Goal: Information Seeking & Learning: Learn about a topic

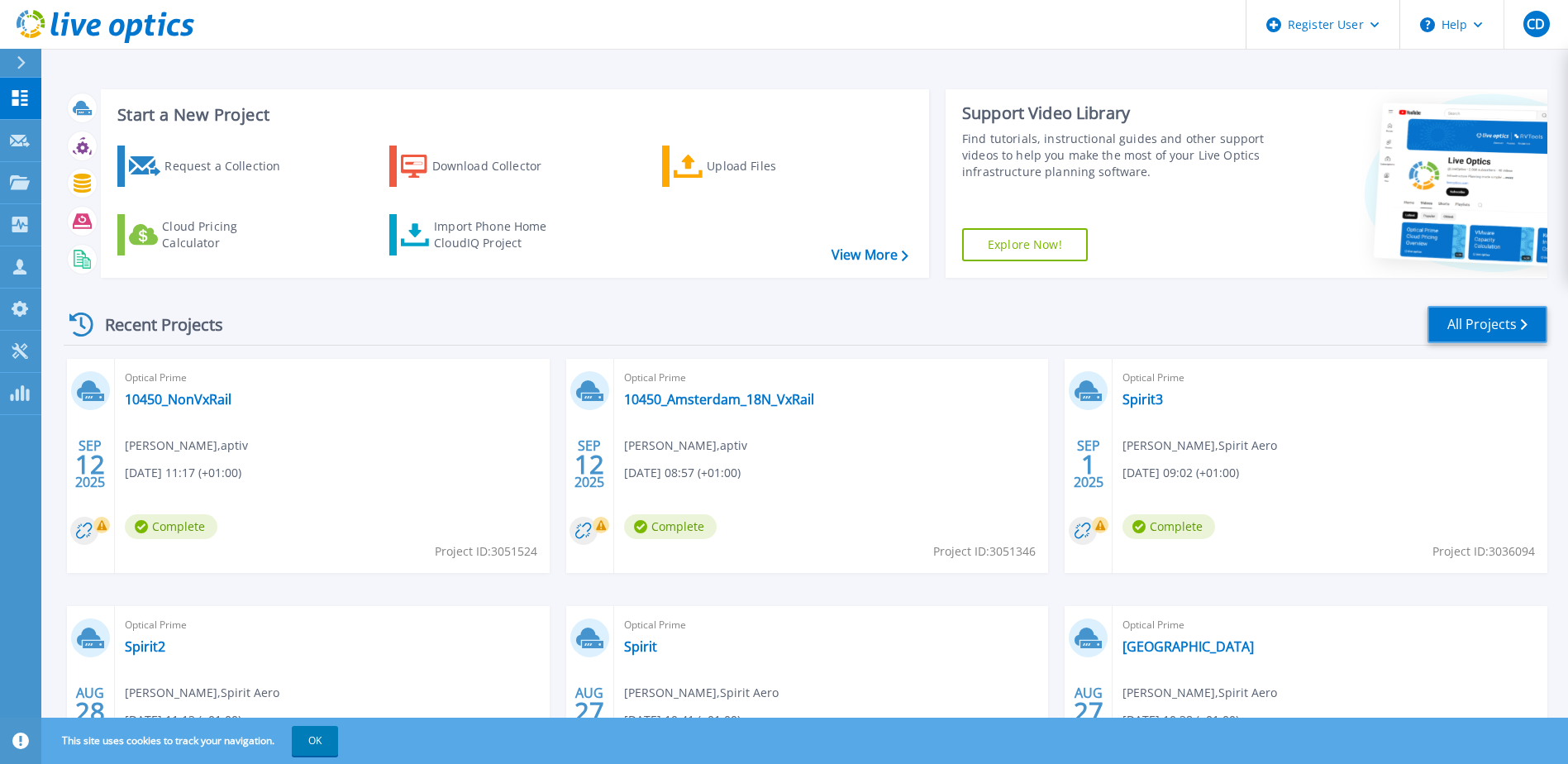
click at [1484, 324] on link "All Projects" at bounding box center [1487, 324] width 120 height 37
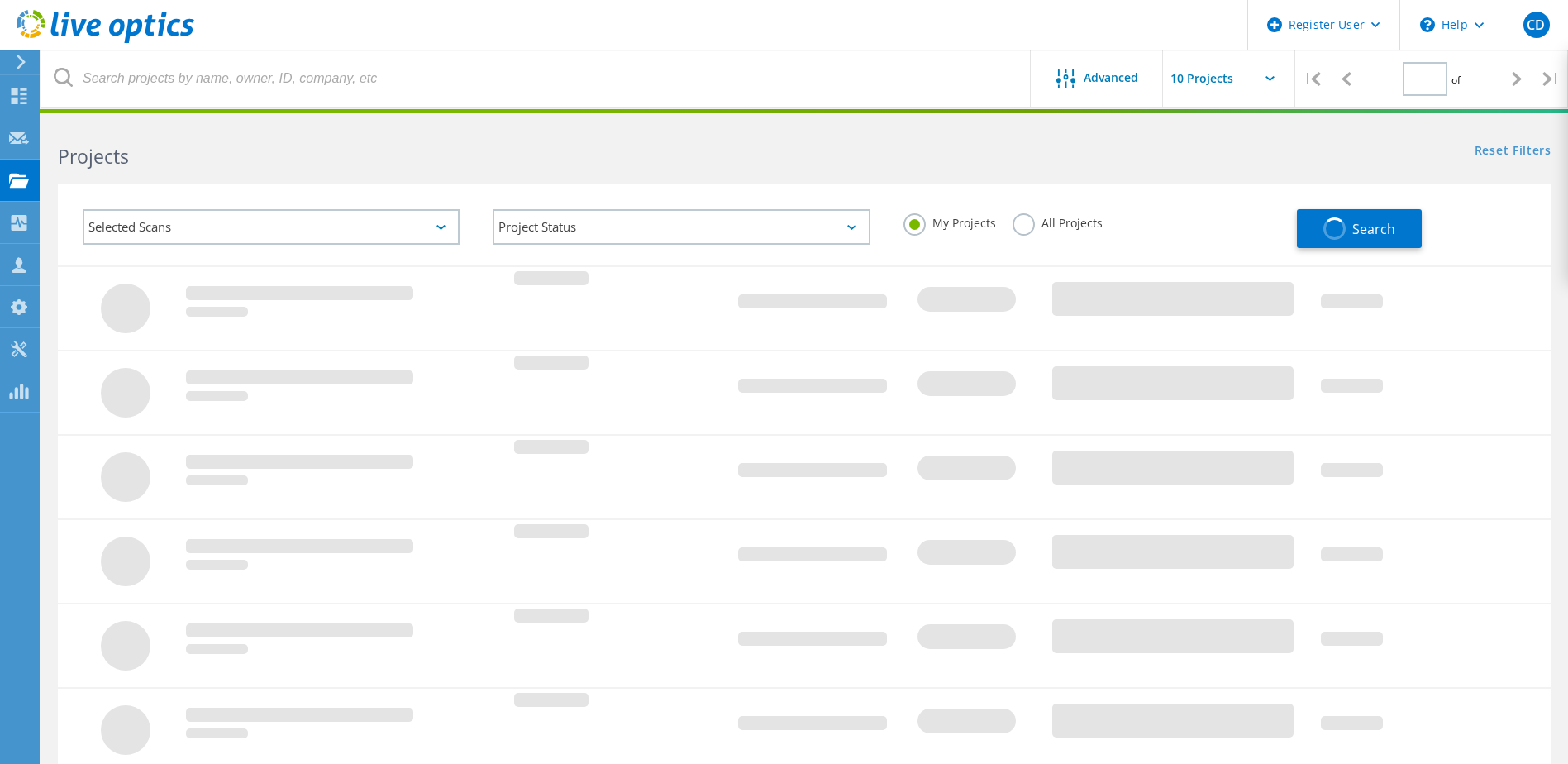
type input "1"
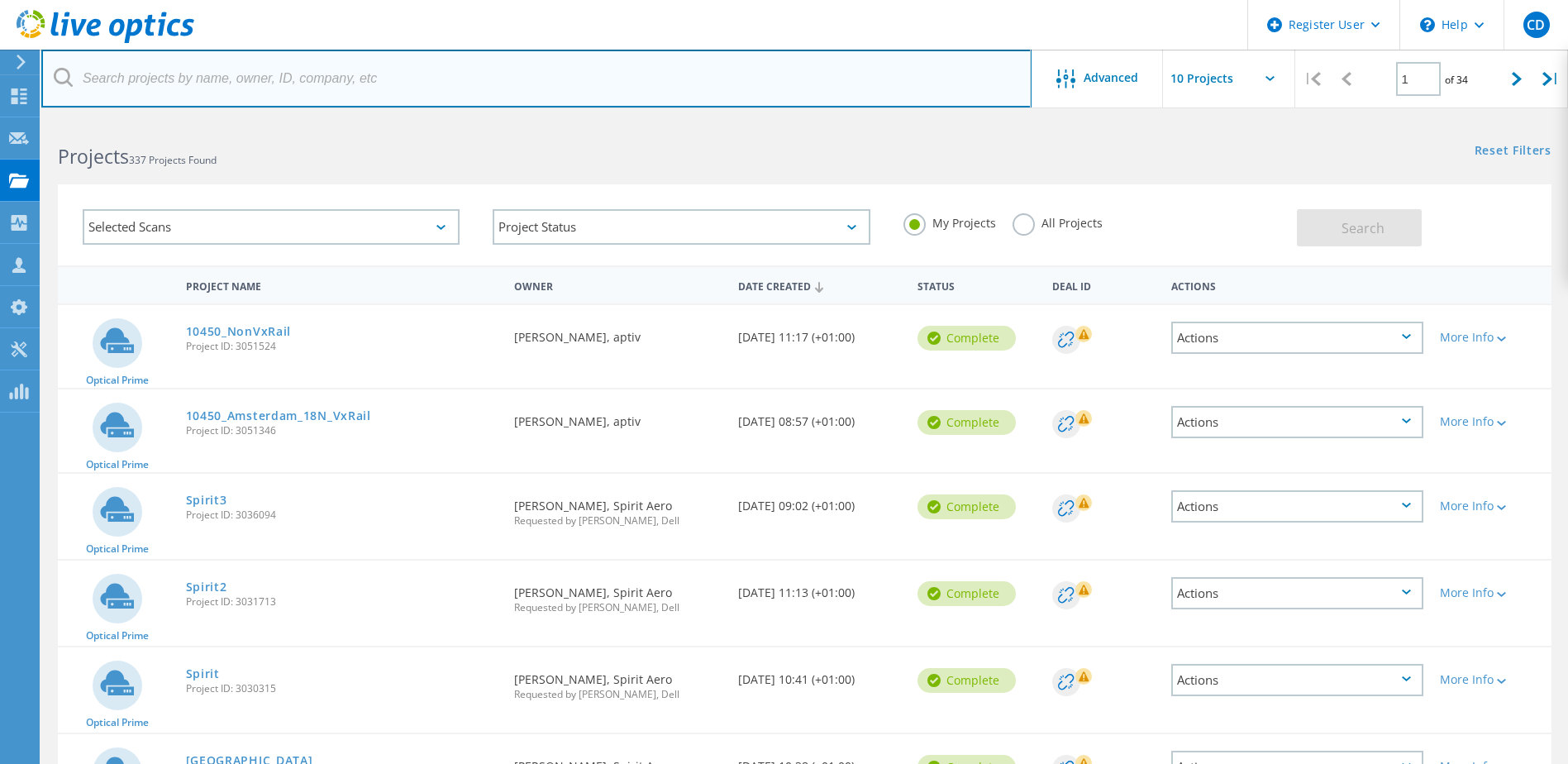
drag, startPoint x: 0, startPoint y: 0, endPoint x: 254, endPoint y: 88, distance: 268.8
click at [254, 88] on input "text" at bounding box center [536, 79] width 990 height 58
type input "barnett"
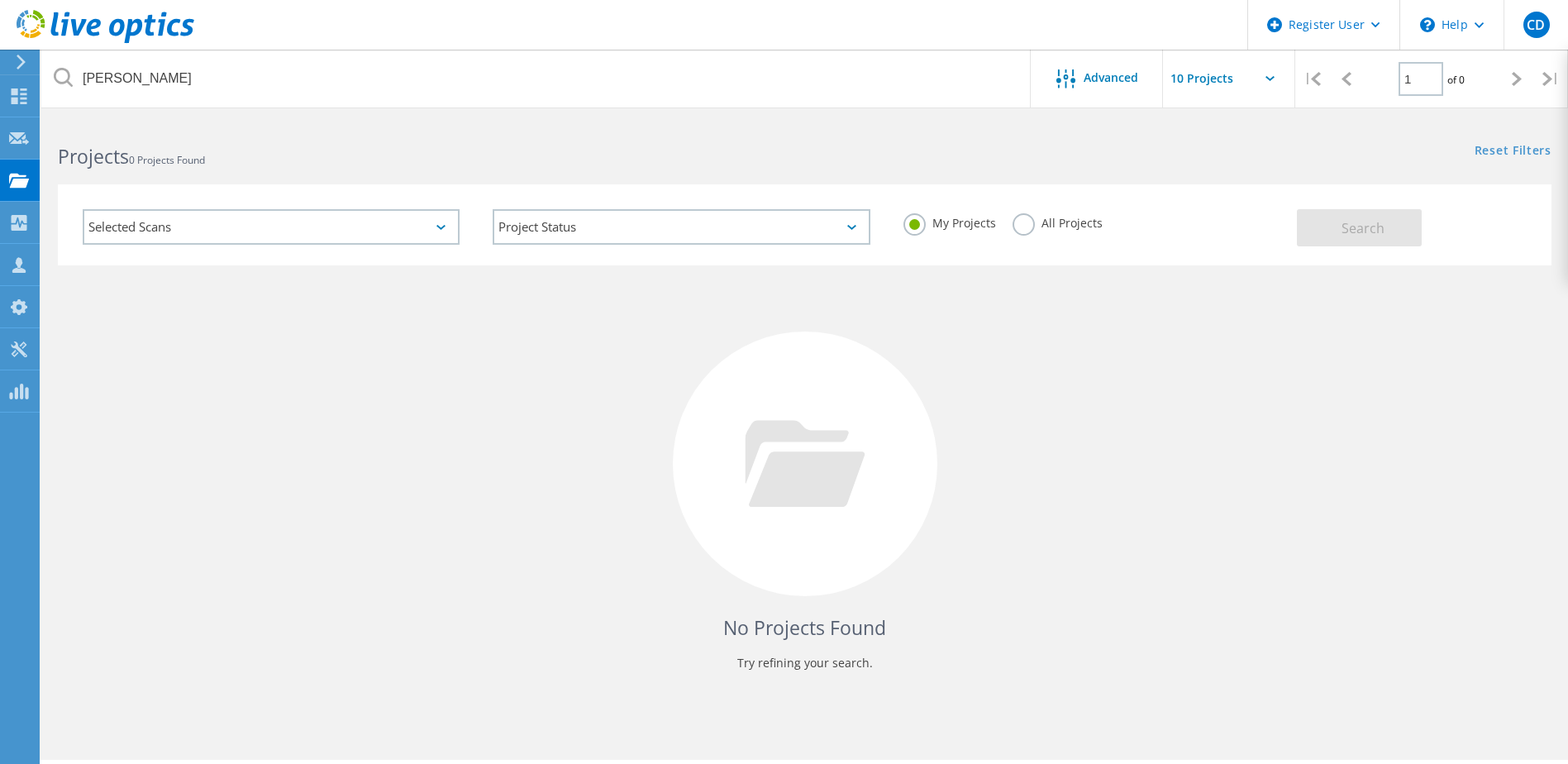
click at [1023, 222] on label "All Projects" at bounding box center [1057, 221] width 90 height 16
click at [0, 0] on input "All Projects" at bounding box center [0, 0] width 0 height 0
drag, startPoint x: 1430, startPoint y: 222, endPoint x: 1404, endPoint y: 230, distance: 27.2
click at [1404, 230] on div "Search" at bounding box center [1420, 219] width 246 height 54
click at [1403, 227] on button "Search" at bounding box center [1359, 228] width 125 height 37
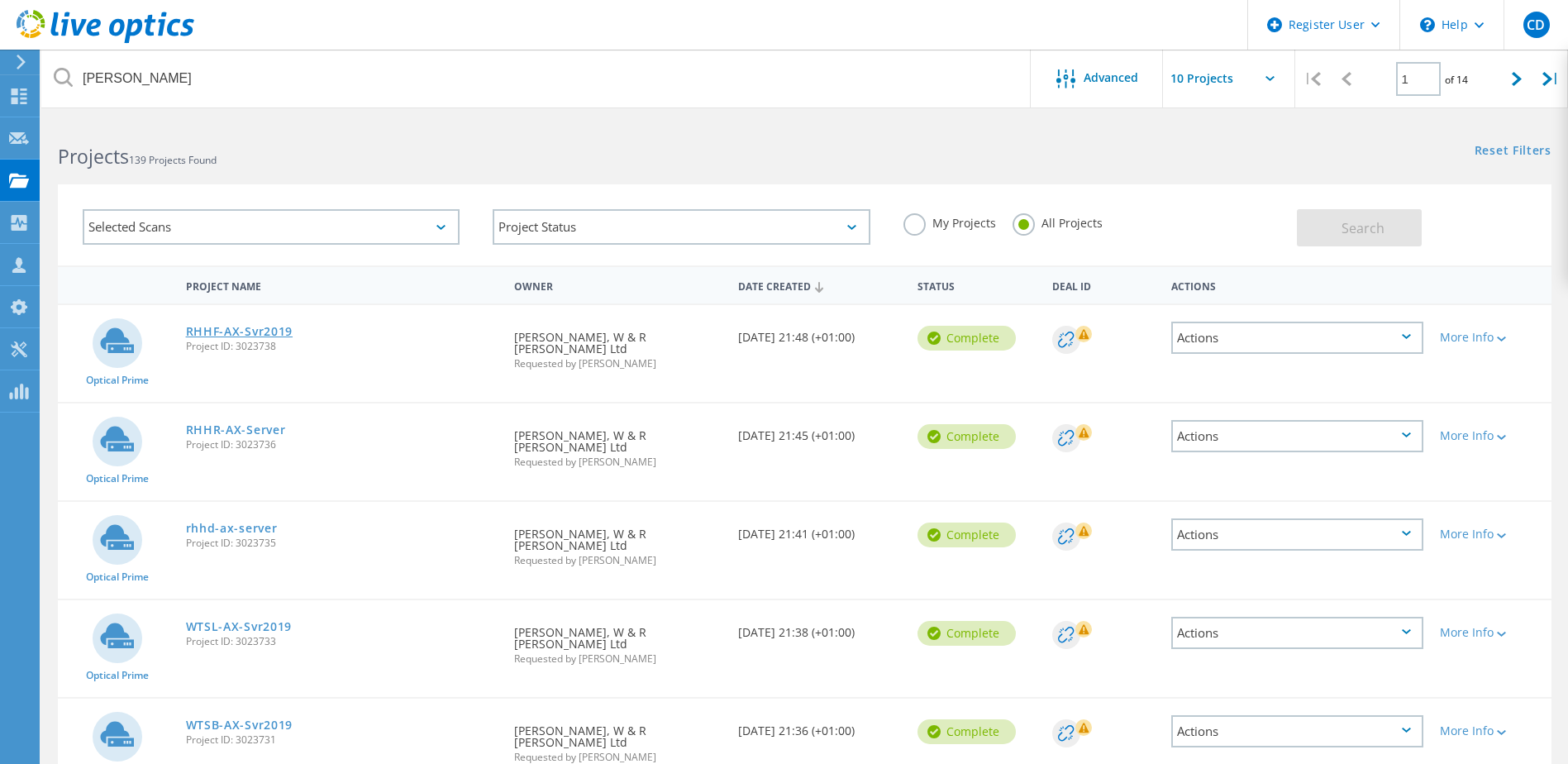
click at [199, 326] on link "RHHF-AX-Svr2019" at bounding box center [239, 332] width 107 height 12
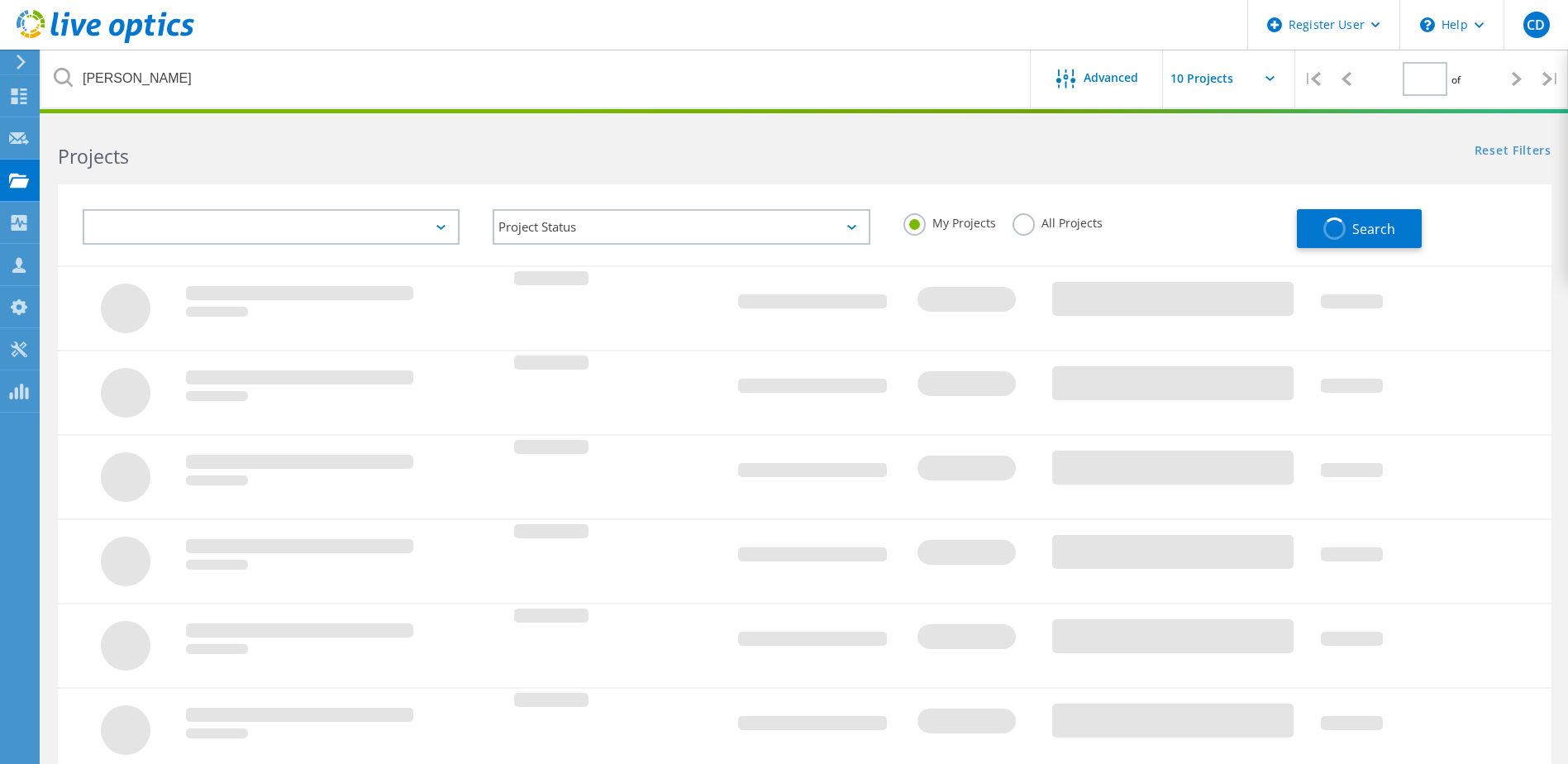
type input "1"
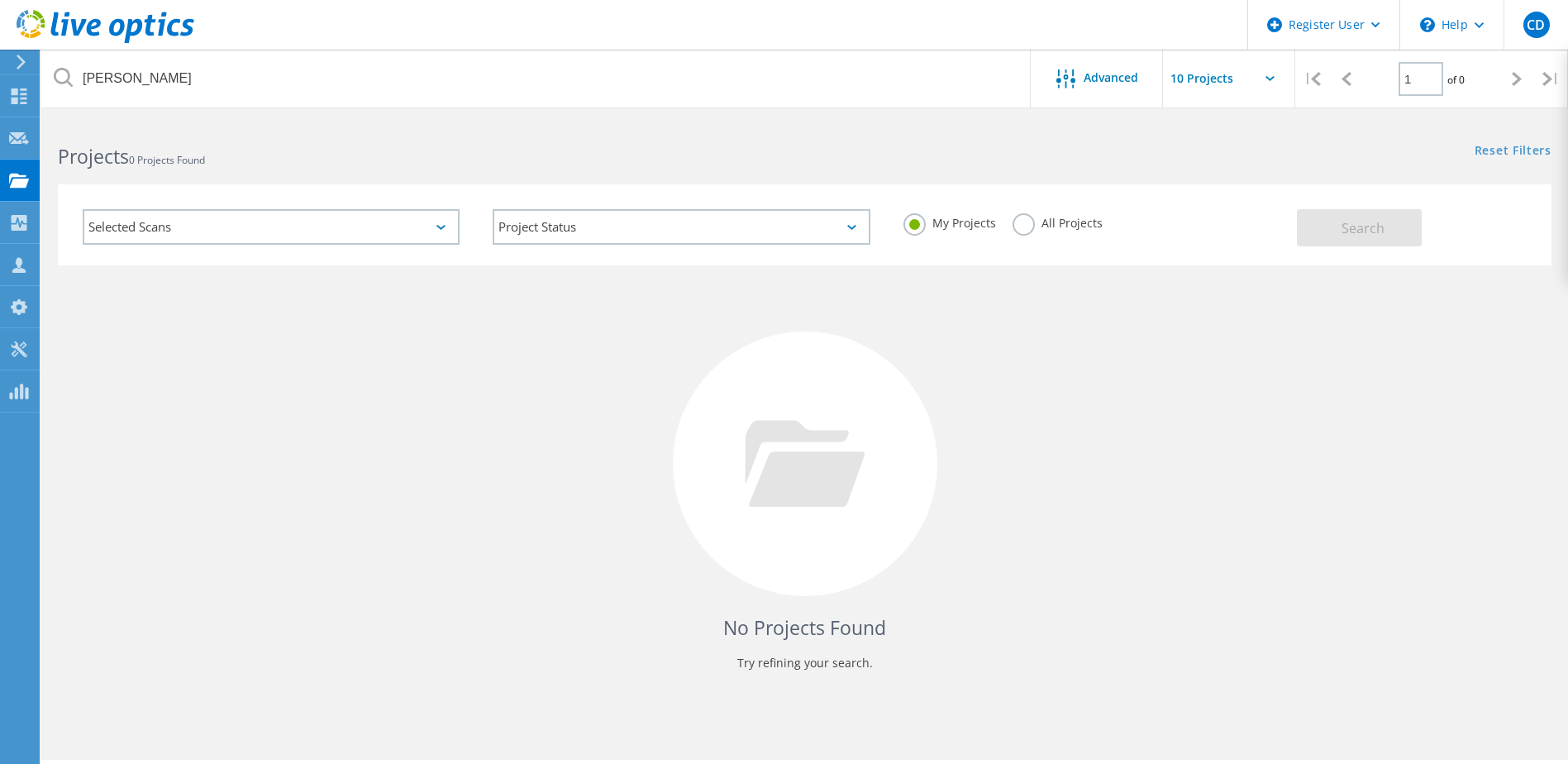
click at [1021, 220] on label "All Projects" at bounding box center [1057, 221] width 90 height 16
click at [0, 0] on input "All Projects" at bounding box center [0, 0] width 0 height 0
click at [1327, 224] on button "Search" at bounding box center [1359, 228] width 125 height 37
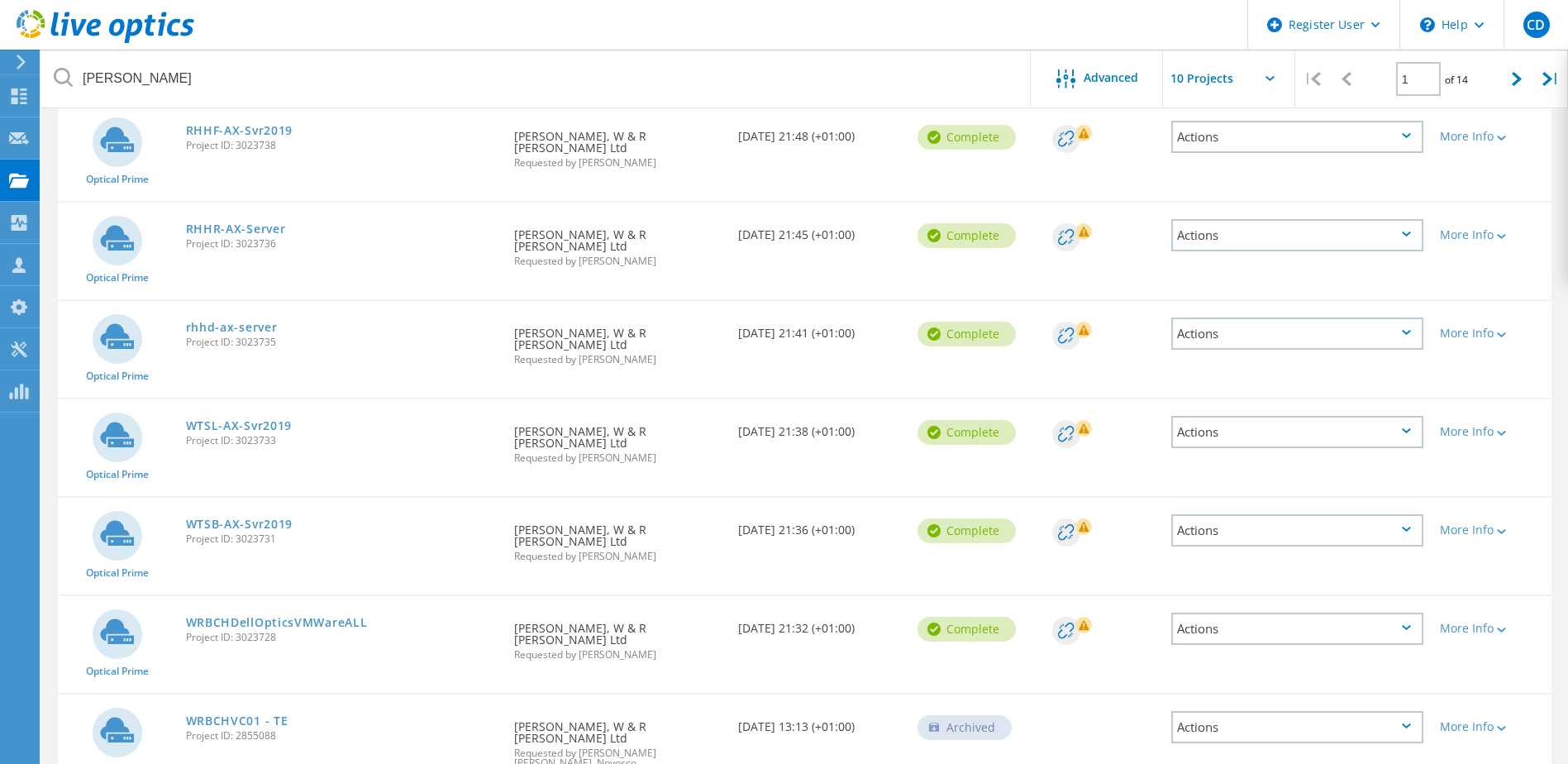
scroll to position [221, 0]
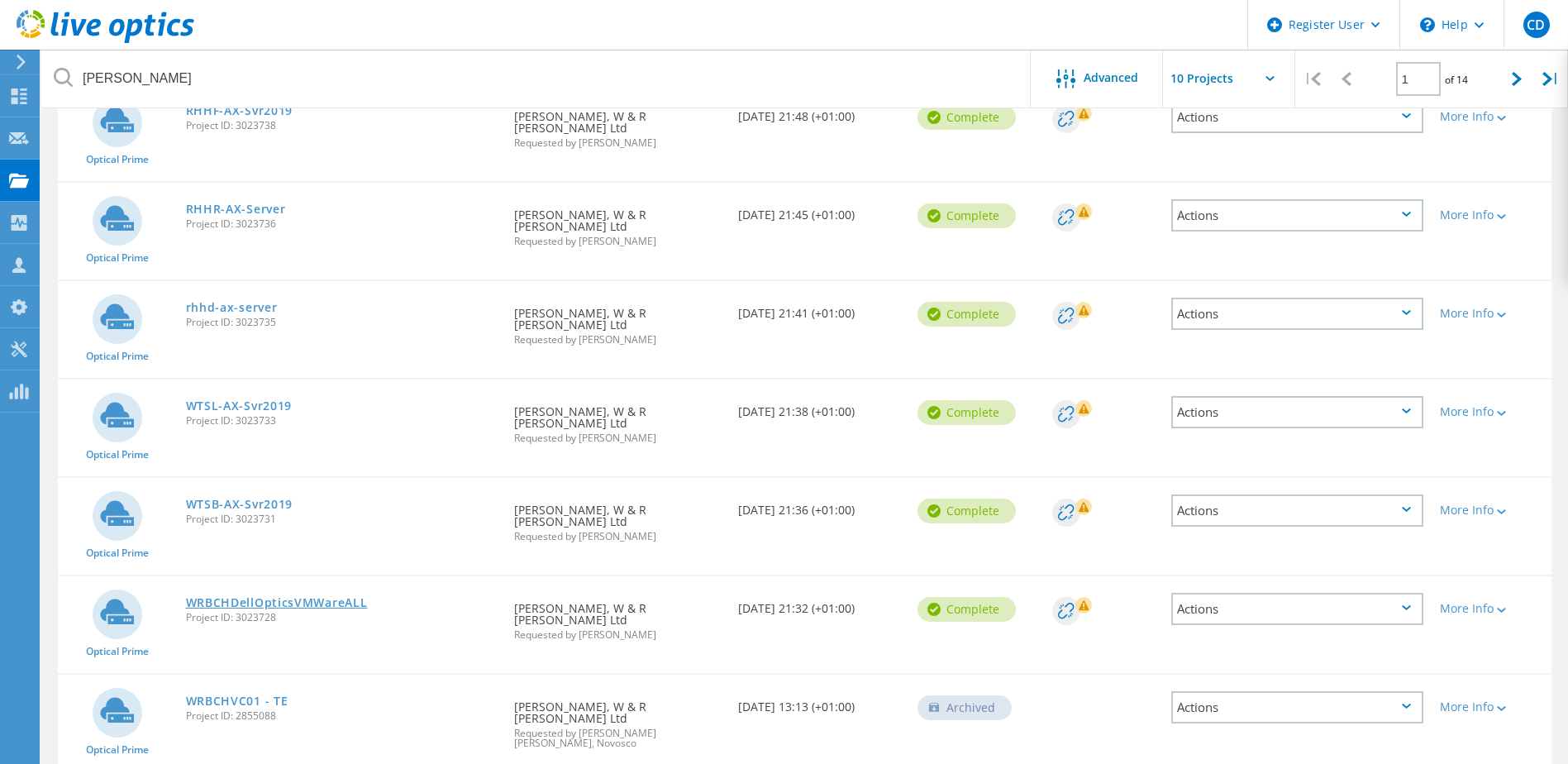
click at [291, 597] on link "WRBCHDellOpticsVMWareALL" at bounding box center [276, 603] width 182 height 12
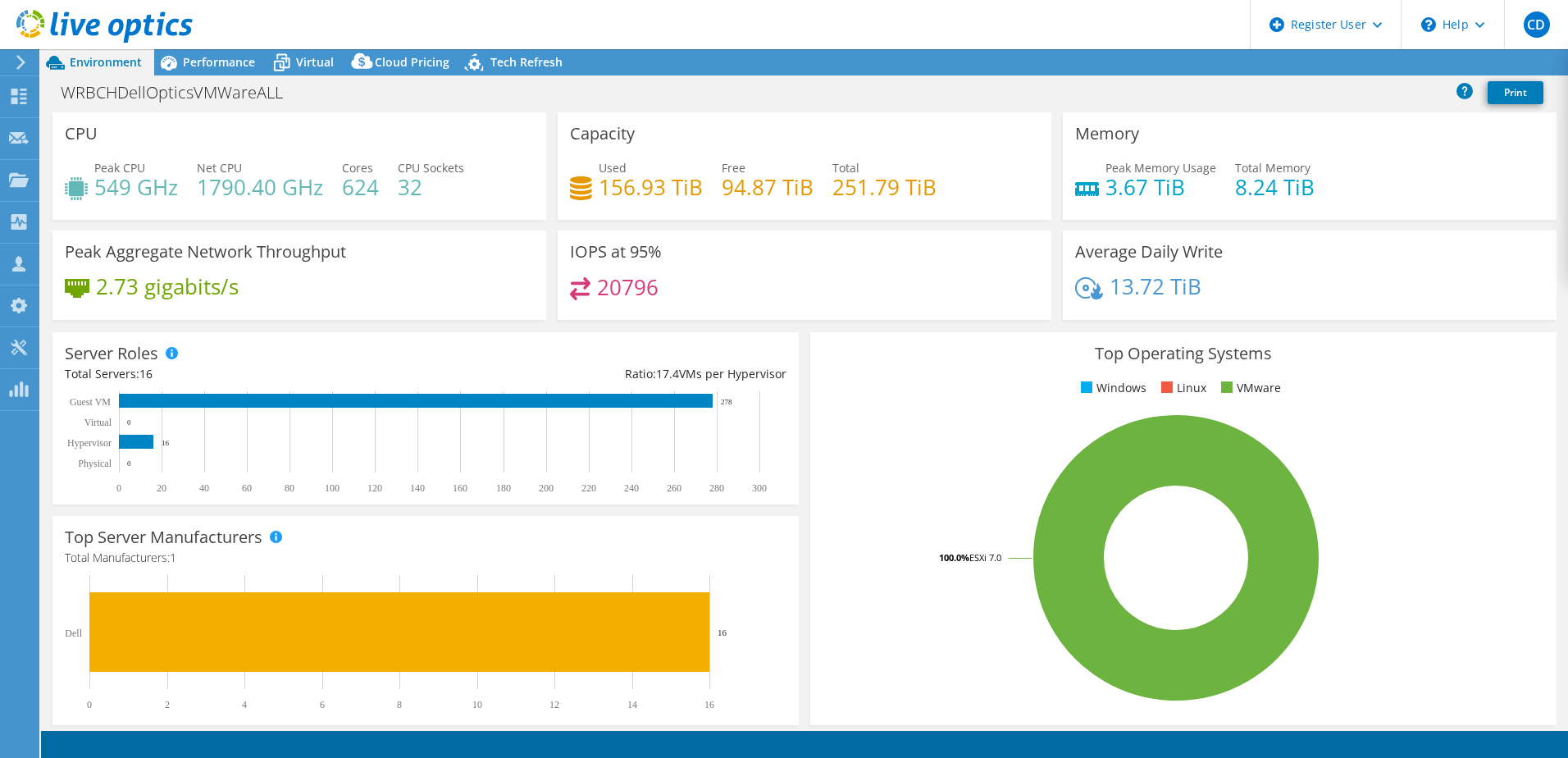
select select "USD"
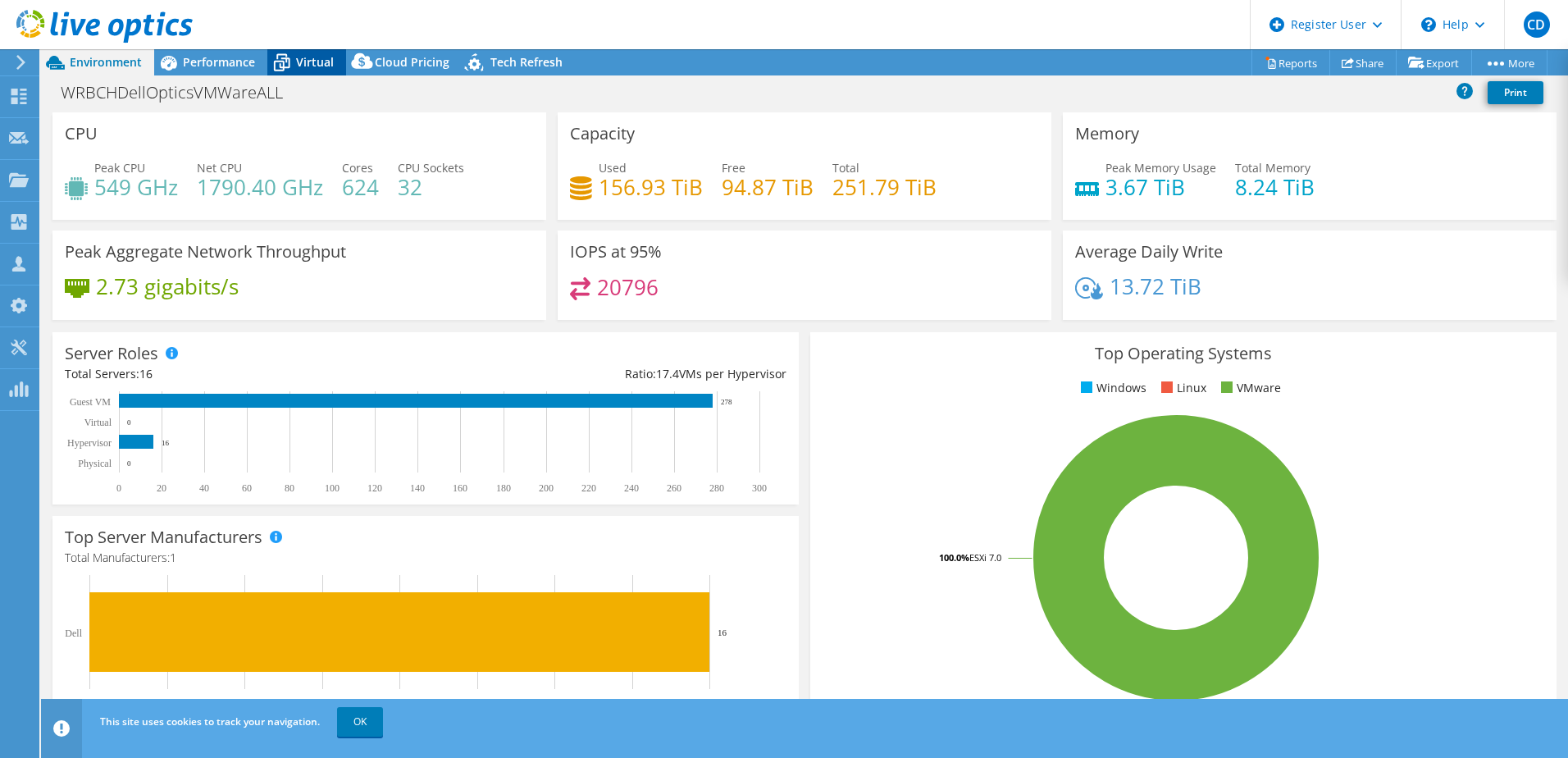
click at [328, 59] on span "Virtual" at bounding box center [315, 62] width 38 height 16
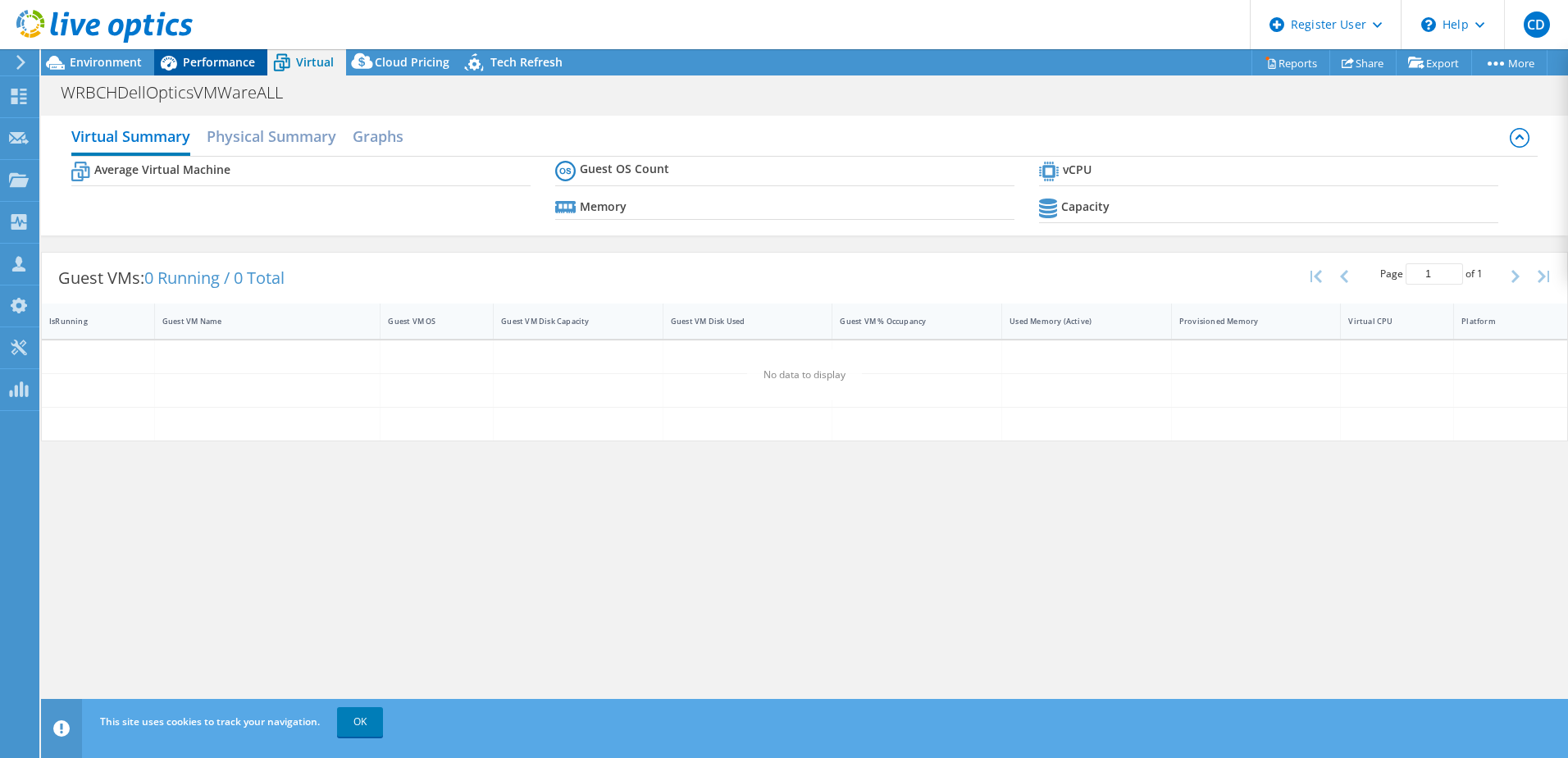
click at [206, 58] on span "Performance" at bounding box center [219, 62] width 72 height 16
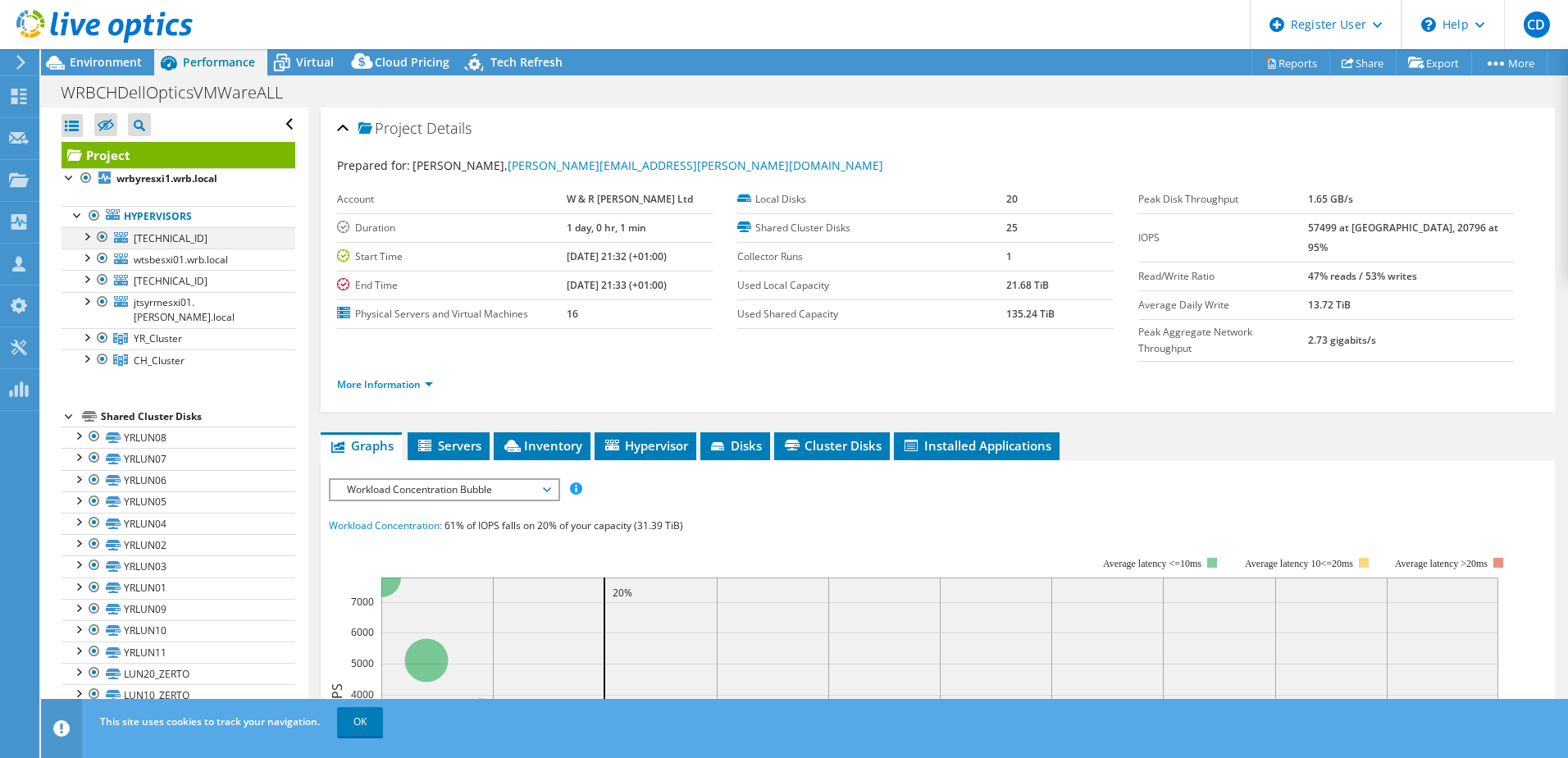
click at [88, 233] on div at bounding box center [86, 235] width 17 height 17
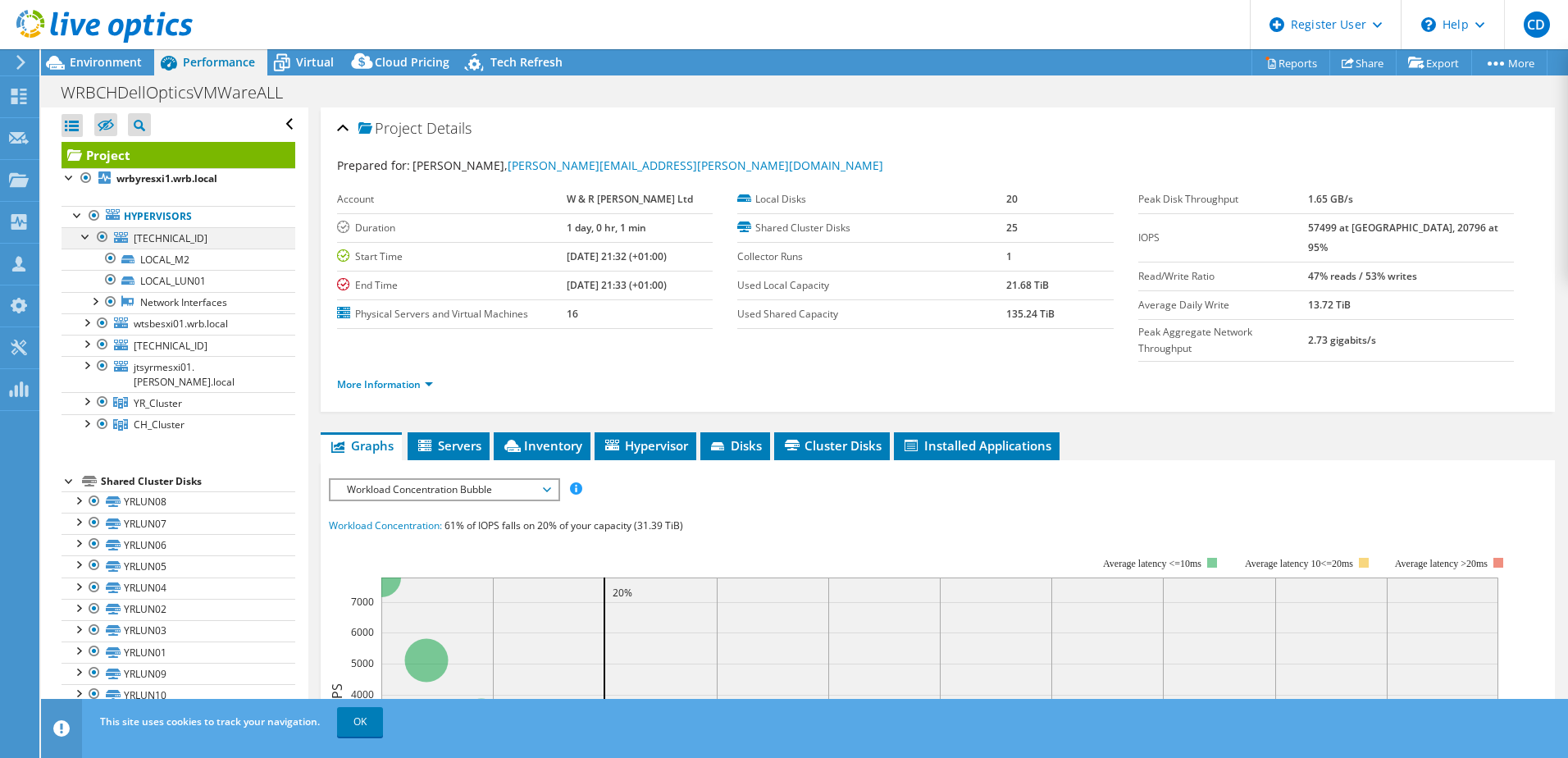
click at [88, 233] on div at bounding box center [86, 235] width 17 height 17
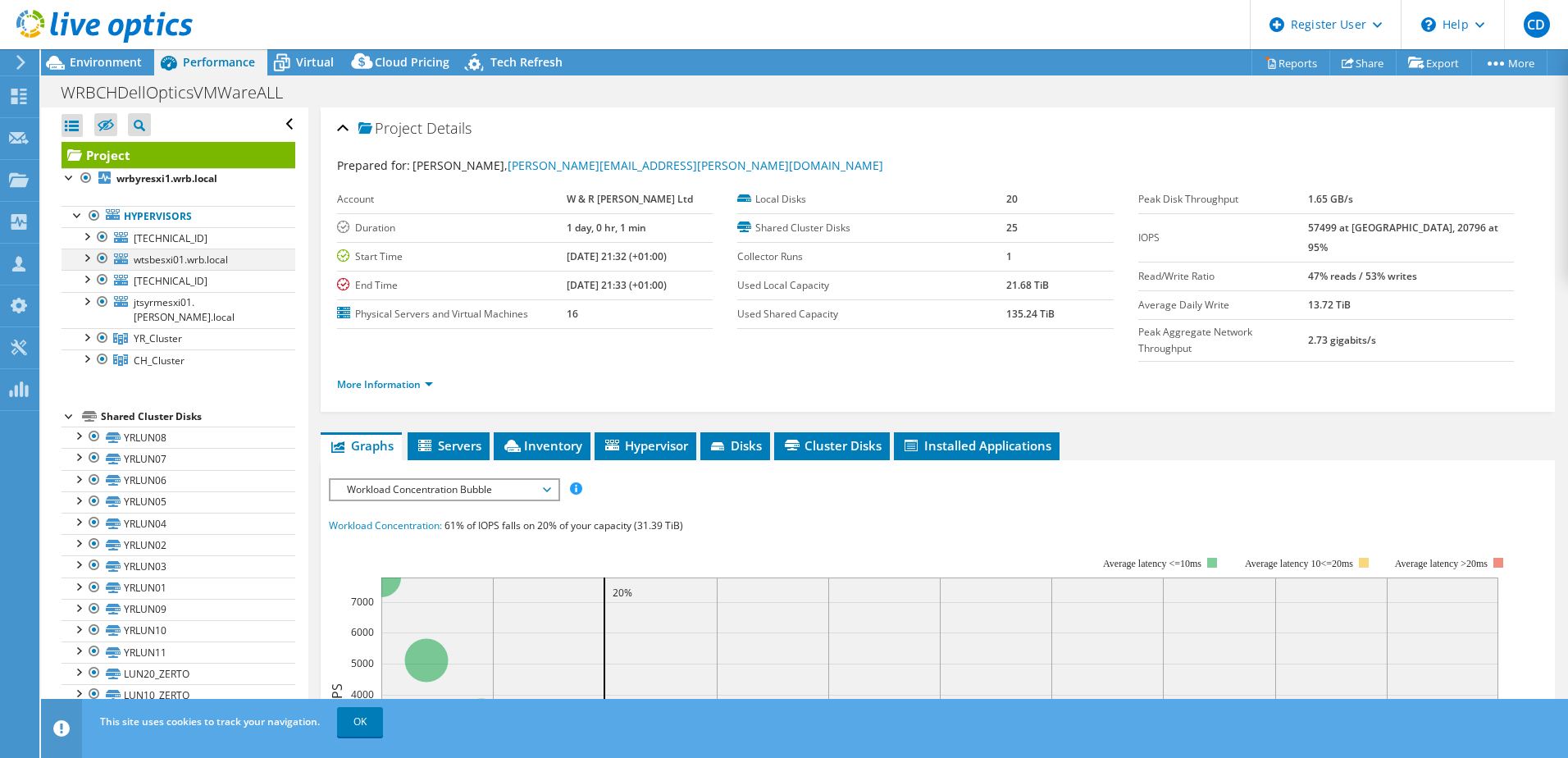
click at [88, 256] on div at bounding box center [86, 256] width 17 height 17
click at [99, 301] on div at bounding box center [102, 302] width 17 height 19
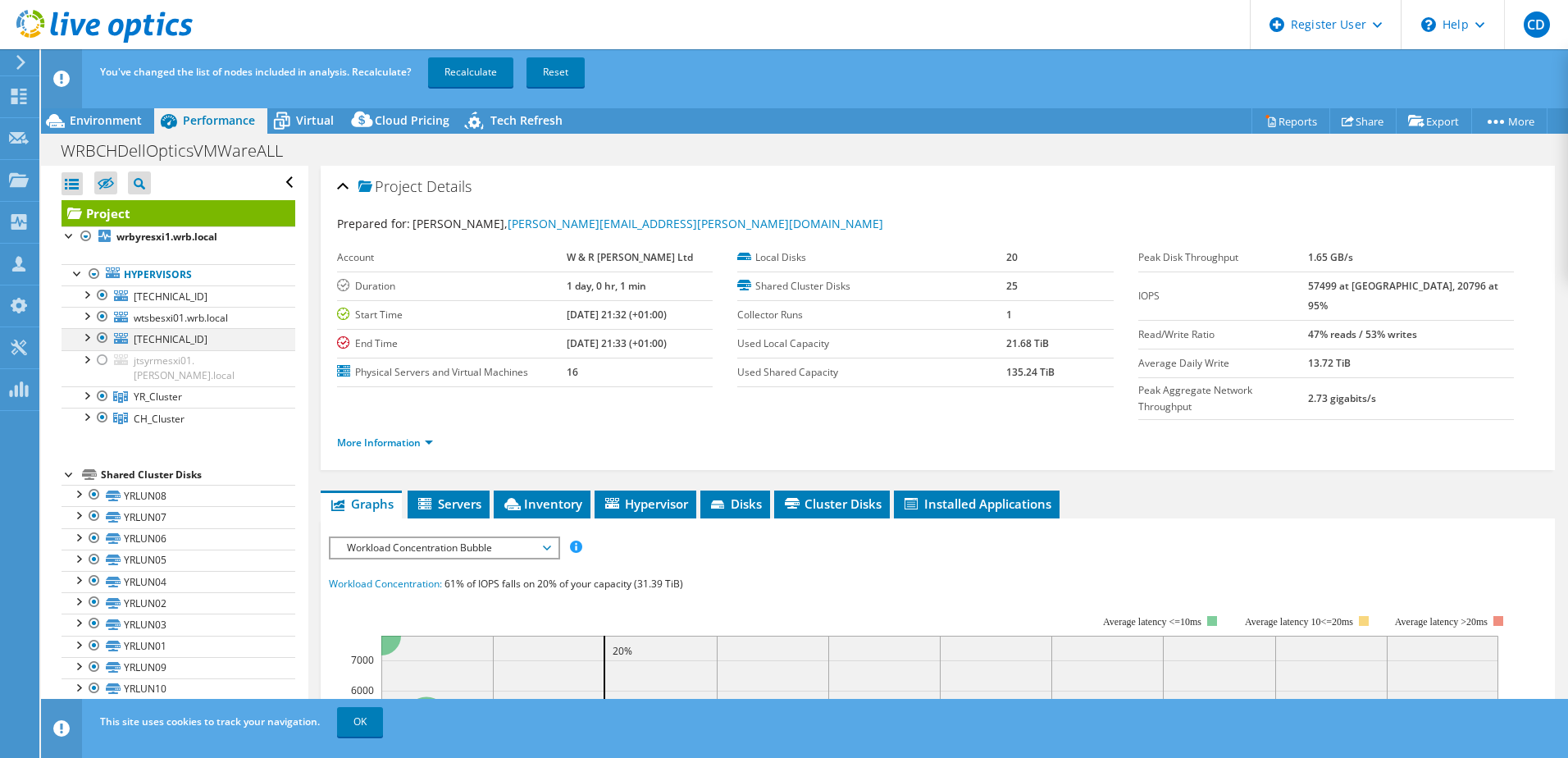
click at [99, 334] on div at bounding box center [102, 338] width 17 height 19
click at [99, 315] on div at bounding box center [102, 317] width 17 height 19
click at [101, 293] on div at bounding box center [102, 295] width 17 height 19
click at [472, 69] on link "Recalculate" at bounding box center [471, 72] width 86 height 29
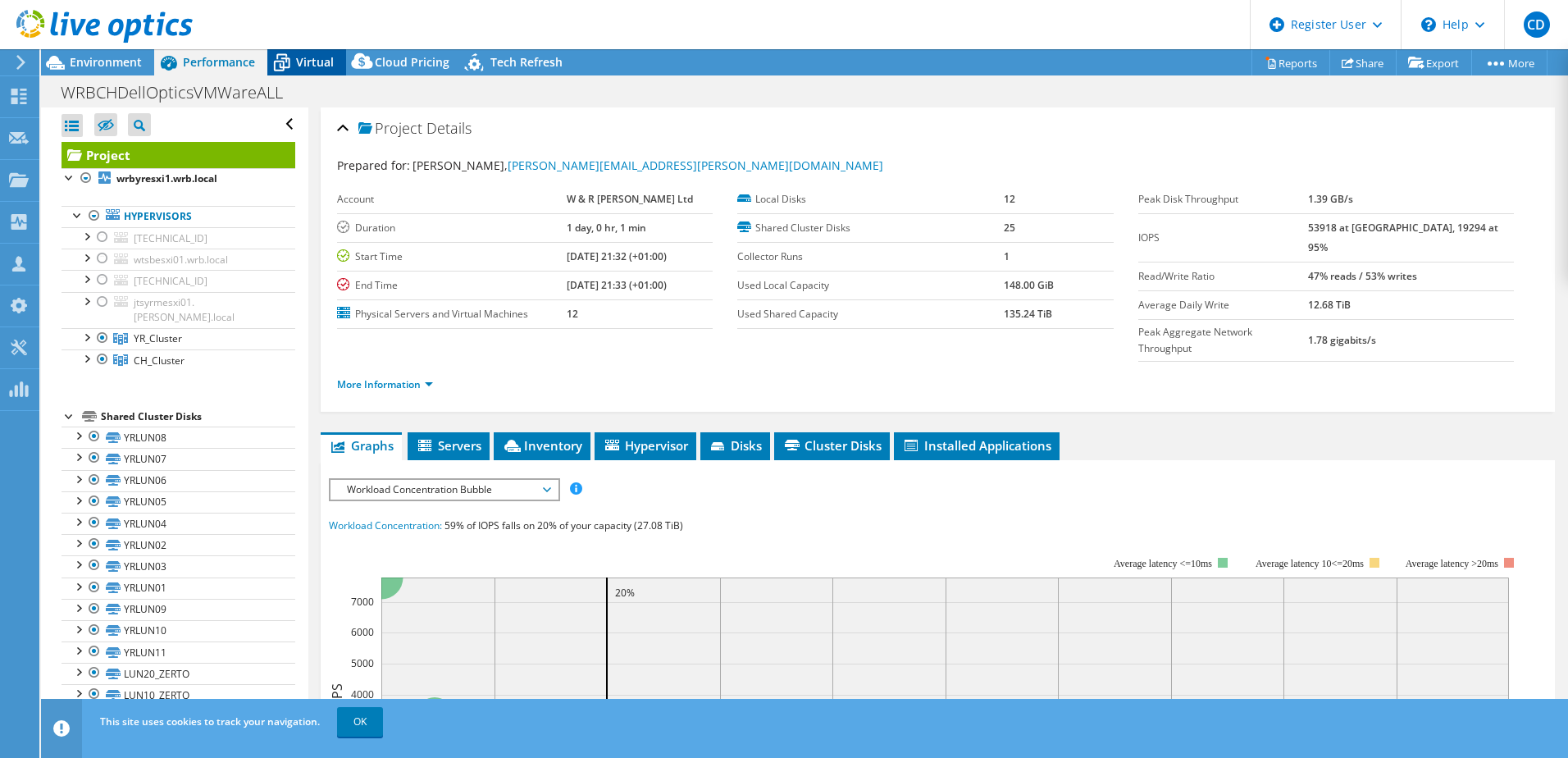
click at [323, 57] on span "Virtual" at bounding box center [315, 62] width 38 height 16
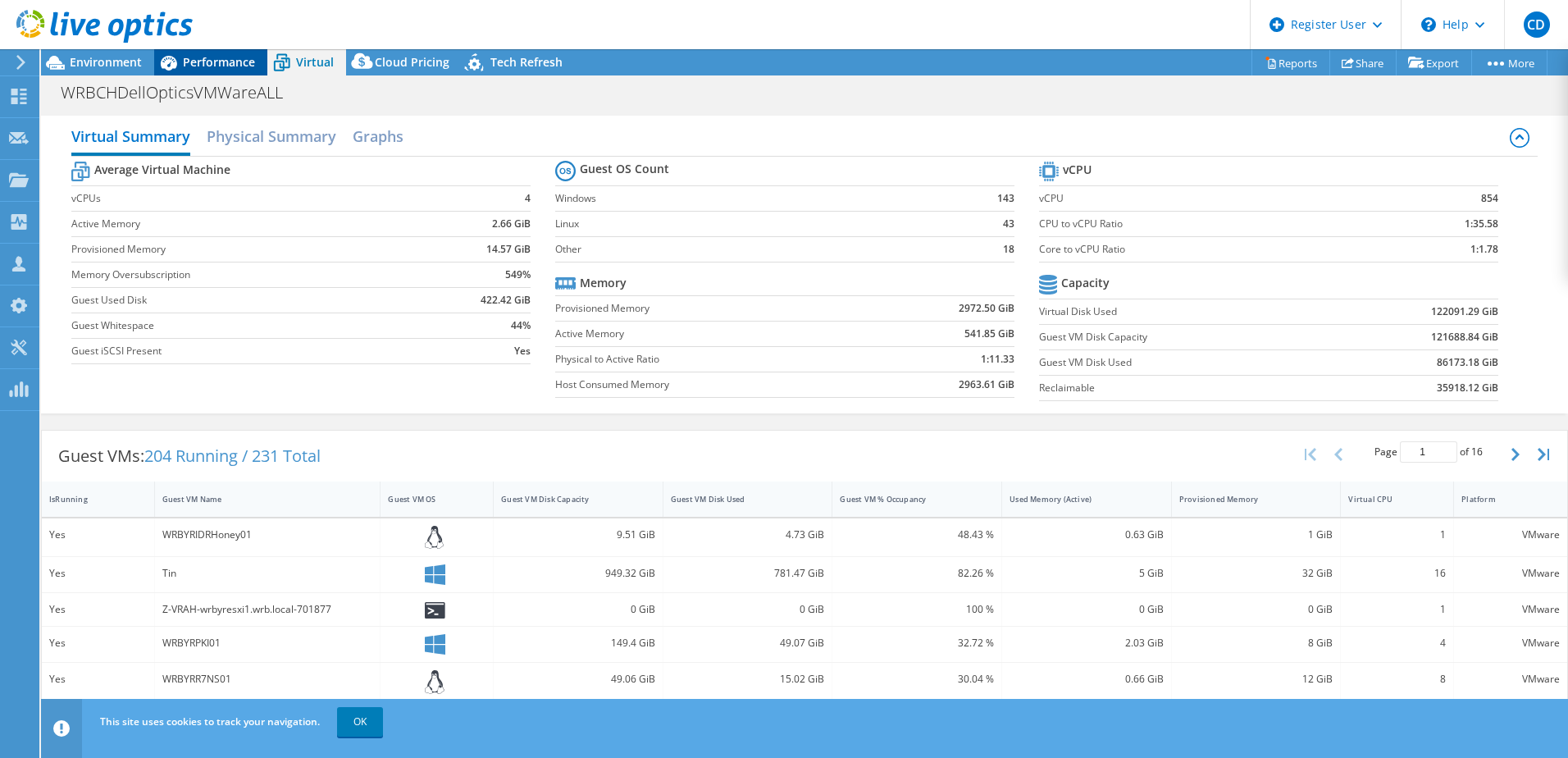
click at [232, 55] on span "Performance" at bounding box center [219, 62] width 72 height 16
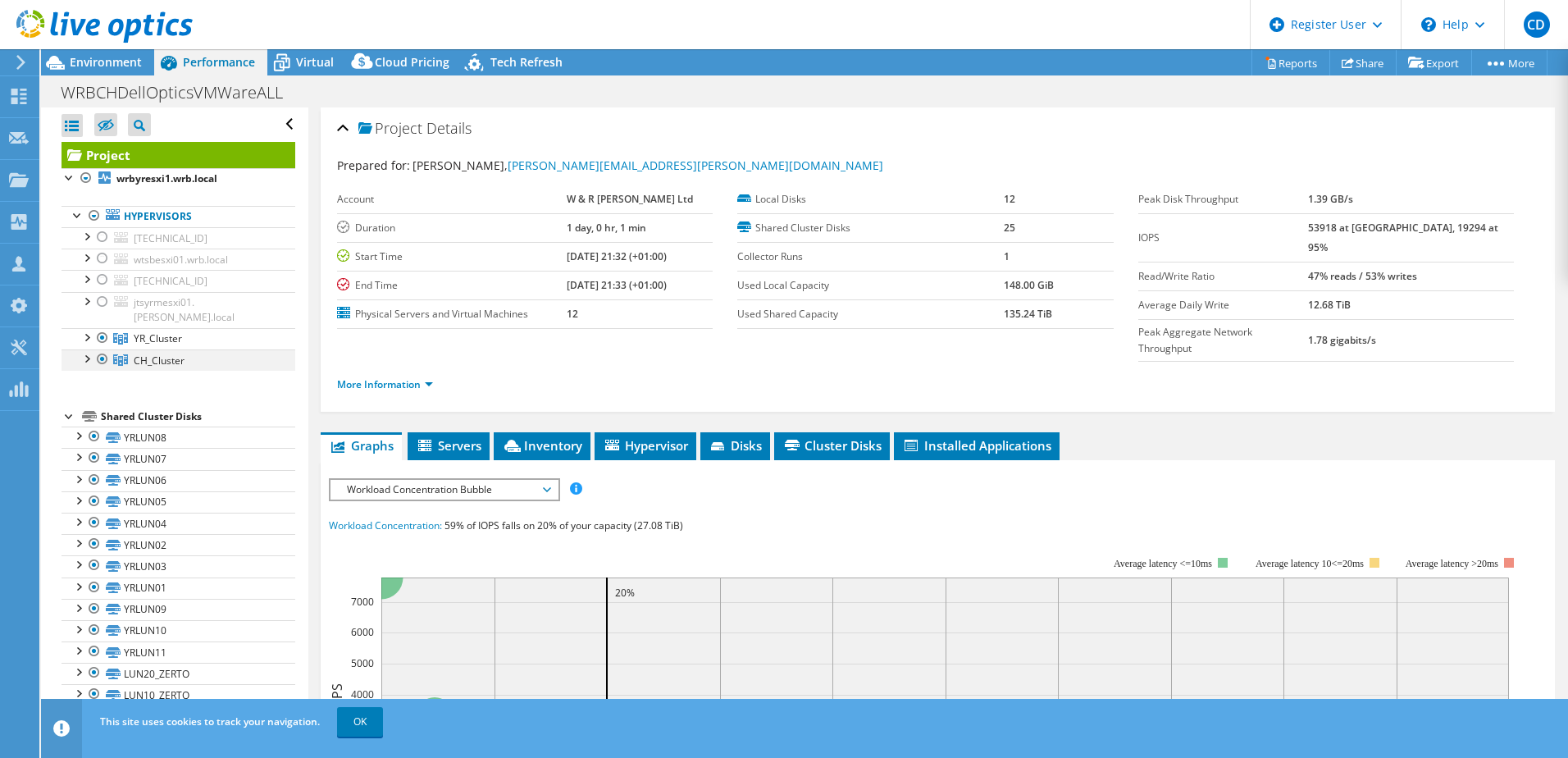
click at [101, 350] on div at bounding box center [102, 360] width 17 height 19
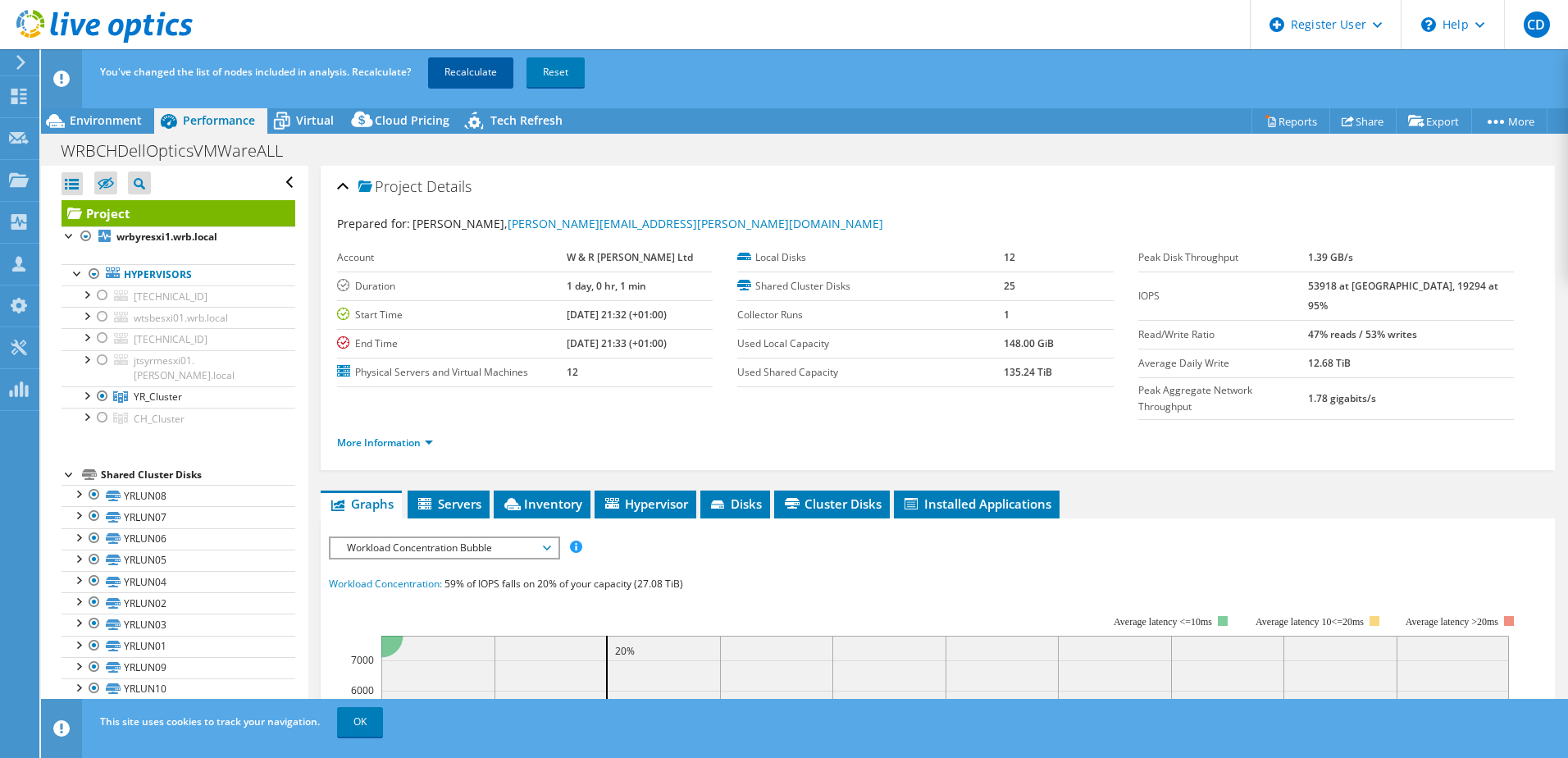
click at [481, 79] on link "Recalculate" at bounding box center [471, 72] width 86 height 29
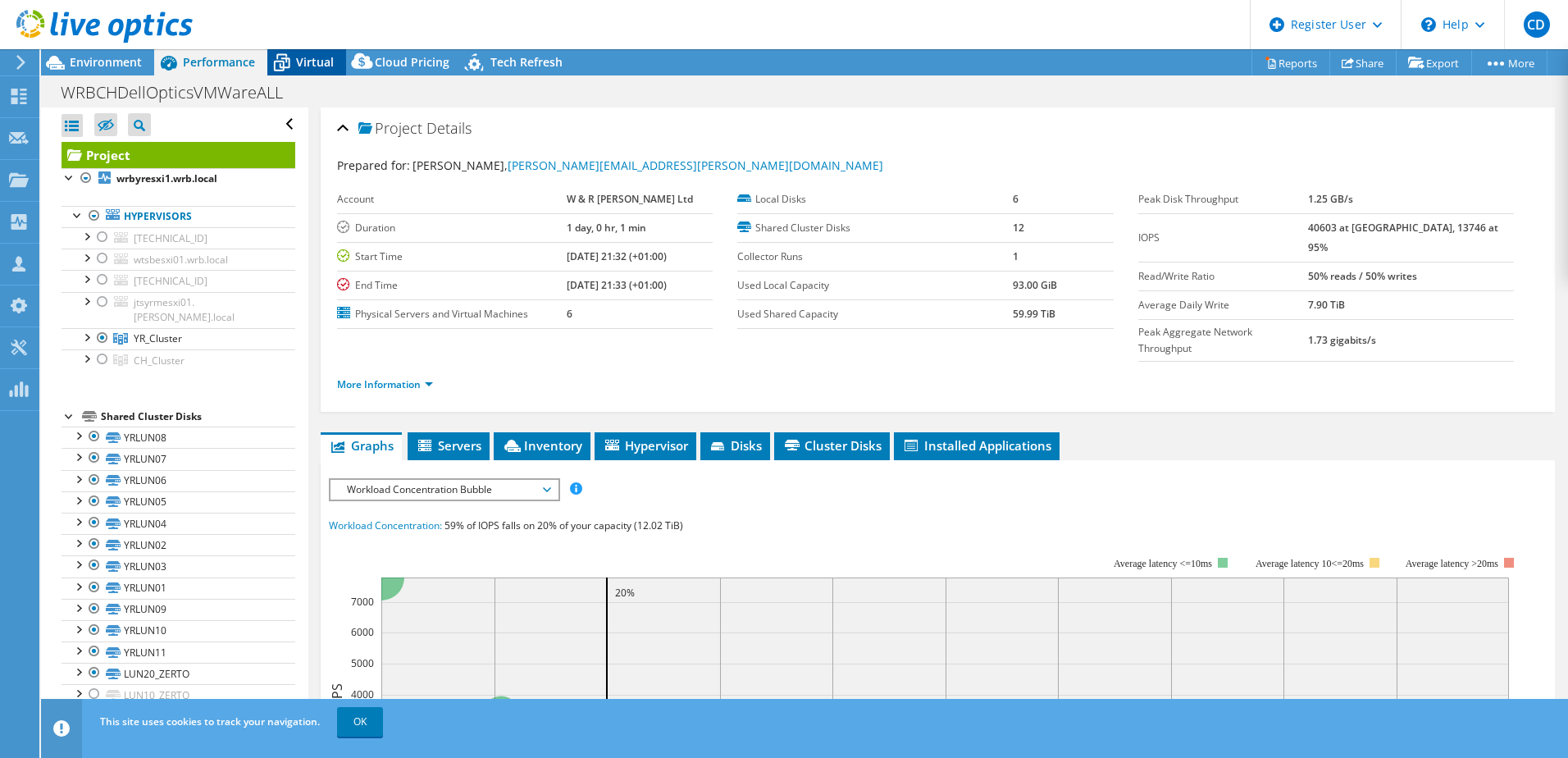
click at [329, 61] on span "Virtual" at bounding box center [315, 62] width 38 height 16
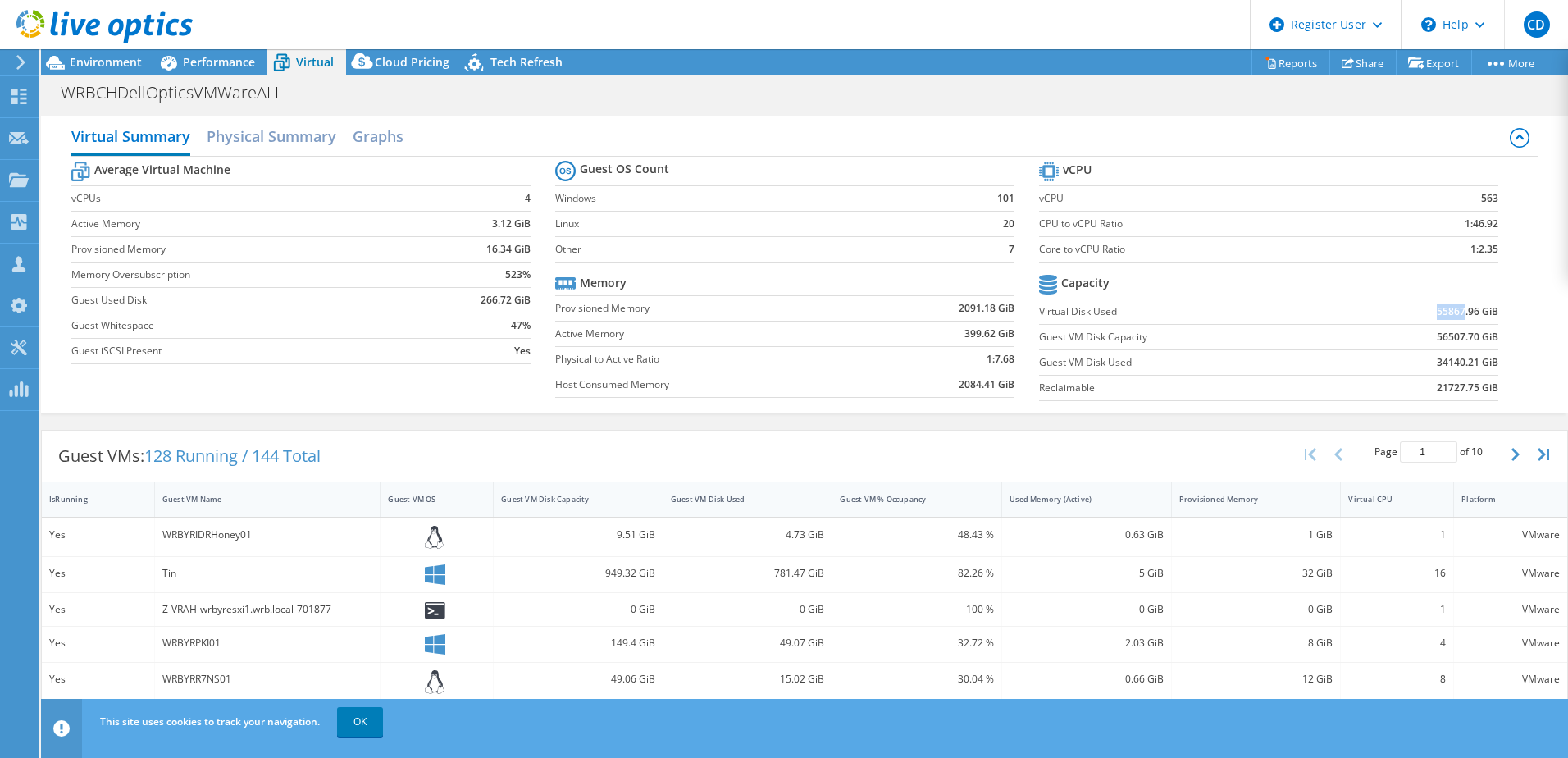
drag, startPoint x: 1426, startPoint y: 309, endPoint x: 1454, endPoint y: 308, distance: 28.0
click at [1454, 308] on b "55867.96 GiB" at bounding box center [1468, 311] width 61 height 17
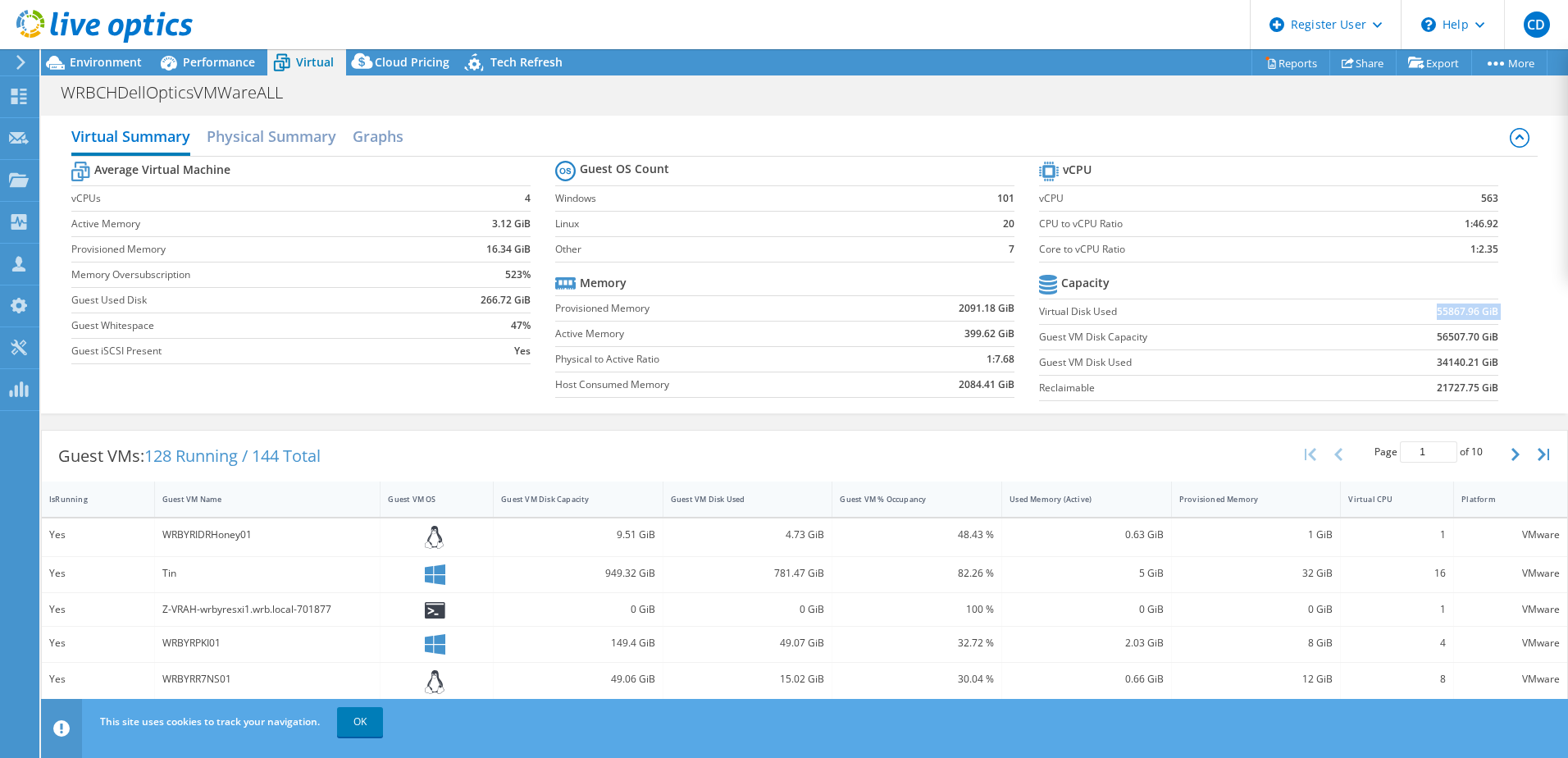
click at [1451, 309] on b "55867.96 GiB" at bounding box center [1468, 311] width 61 height 17
drag, startPoint x: 1427, startPoint y: 360, endPoint x: 1458, endPoint y: 360, distance: 31.0
click at [1458, 360] on b "34140.21 GiB" at bounding box center [1468, 362] width 61 height 17
click at [238, 55] on span "Performance" at bounding box center [219, 62] width 72 height 16
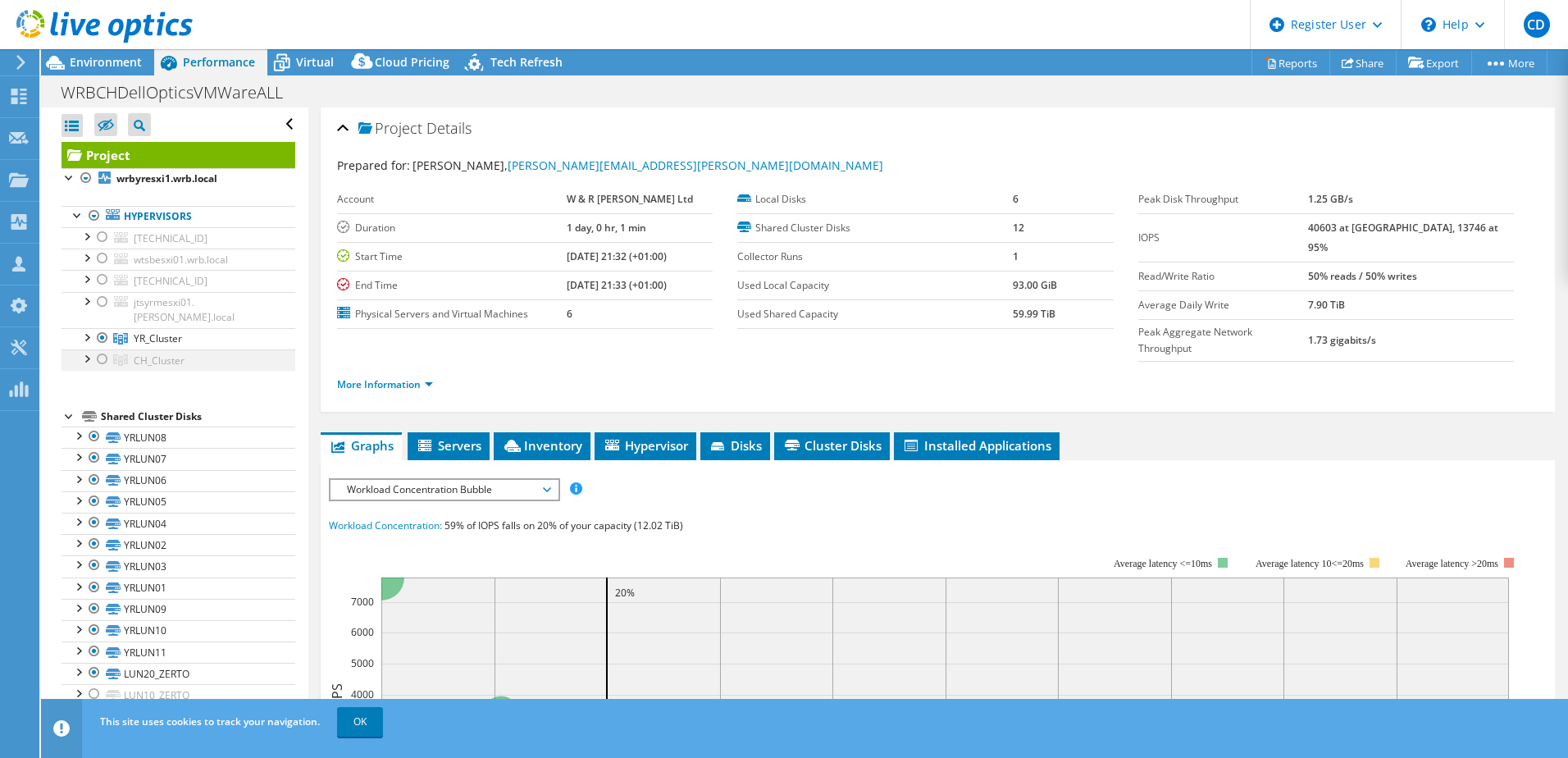
click at [97, 350] on div at bounding box center [102, 360] width 17 height 19
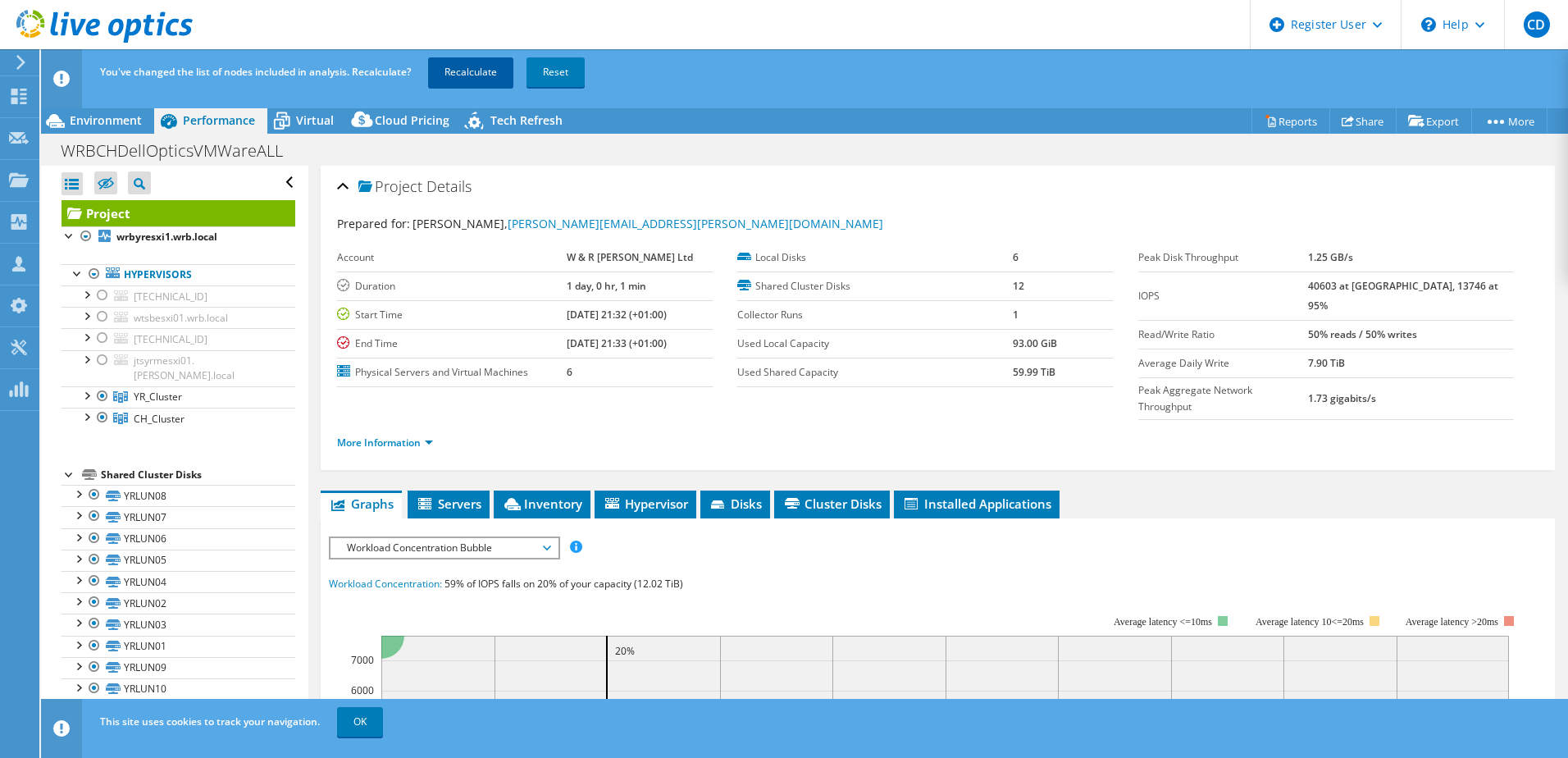
click at [500, 70] on link "Recalculate" at bounding box center [471, 72] width 86 height 29
click at [500, 70] on link "Recalculating..." at bounding box center [478, 72] width 101 height 29
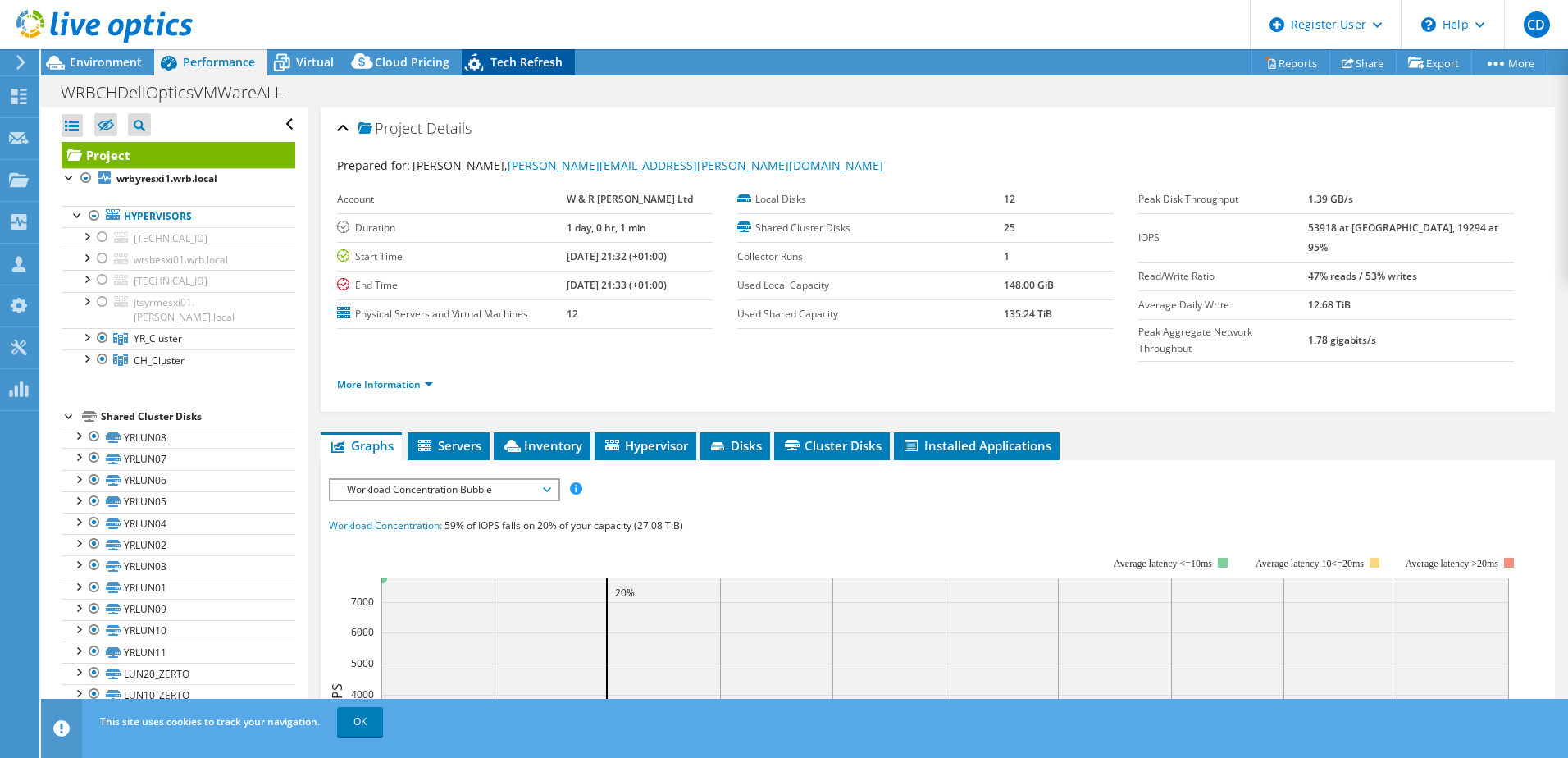
click at [525, 58] on span "Tech Refresh" at bounding box center [526, 62] width 72 height 16
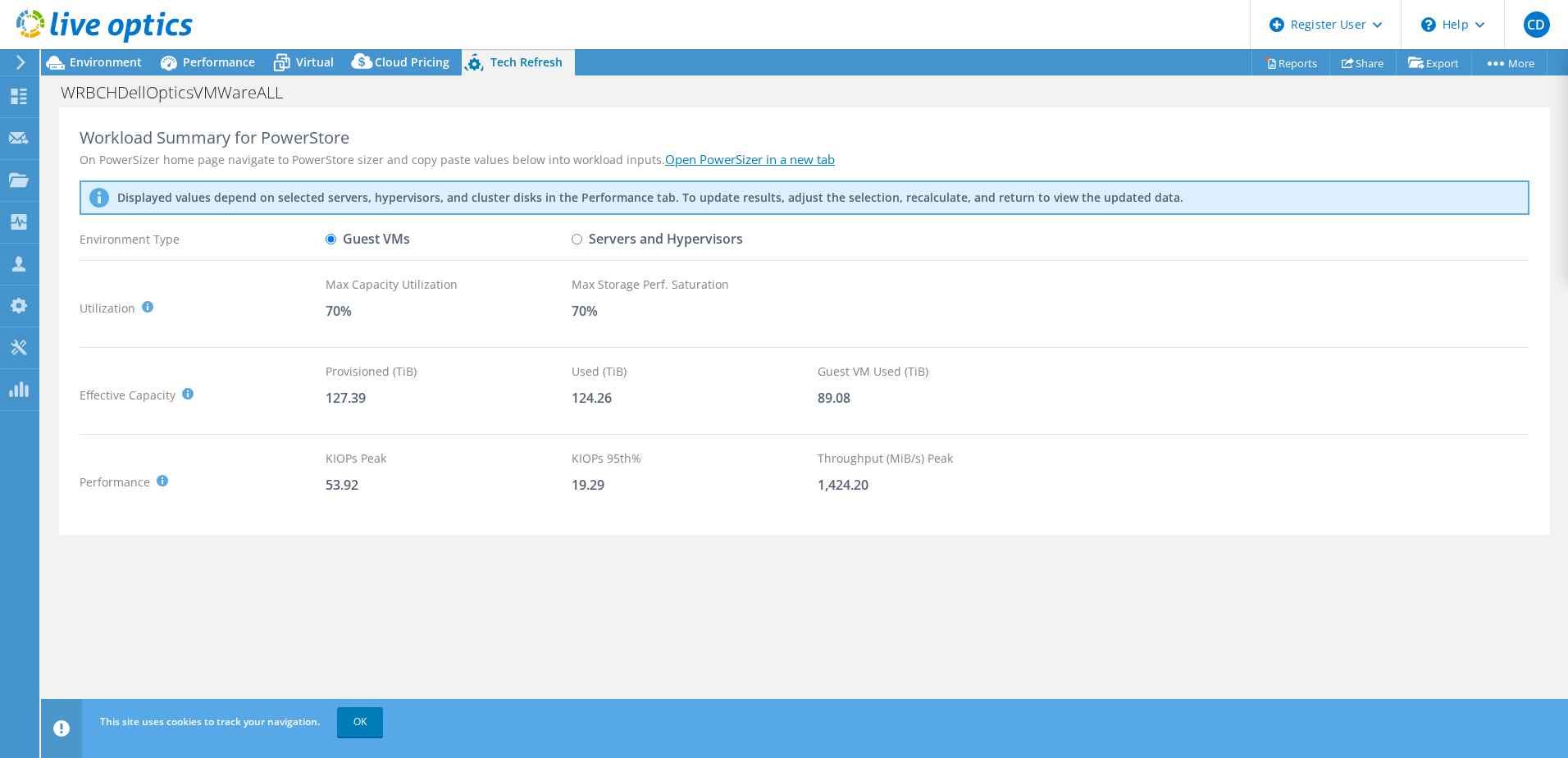
click at [577, 243] on input "Servers and Hypervisors" at bounding box center [577, 239] width 11 height 11
radio input "true"
click at [330, 243] on input "Guest VMs" at bounding box center [330, 239] width 11 height 11
radio input "true"
click at [233, 61] on span "Performance" at bounding box center [219, 62] width 72 height 16
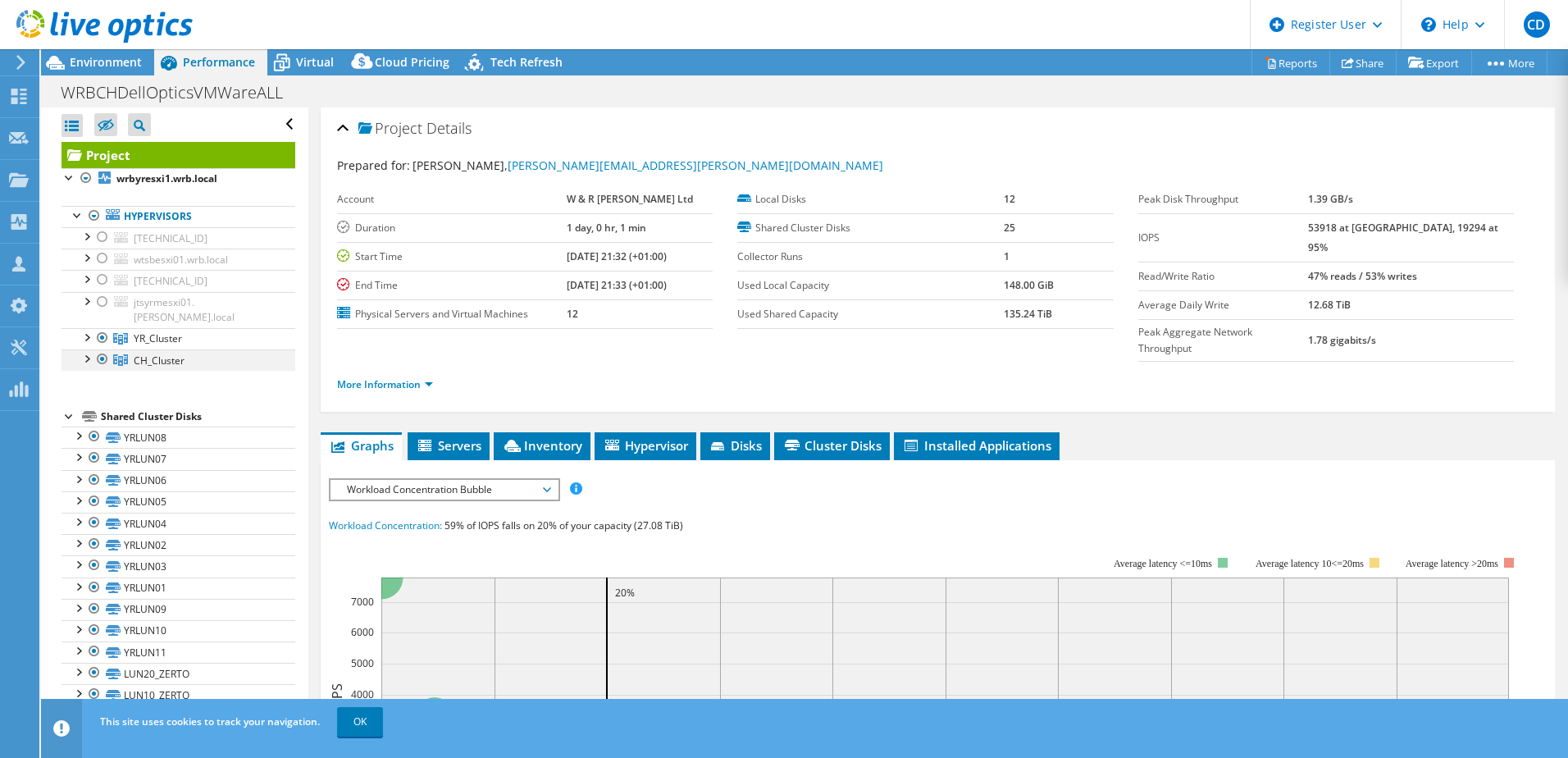
click at [97, 350] on div at bounding box center [102, 360] width 17 height 19
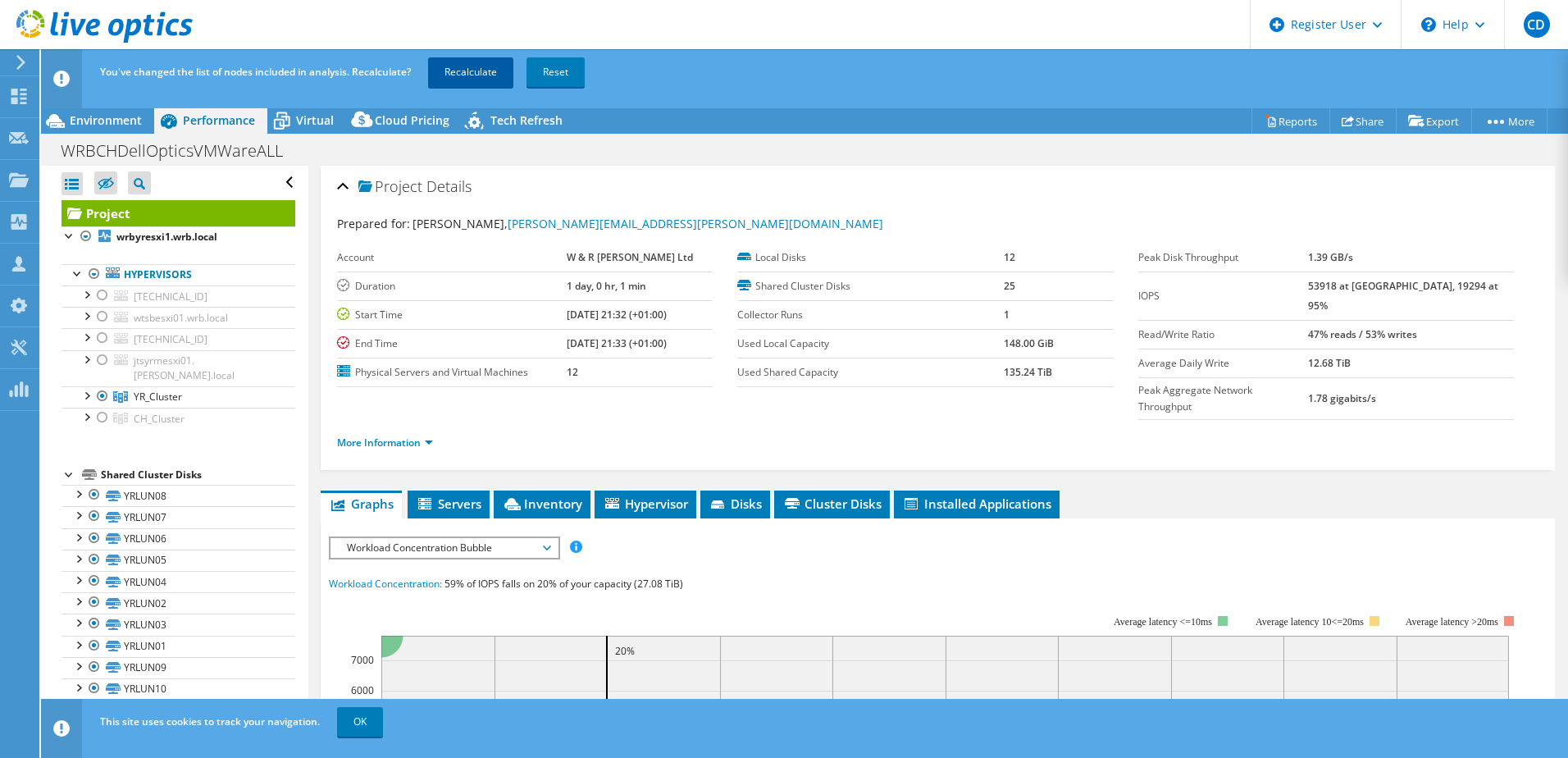
click at [458, 72] on link "Recalculate" at bounding box center [471, 72] width 86 height 29
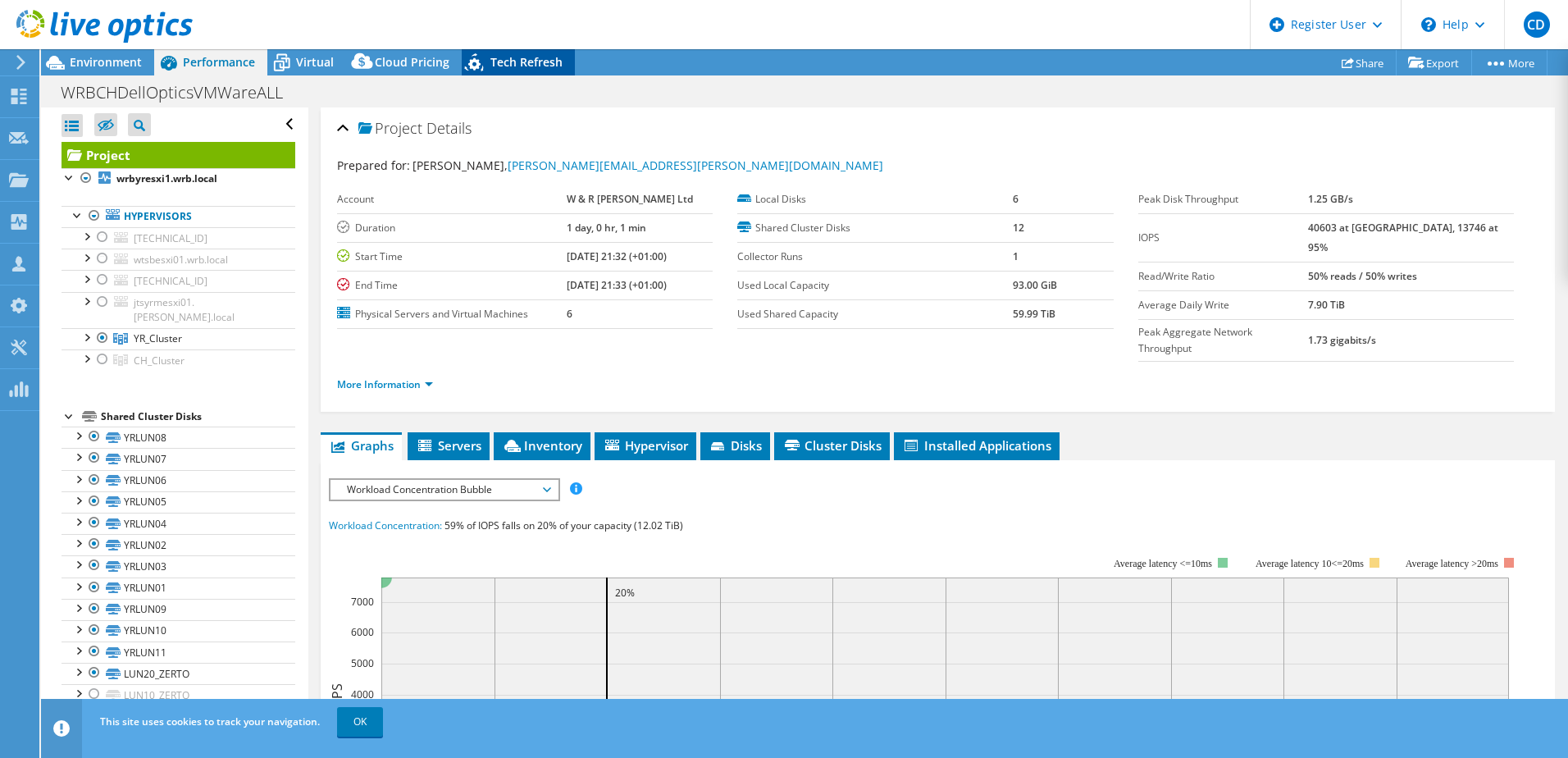
click at [503, 55] on span "Tech Refresh" at bounding box center [526, 62] width 72 height 16
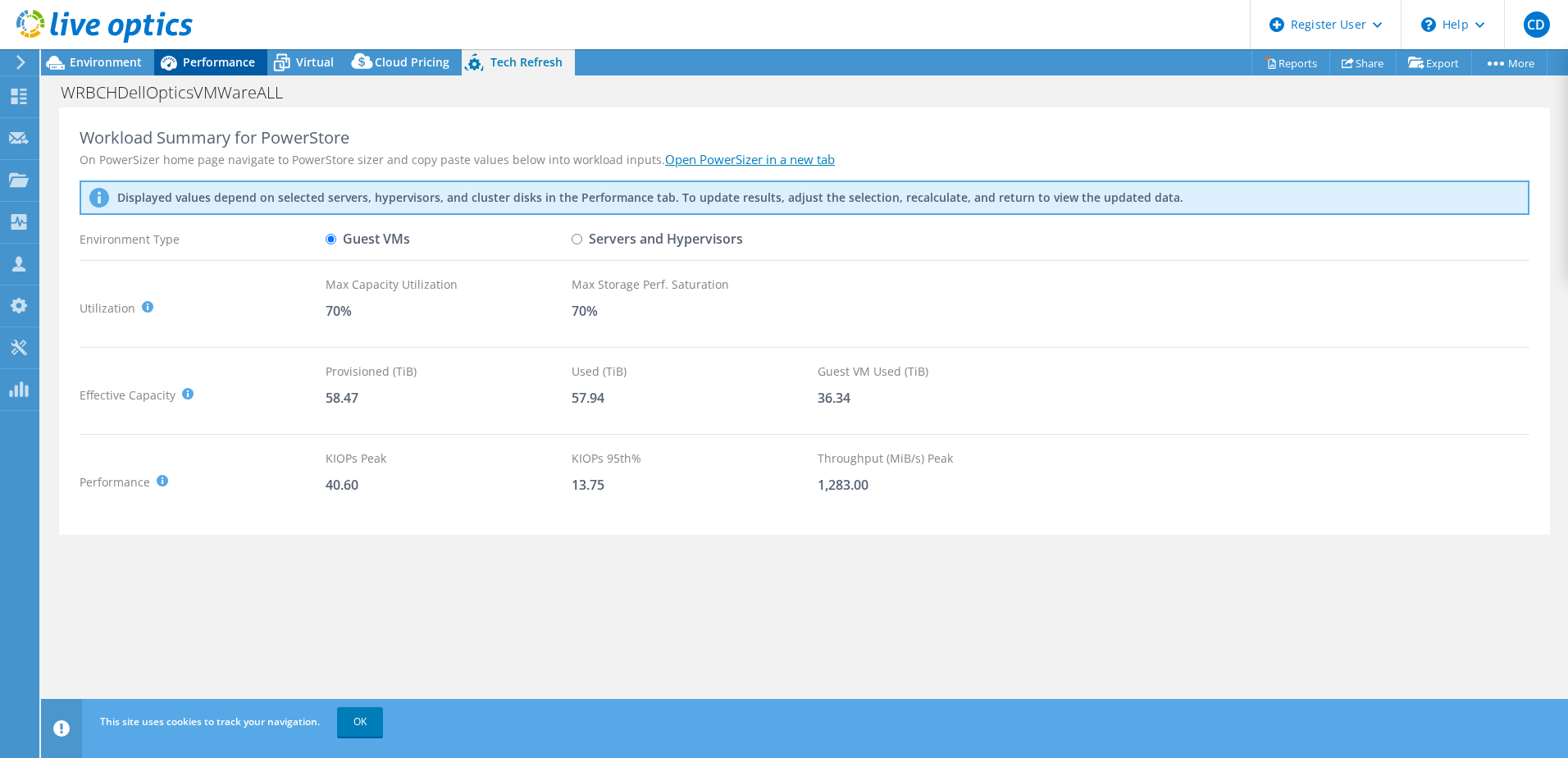
click at [223, 55] on span "Performance" at bounding box center [219, 62] width 72 height 16
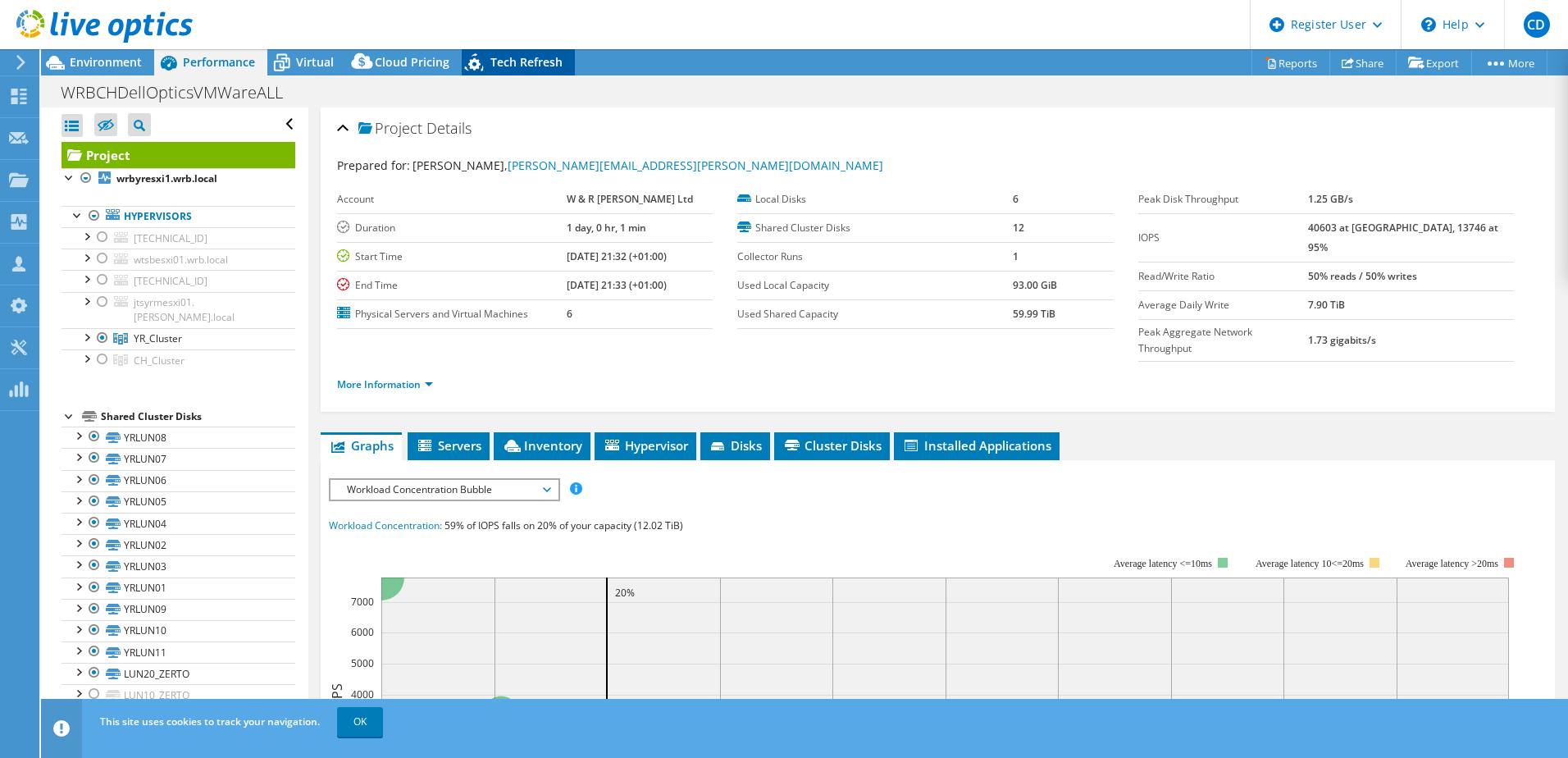
click at [512, 59] on span "Tech Refresh" at bounding box center [526, 62] width 72 height 16
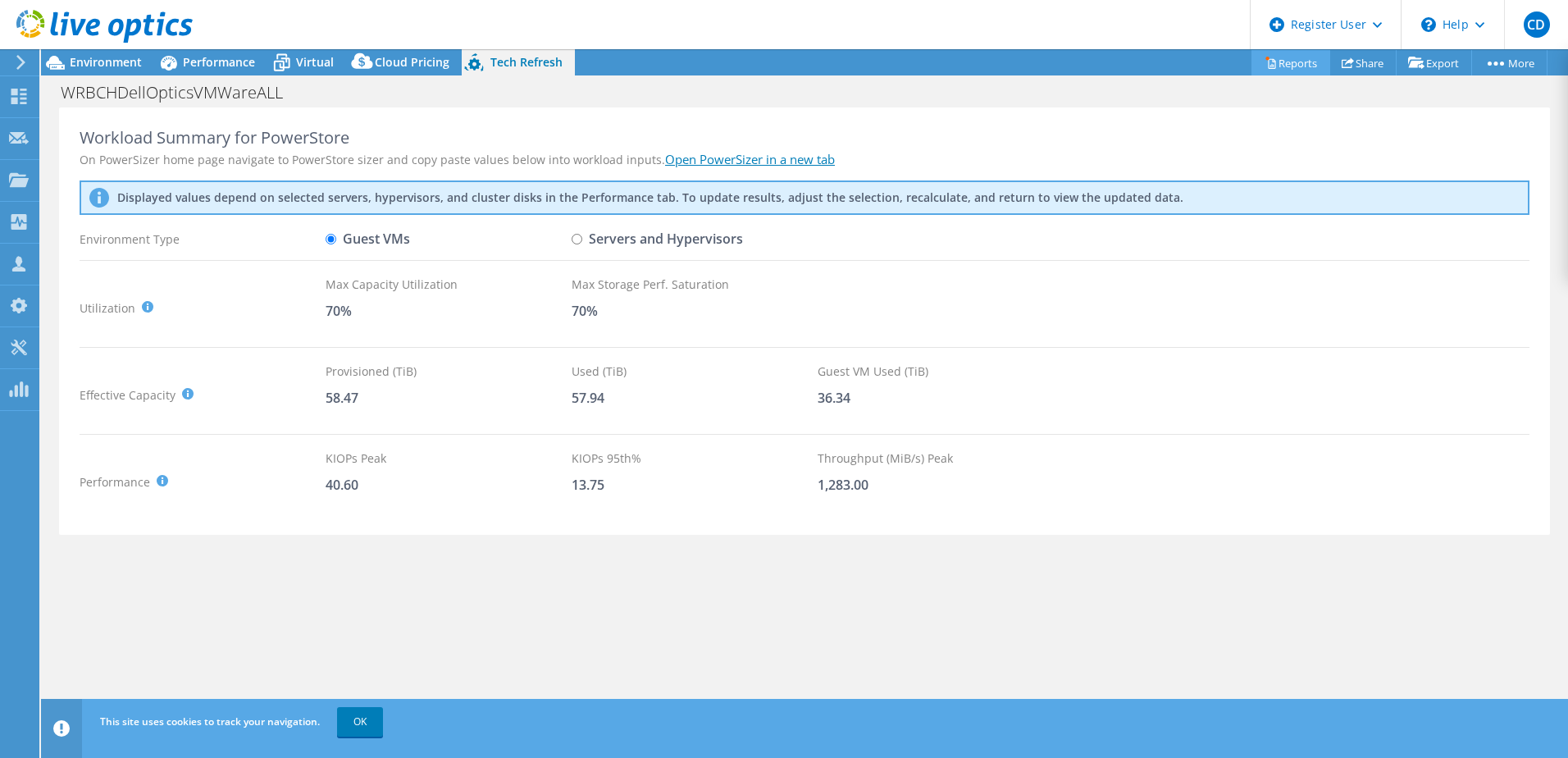
click at [1288, 62] on link "Reports" at bounding box center [1290, 62] width 79 height 25
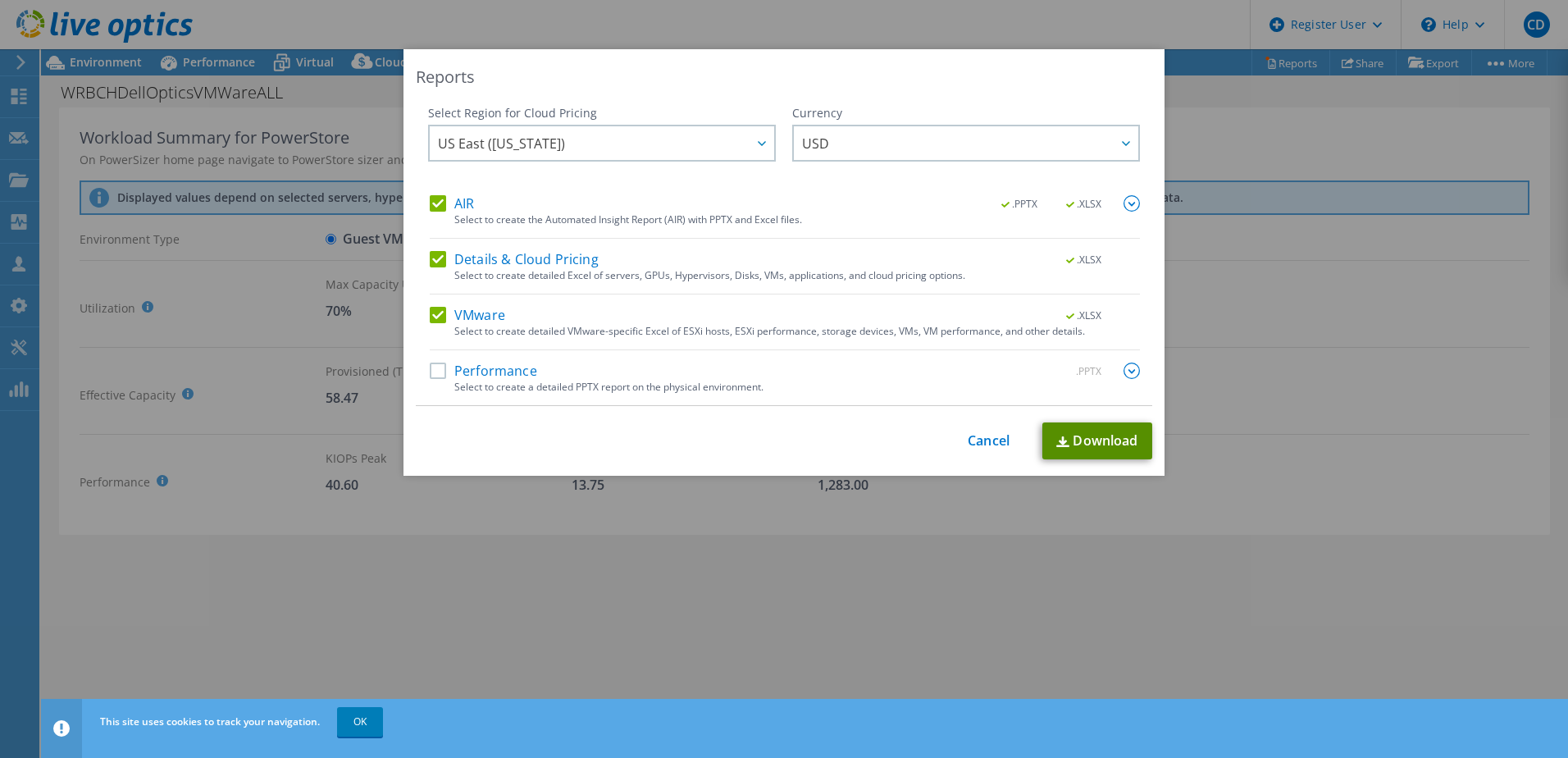
click at [1086, 433] on link "Download" at bounding box center [1097, 440] width 110 height 37
click at [982, 441] on link "Cancel" at bounding box center [988, 440] width 42 height 16
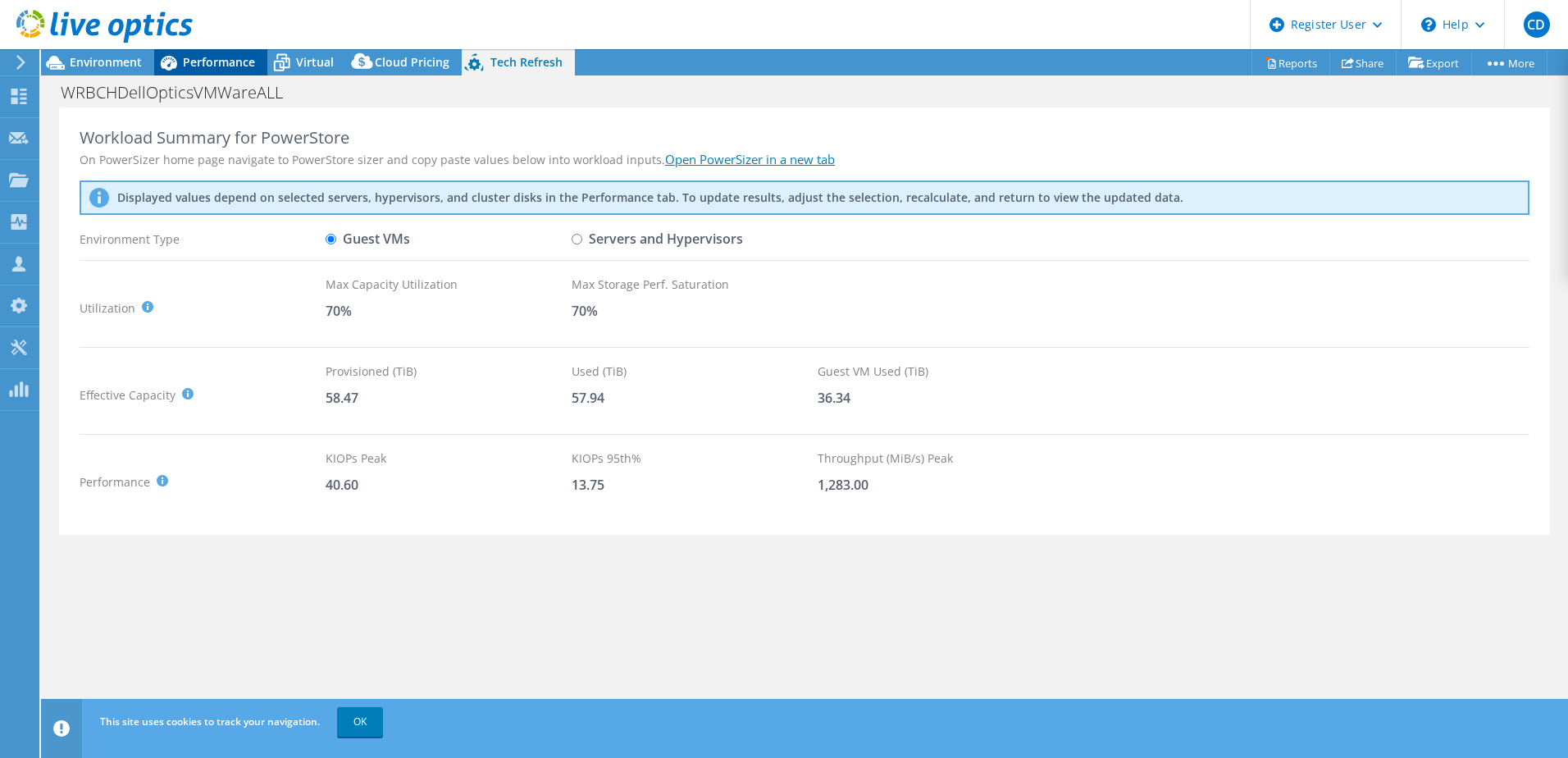
click at [199, 63] on span "Performance" at bounding box center [219, 62] width 72 height 16
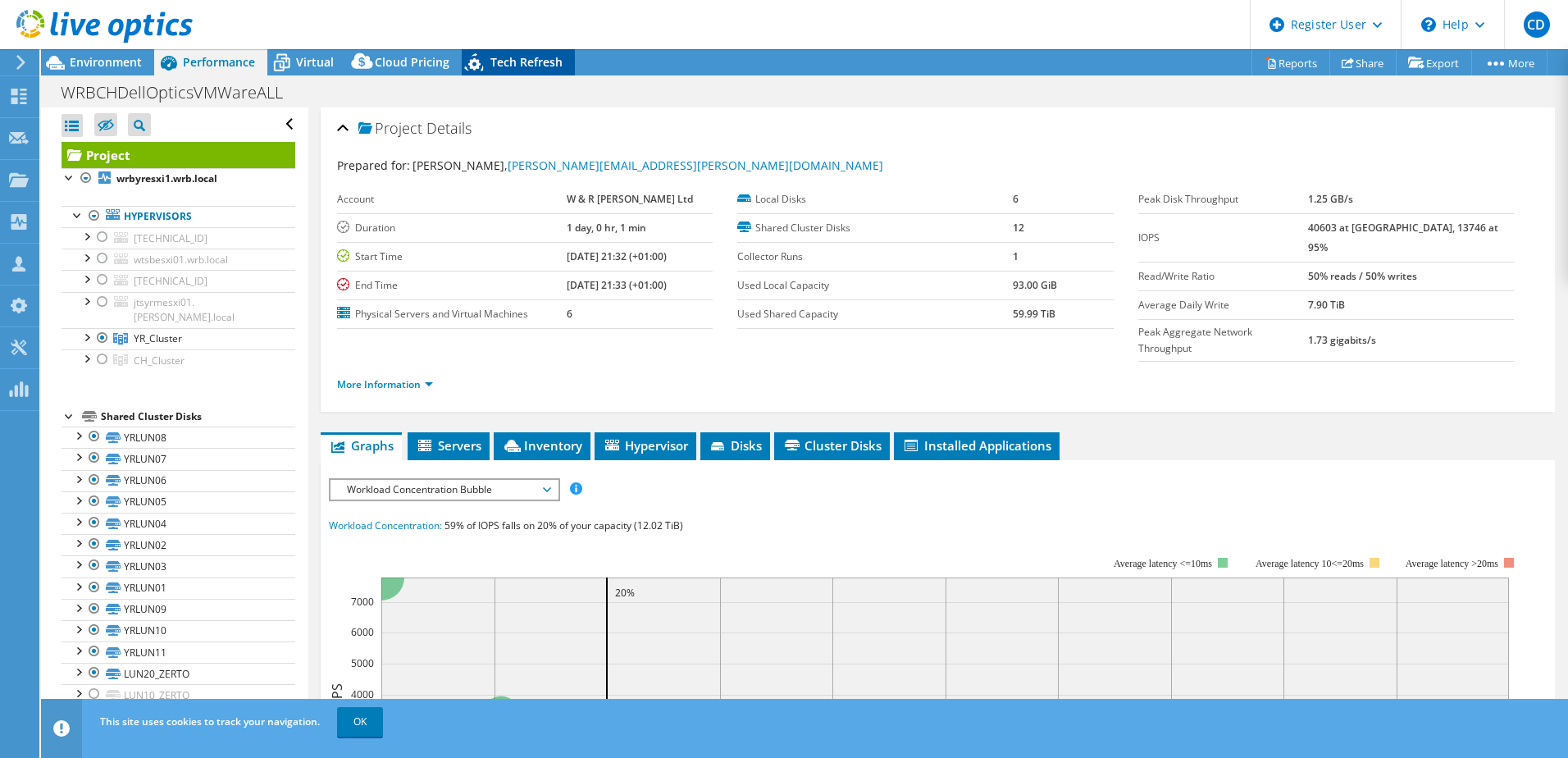
click at [526, 58] on span "Tech Refresh" at bounding box center [526, 62] width 72 height 16
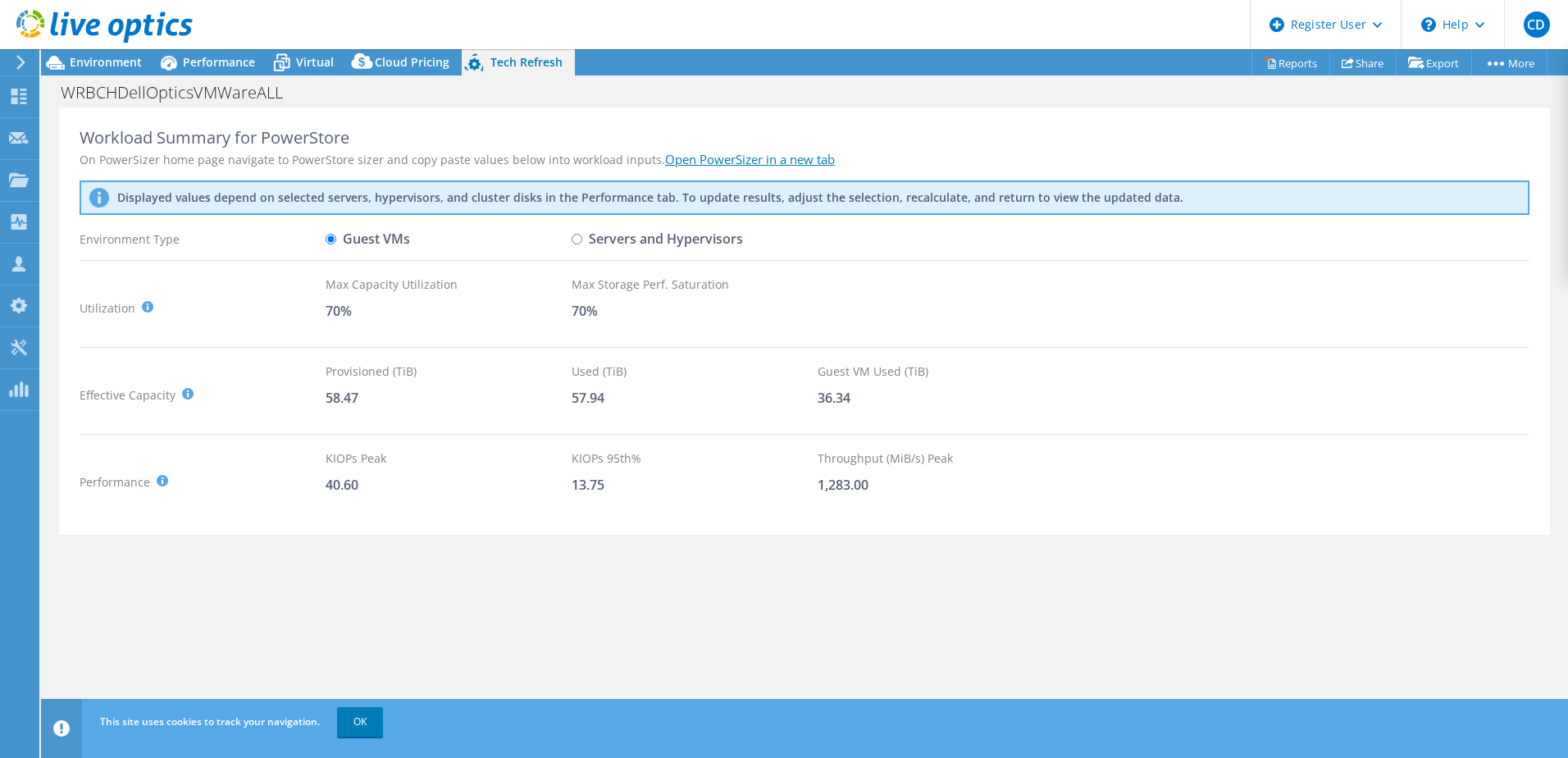
drag, startPoint x: 382, startPoint y: 601, endPoint x: 402, endPoint y: 612, distance: 22.8
click at [402, 612] on div "Workload Summary for PowerStore On PowerSizer home page navigate to PowerStore …" at bounding box center [804, 416] width 1527 height 619
click at [358, 708] on link "OK" at bounding box center [360, 722] width 46 height 29
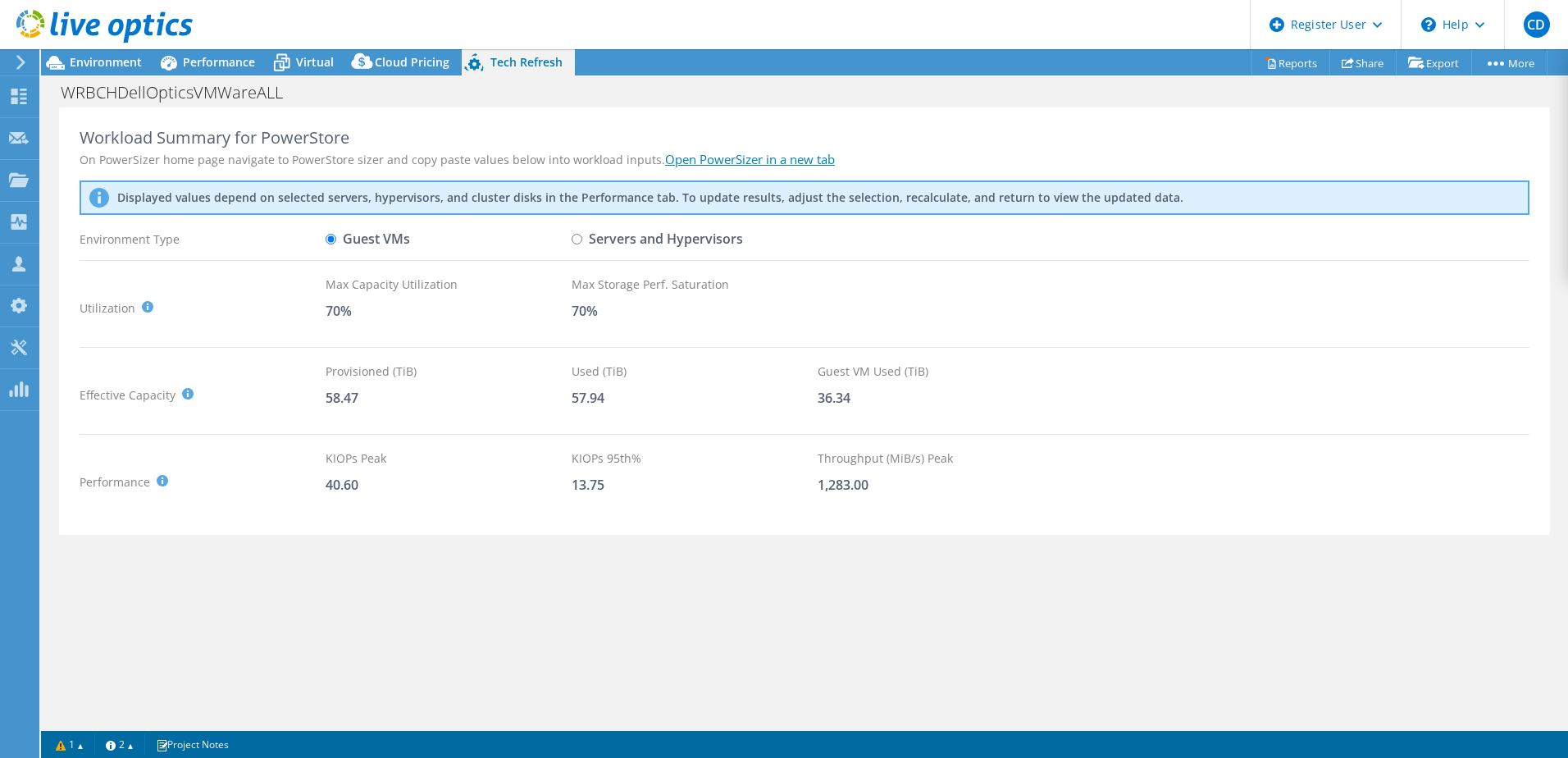
click at [306, 632] on div "Workload Summary for PowerStore On PowerSizer home page navigate to PowerStore …" at bounding box center [804, 416] width 1527 height 619
click at [416, 620] on div "Workload Summary for PowerStore On PowerSizer home page navigate to PowerStore …" at bounding box center [804, 416] width 1527 height 619
click at [506, 602] on div "Workload Summary for PowerStore On PowerSizer home page navigate to PowerStore …" at bounding box center [804, 416] width 1527 height 619
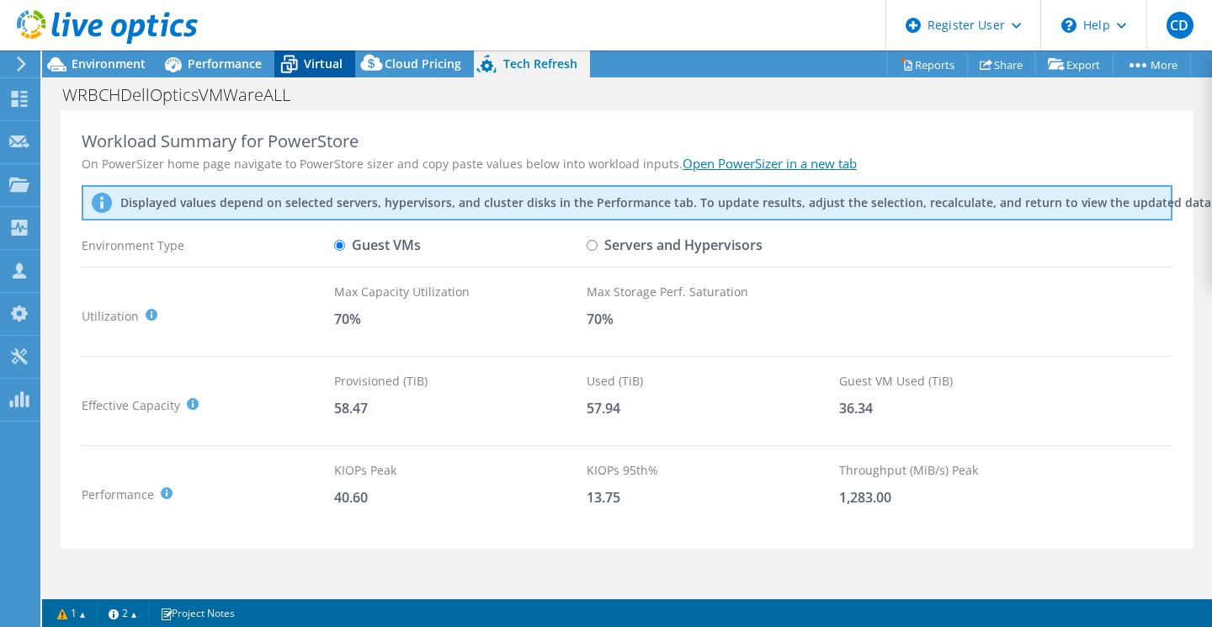
click at [328, 66] on span "Virtual" at bounding box center [323, 64] width 39 height 16
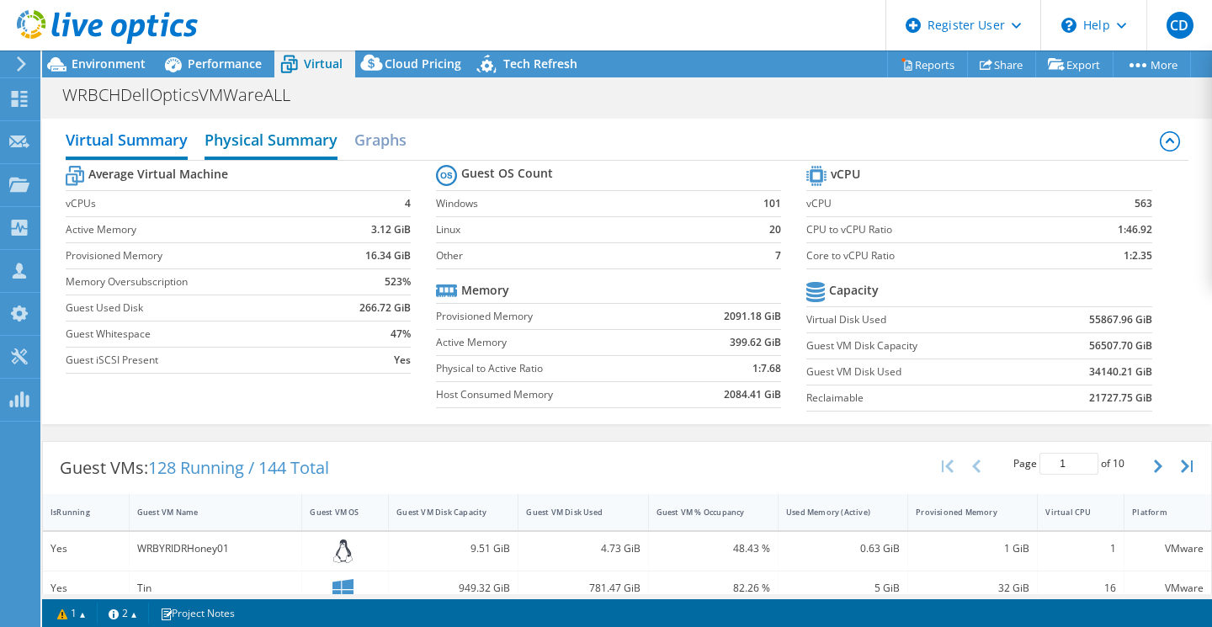
click at [254, 130] on h2 "Physical Summary" at bounding box center [271, 141] width 133 height 37
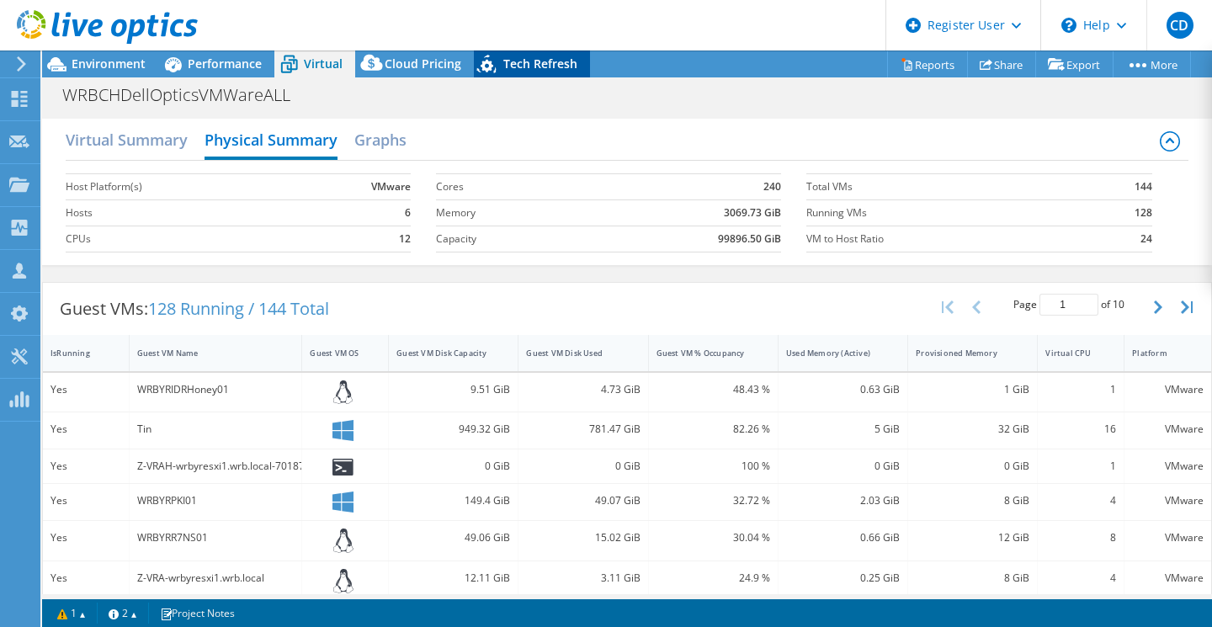
click at [565, 68] on span "Tech Refresh" at bounding box center [540, 64] width 74 height 16
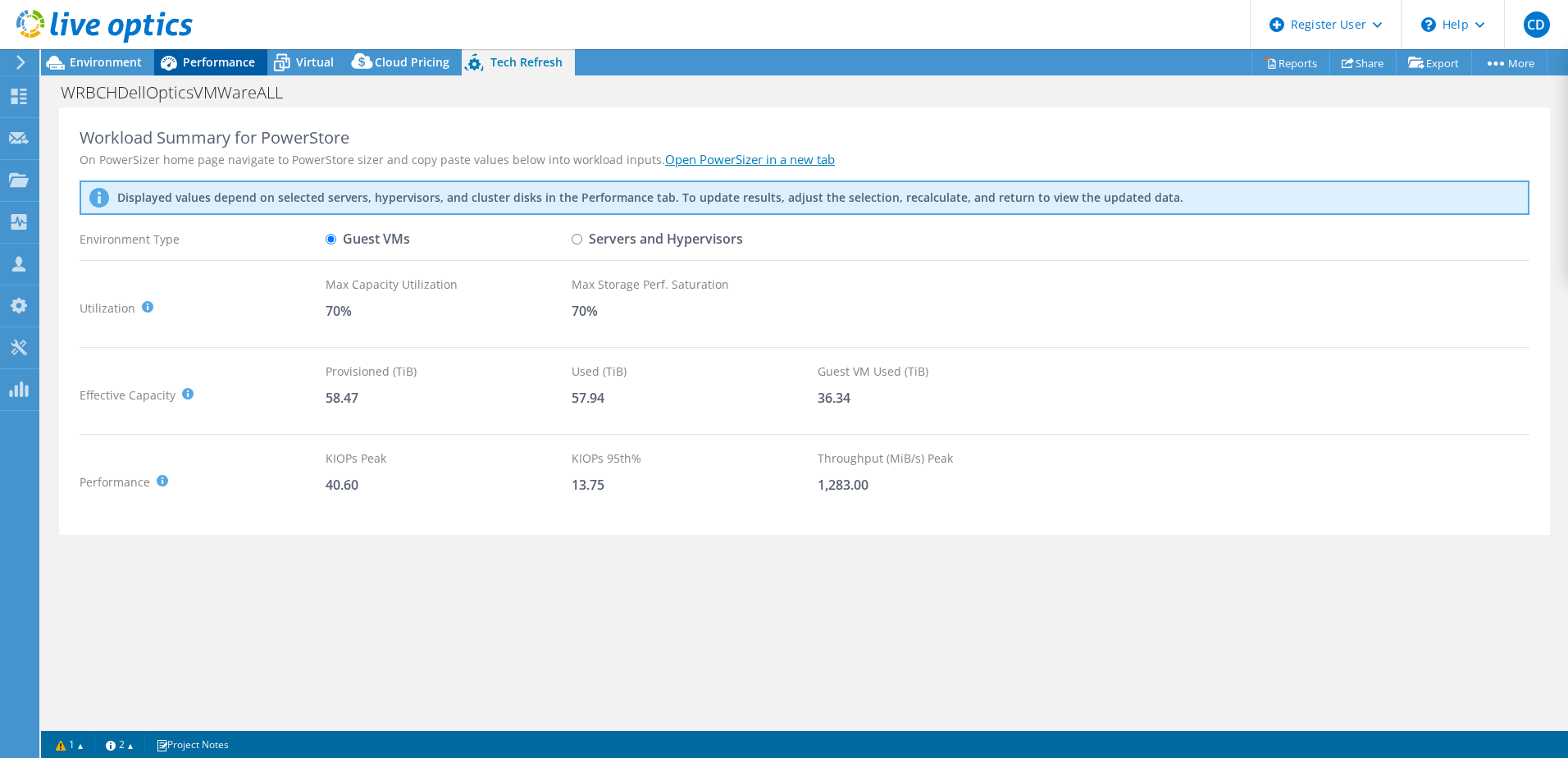
click at [197, 64] on span "Performance" at bounding box center [219, 62] width 72 height 16
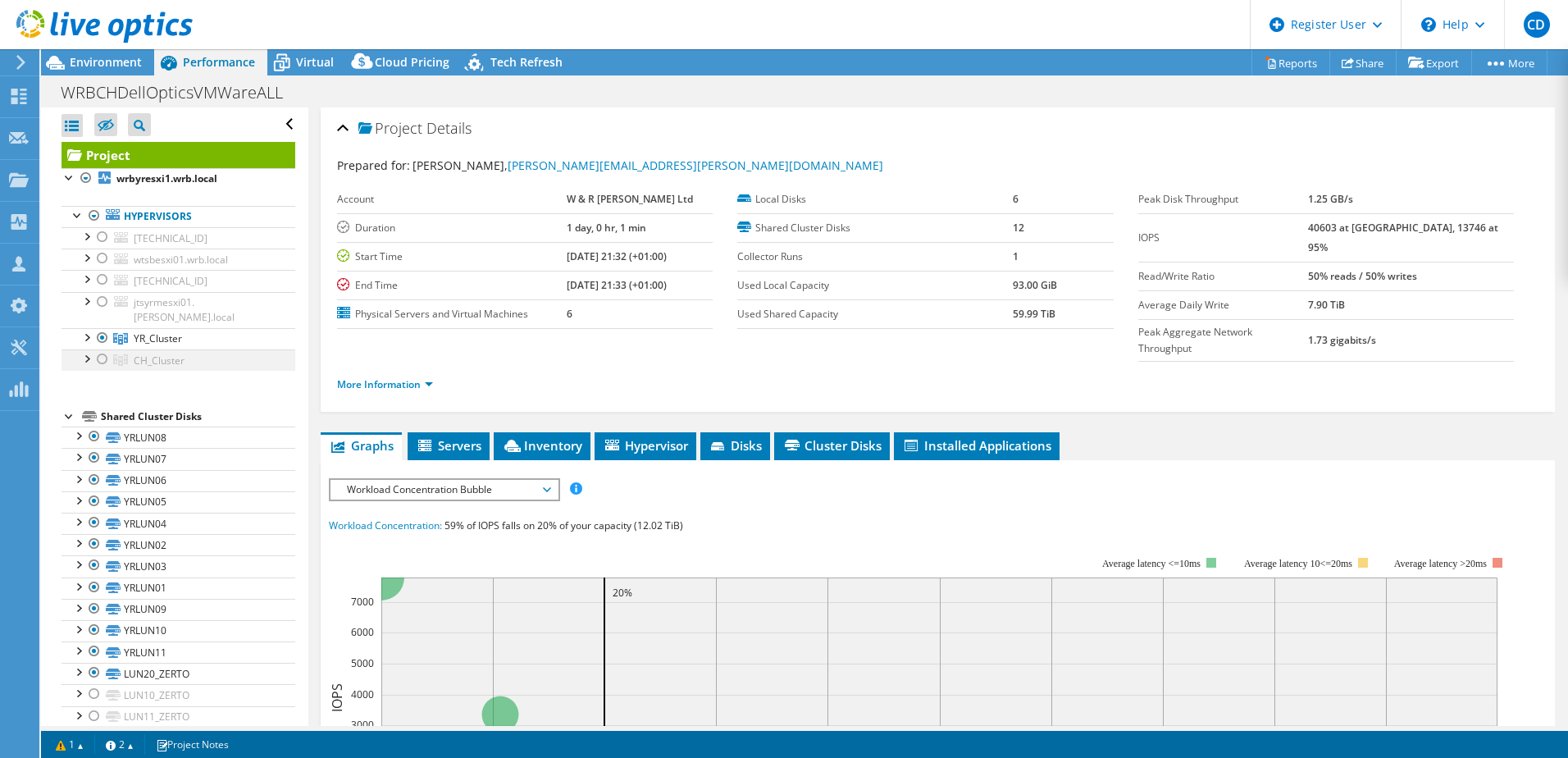
click at [102, 350] on div at bounding box center [102, 360] width 17 height 19
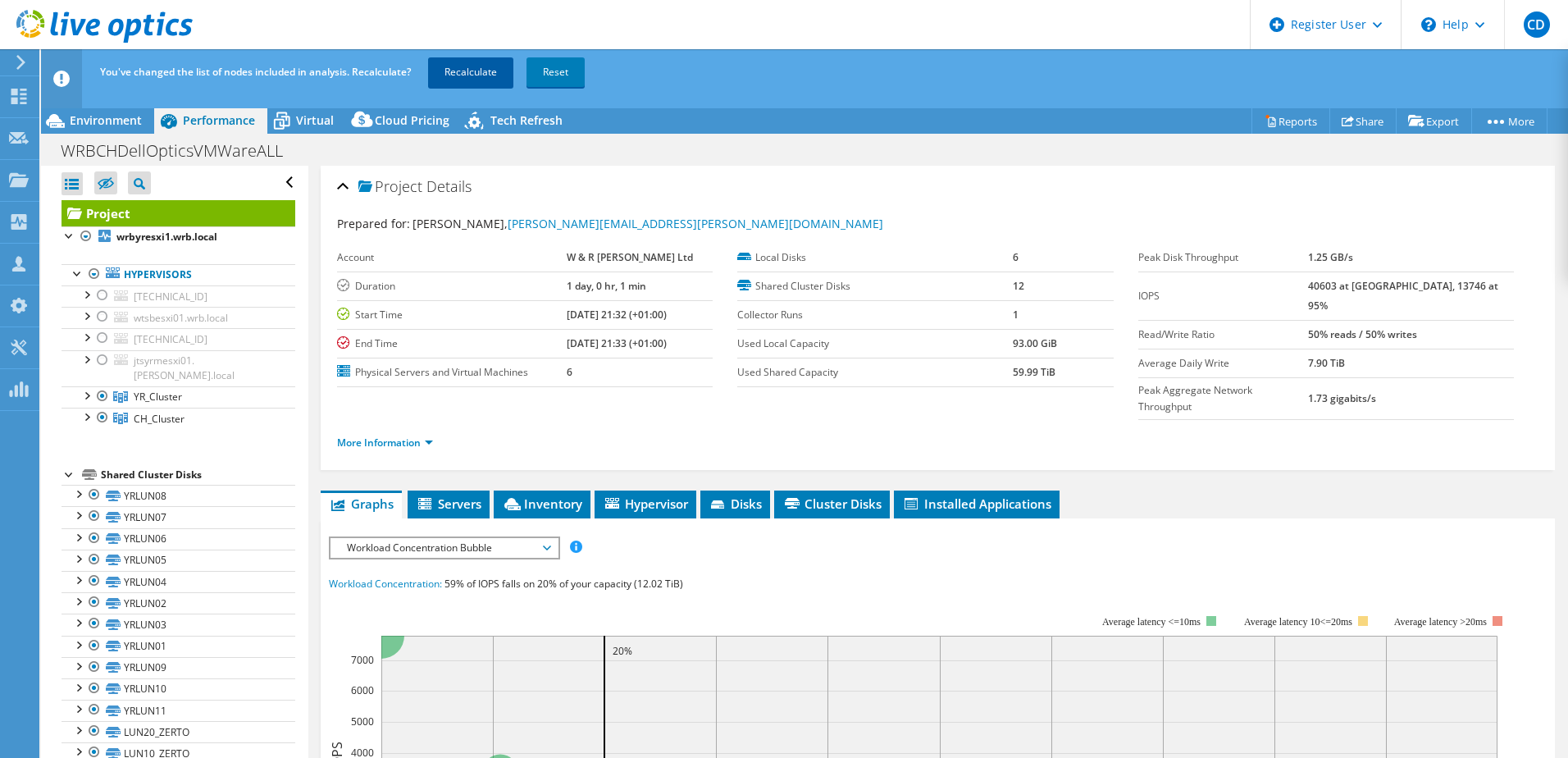
click at [490, 75] on link "Recalculate" at bounding box center [471, 72] width 86 height 29
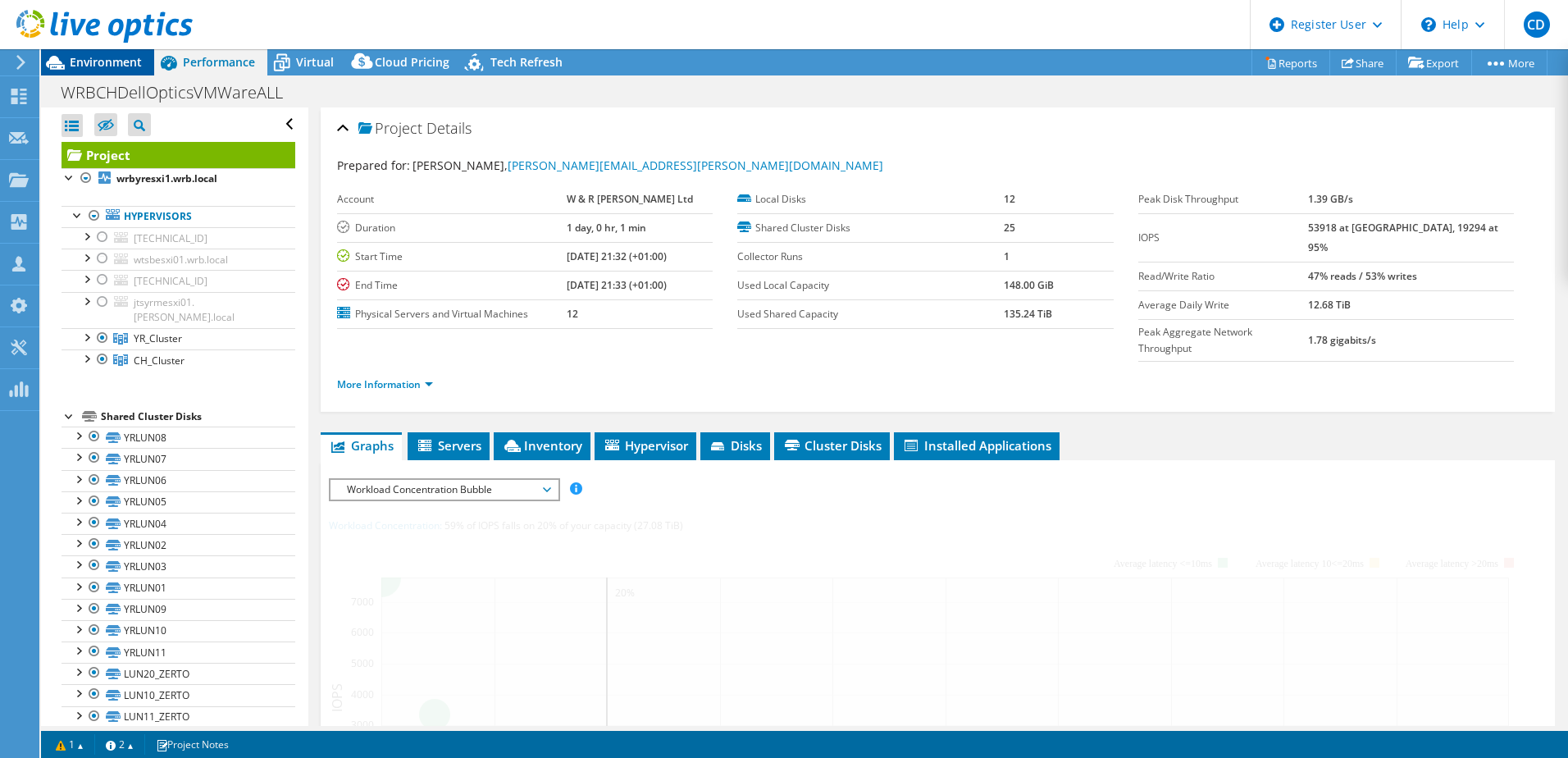
click at [89, 59] on span "Environment" at bounding box center [106, 62] width 72 height 16
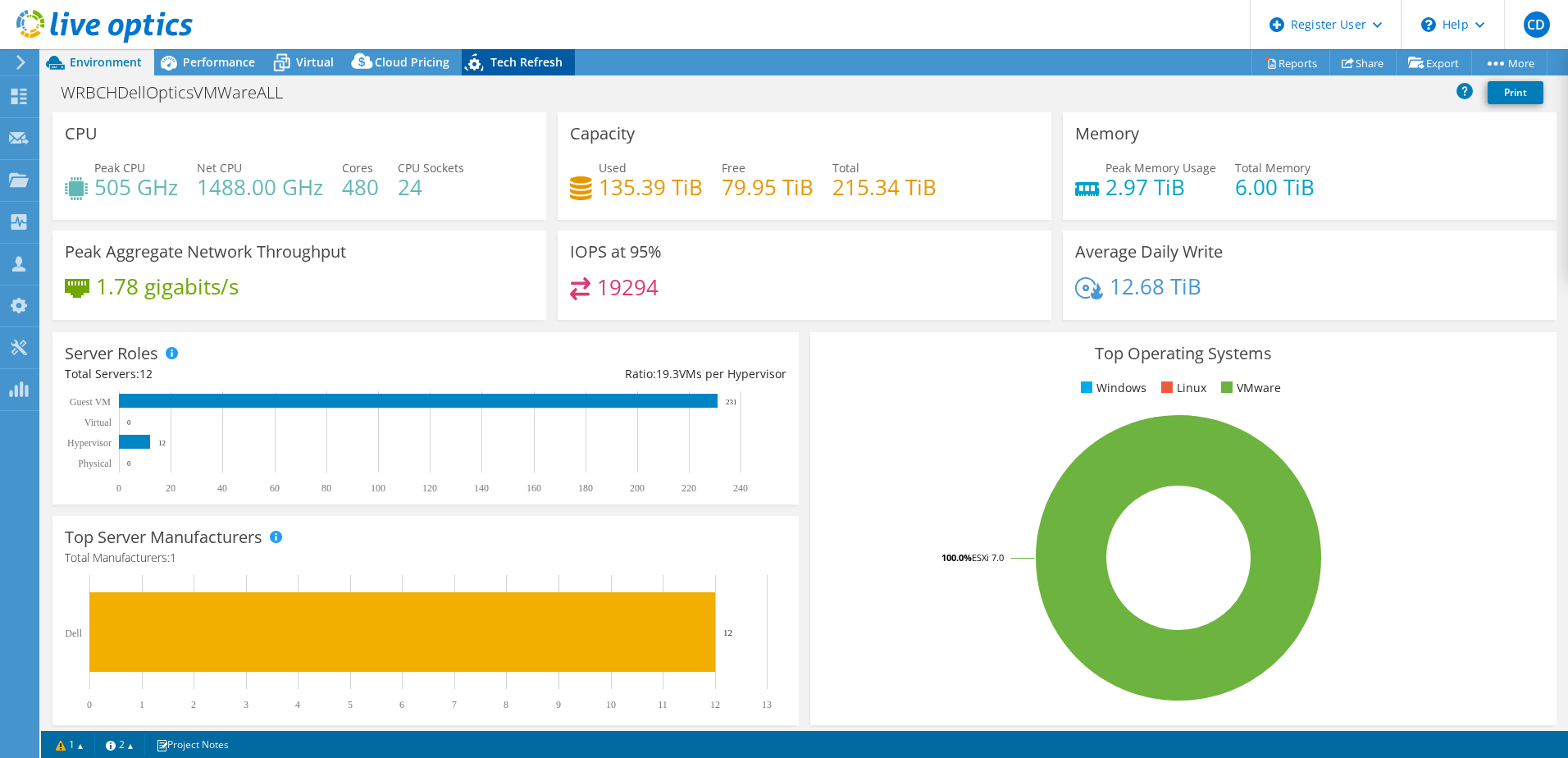
click at [512, 63] on span "Tech Refresh" at bounding box center [526, 62] width 72 height 16
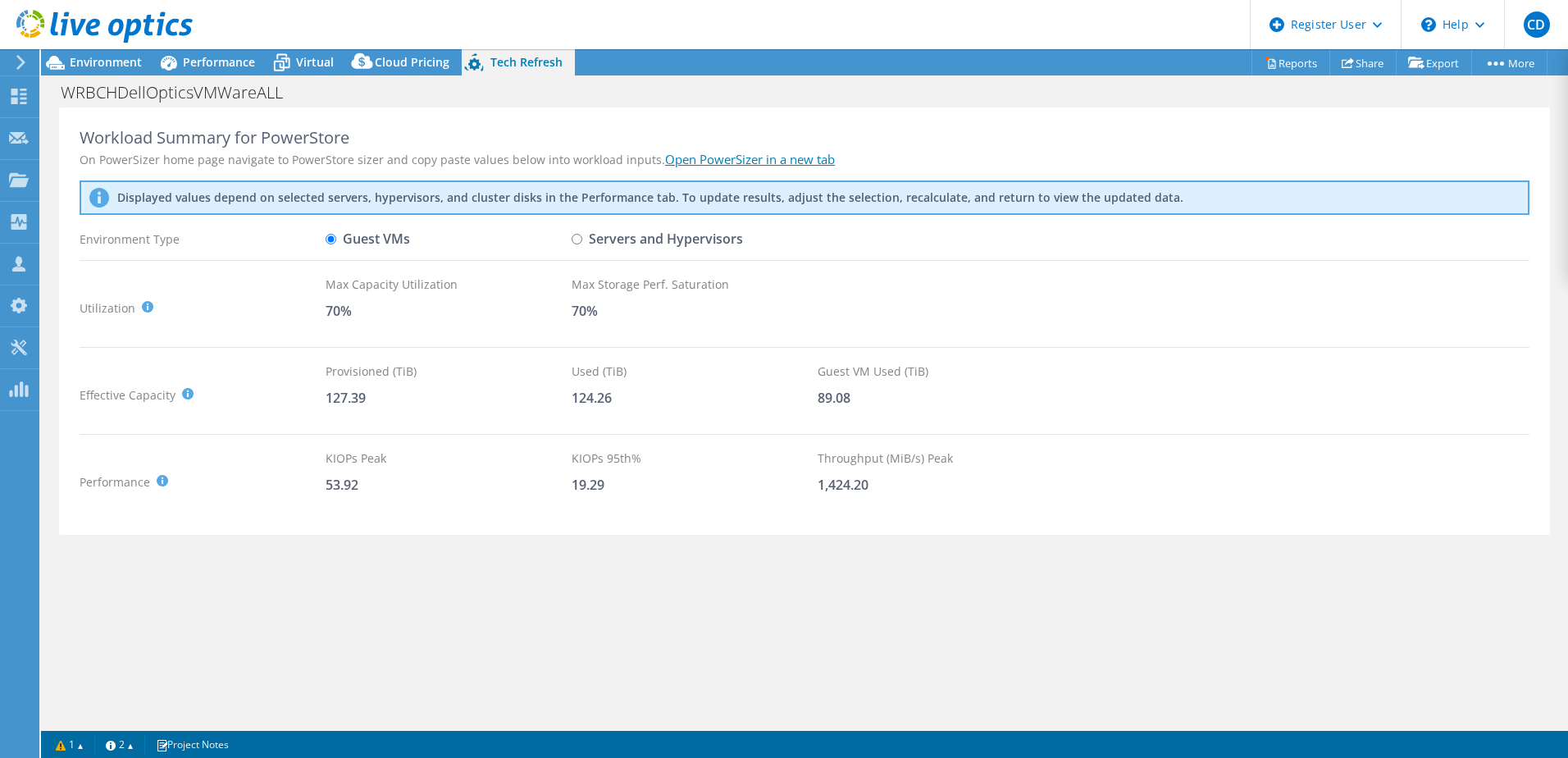
click at [578, 239] on input "Servers and Hypervisors" at bounding box center [577, 239] width 11 height 11
radio input "true"
click at [329, 241] on input "Guest VMs" at bounding box center [330, 239] width 11 height 11
radio input "true"
click at [576, 242] on input "Servers and Hypervisors" at bounding box center [577, 239] width 11 height 11
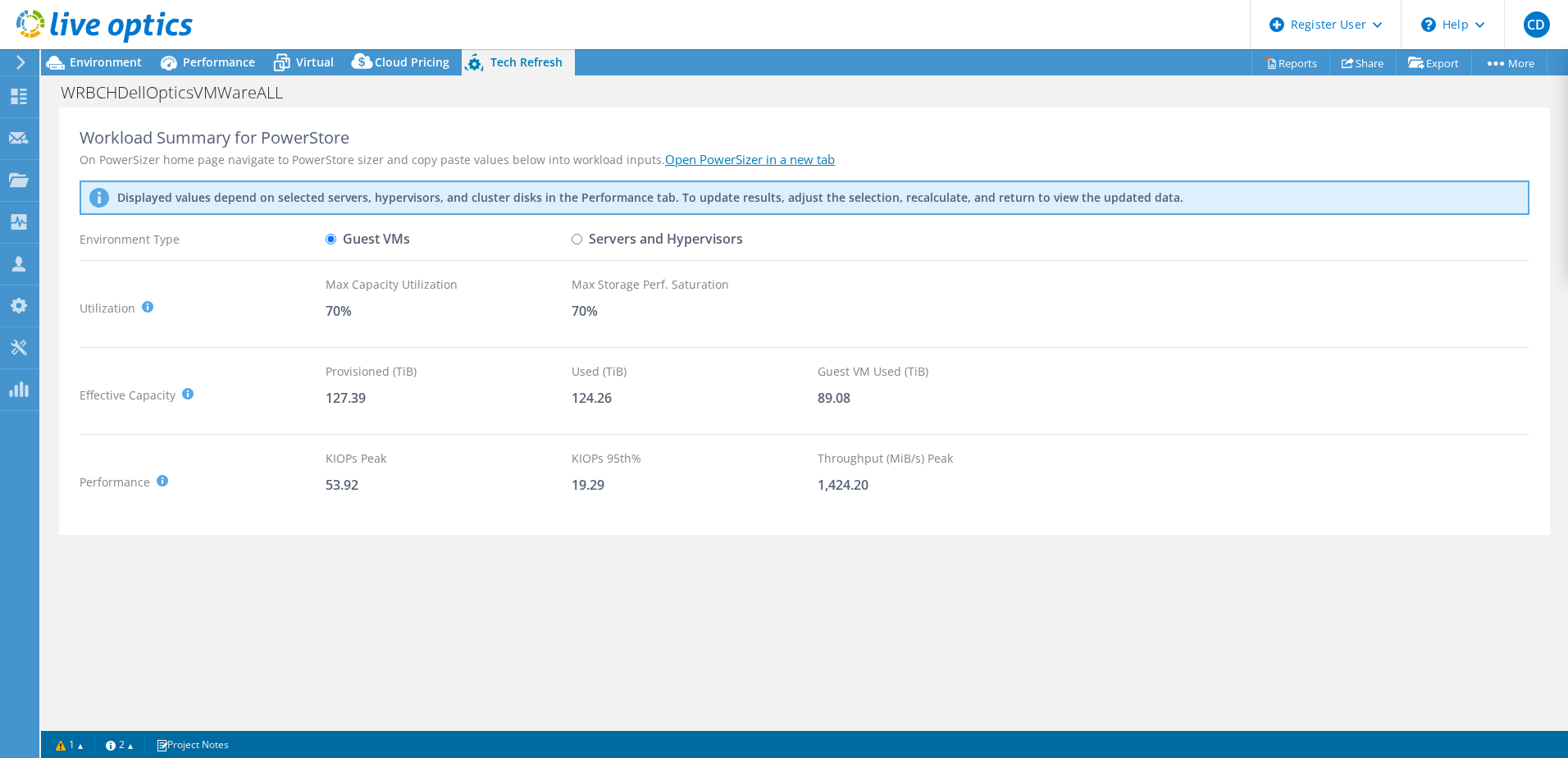
radio input "true"
click at [339, 241] on label "Guest VMs" at bounding box center [367, 239] width 85 height 28
click at [336, 241] on input "Guest VMs" at bounding box center [330, 239] width 11 height 11
radio input "true"
radio input "false"
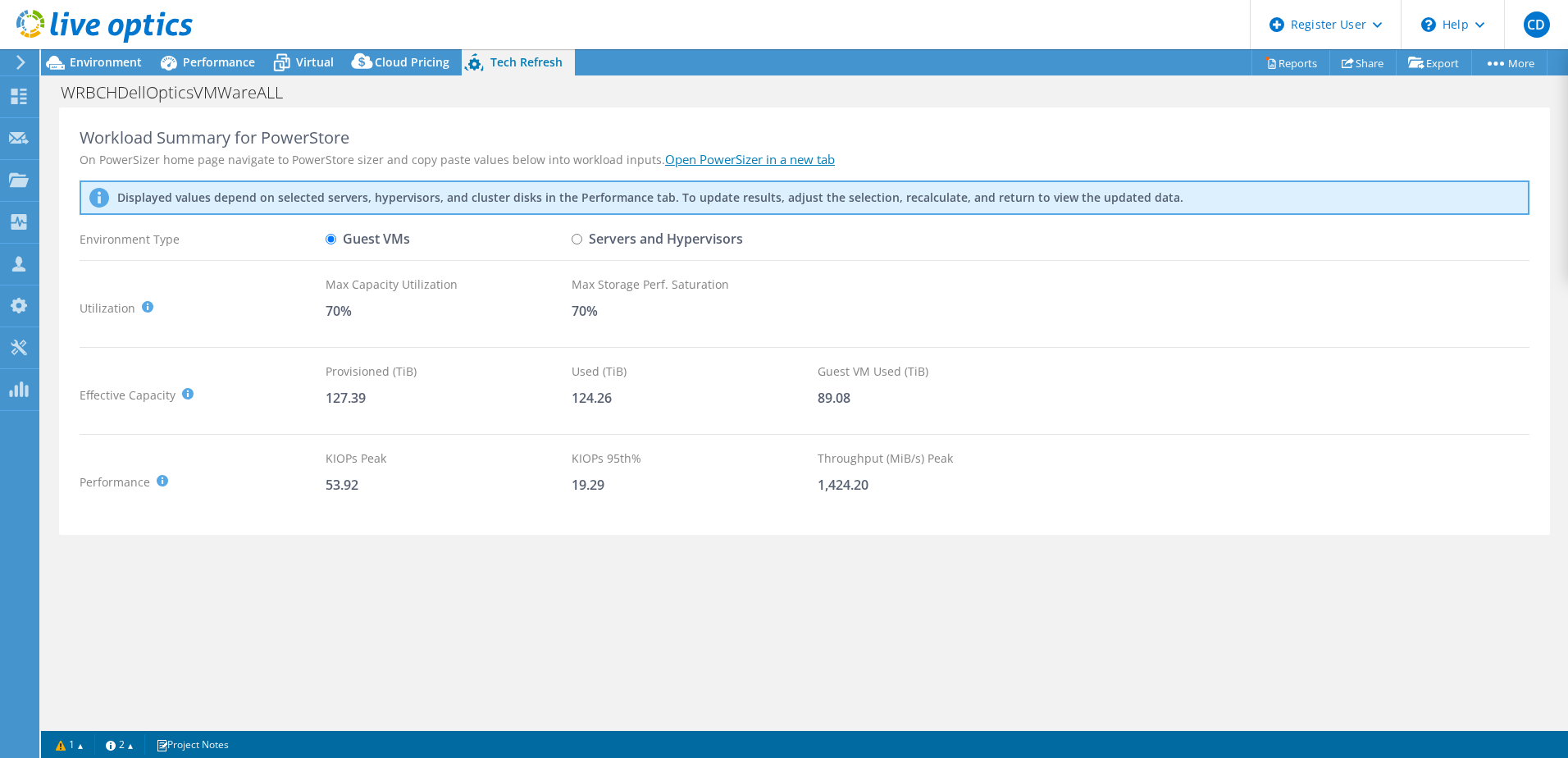
click at [510, 632] on div "Workload Summary for PowerStore On PowerSizer home page navigate to PowerStore …" at bounding box center [804, 416] width 1527 height 619
click at [251, 57] on span "Performance" at bounding box center [219, 62] width 72 height 16
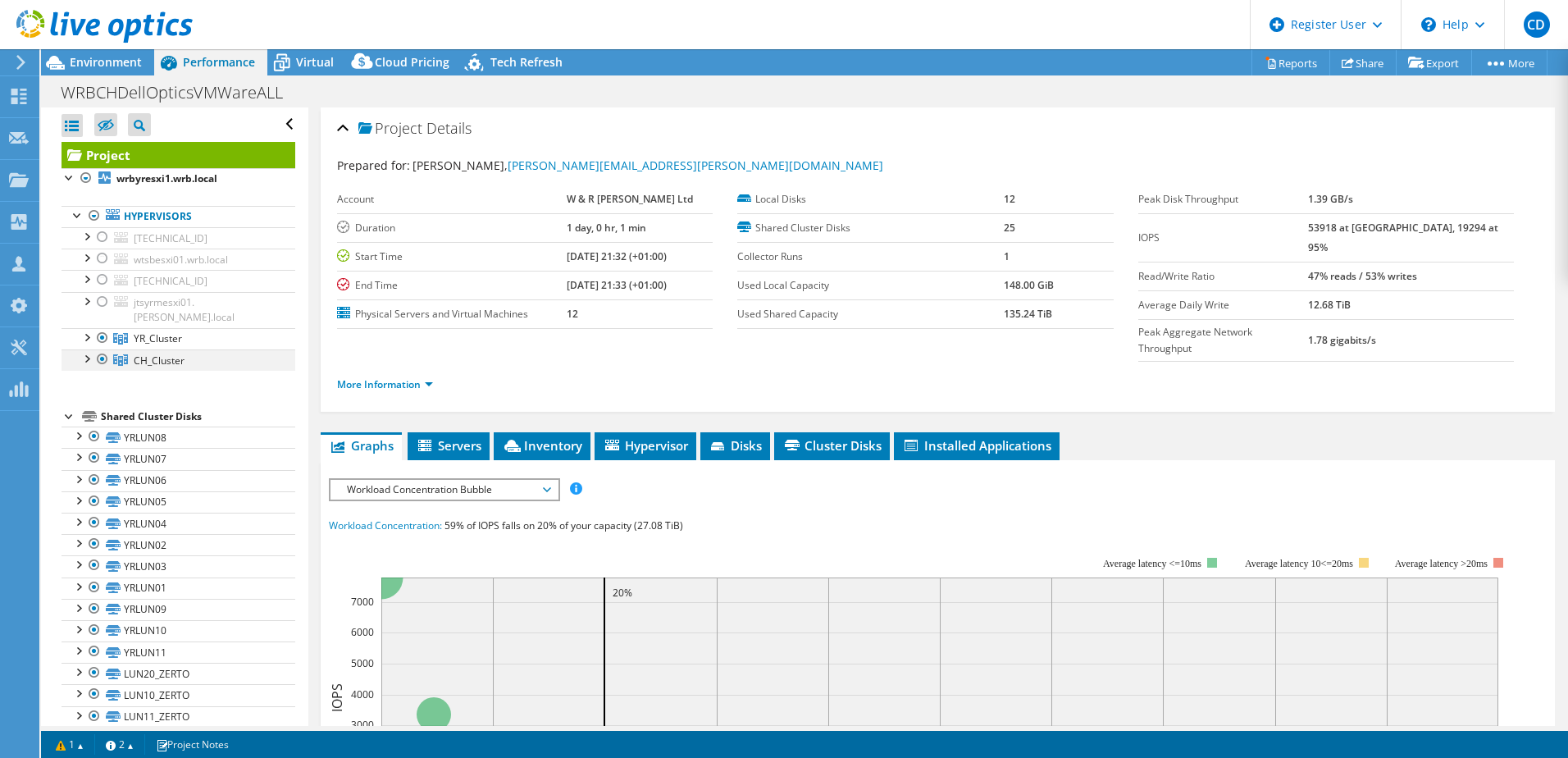
click at [101, 350] on div at bounding box center [102, 360] width 17 height 19
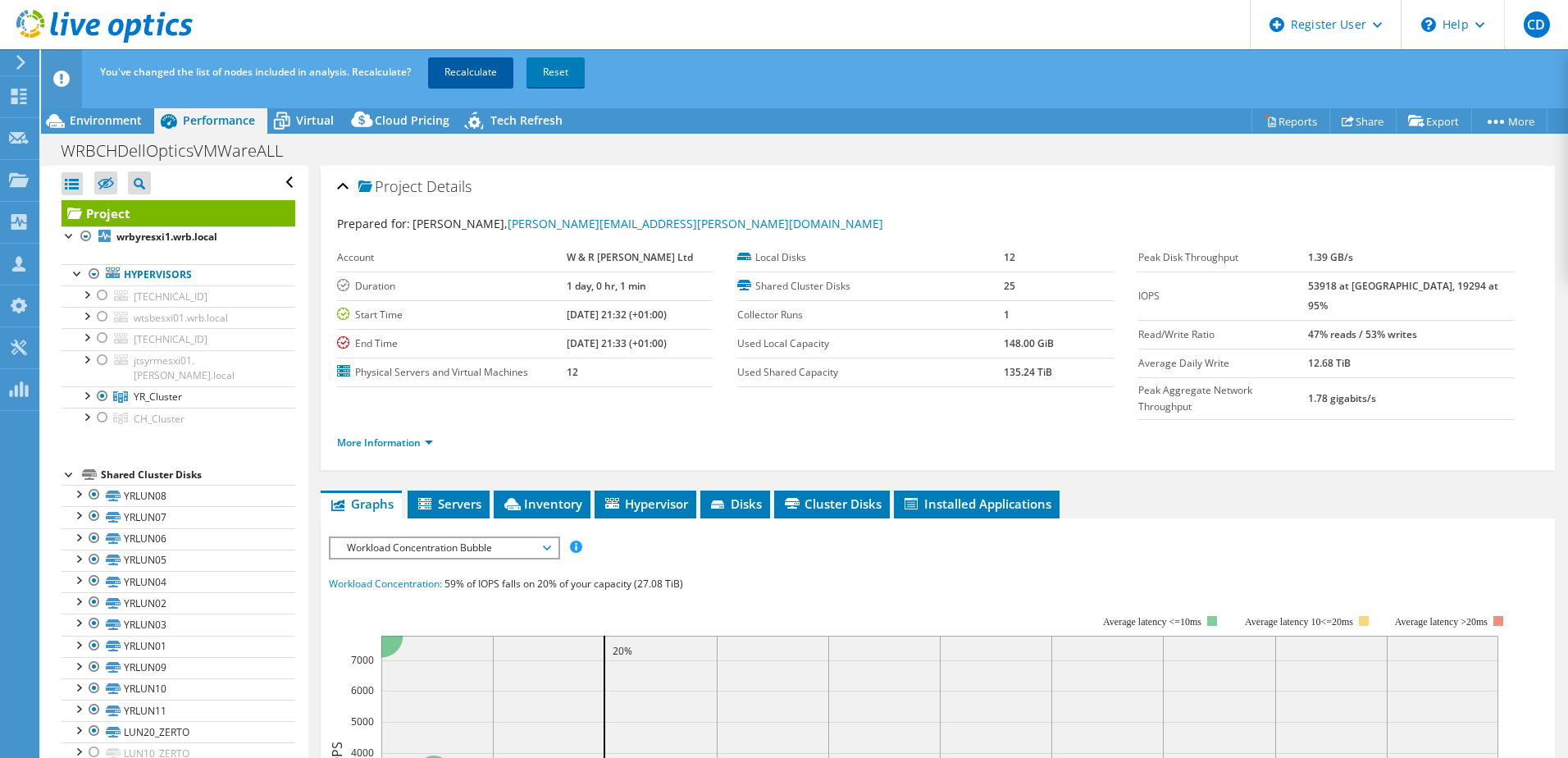
click at [465, 72] on link "Recalculate" at bounding box center [471, 72] width 86 height 29
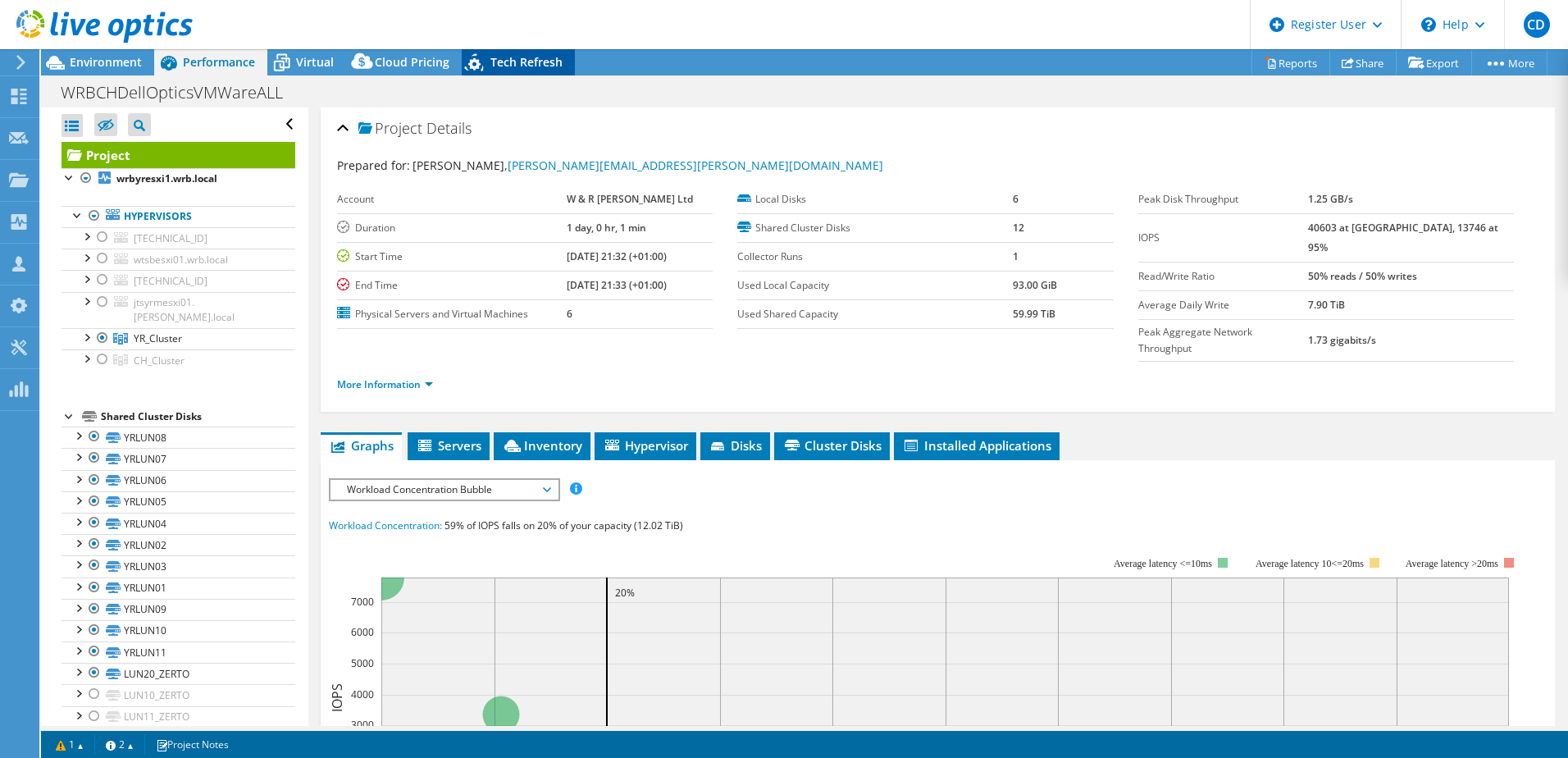
click at [479, 59] on icon at bounding box center [476, 65] width 28 height 34
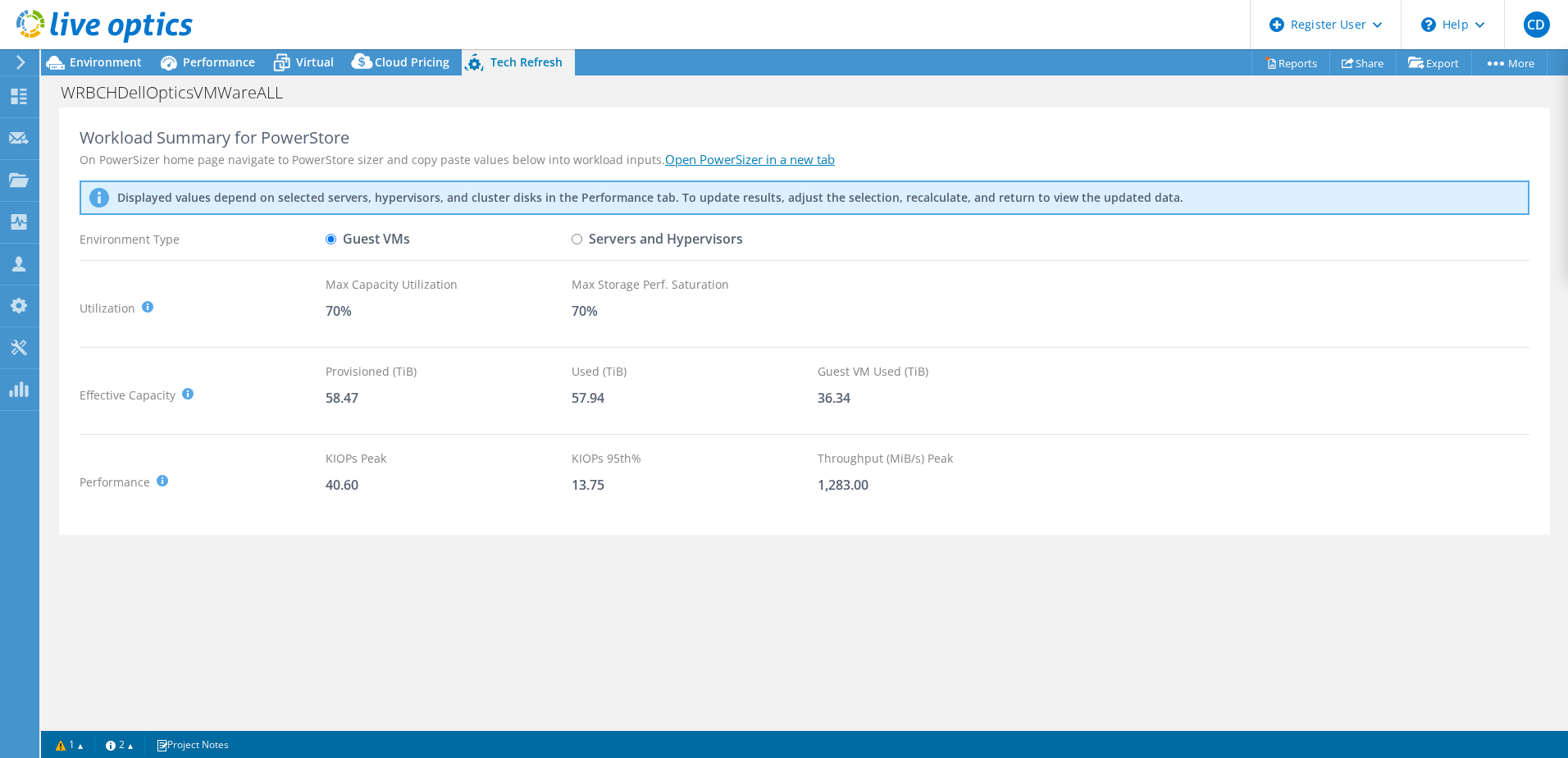
click at [704, 160] on link "Open PowerSizer in a new tab" at bounding box center [750, 159] width 170 height 17
click at [219, 69] on span "Performance" at bounding box center [219, 62] width 72 height 16
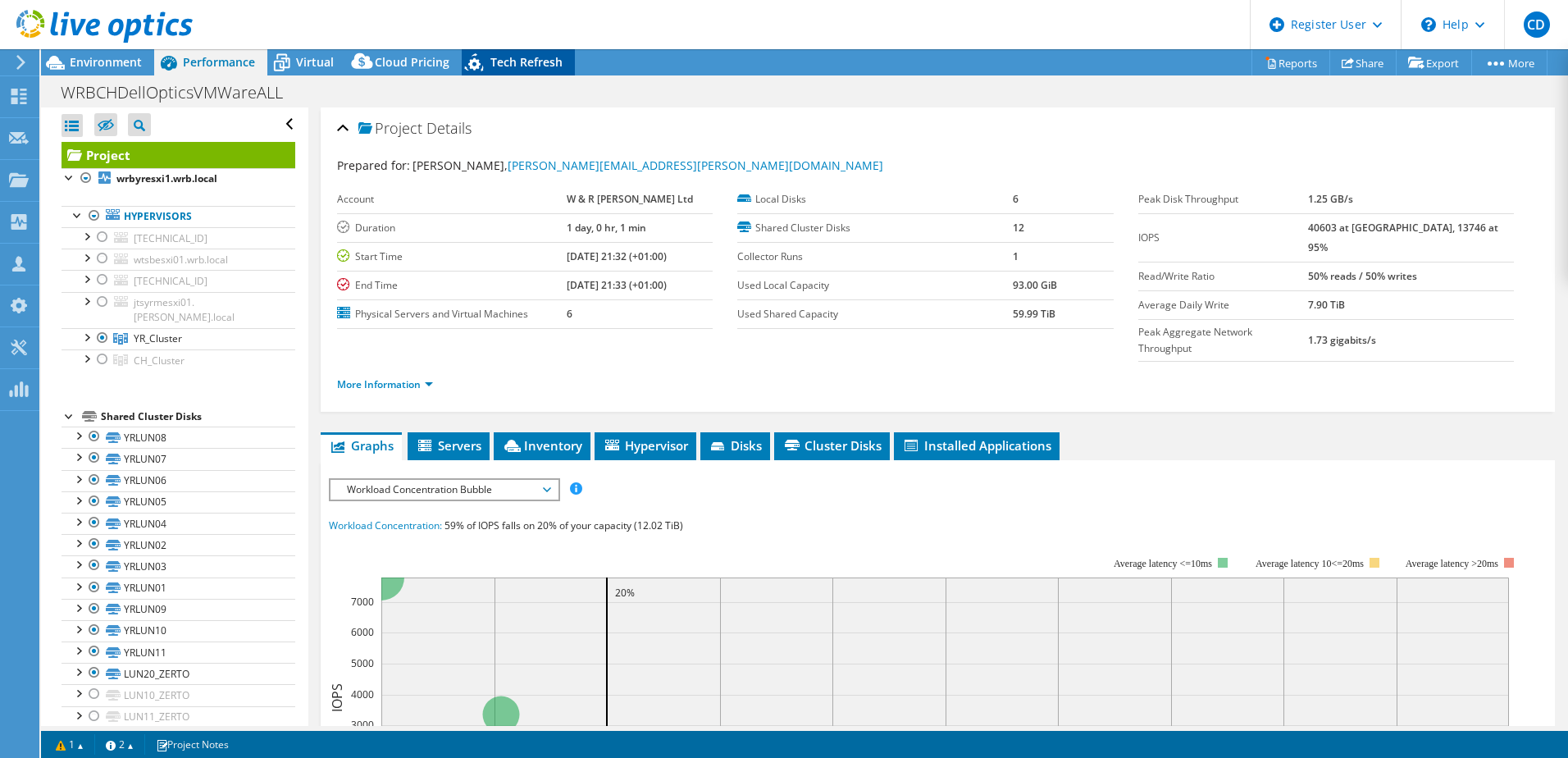
click at [535, 58] on span "Tech Refresh" at bounding box center [526, 62] width 72 height 16
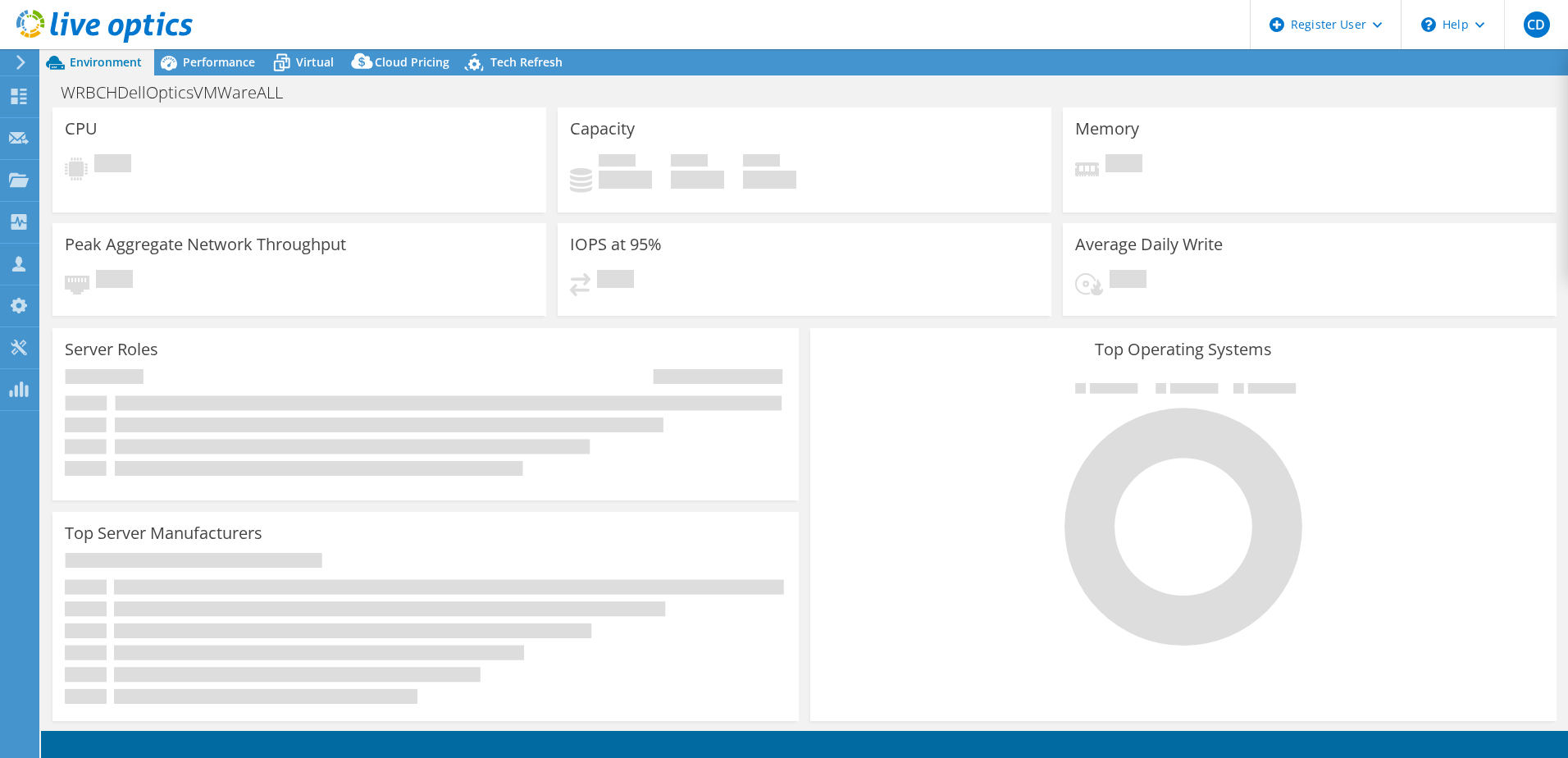
select select "USD"
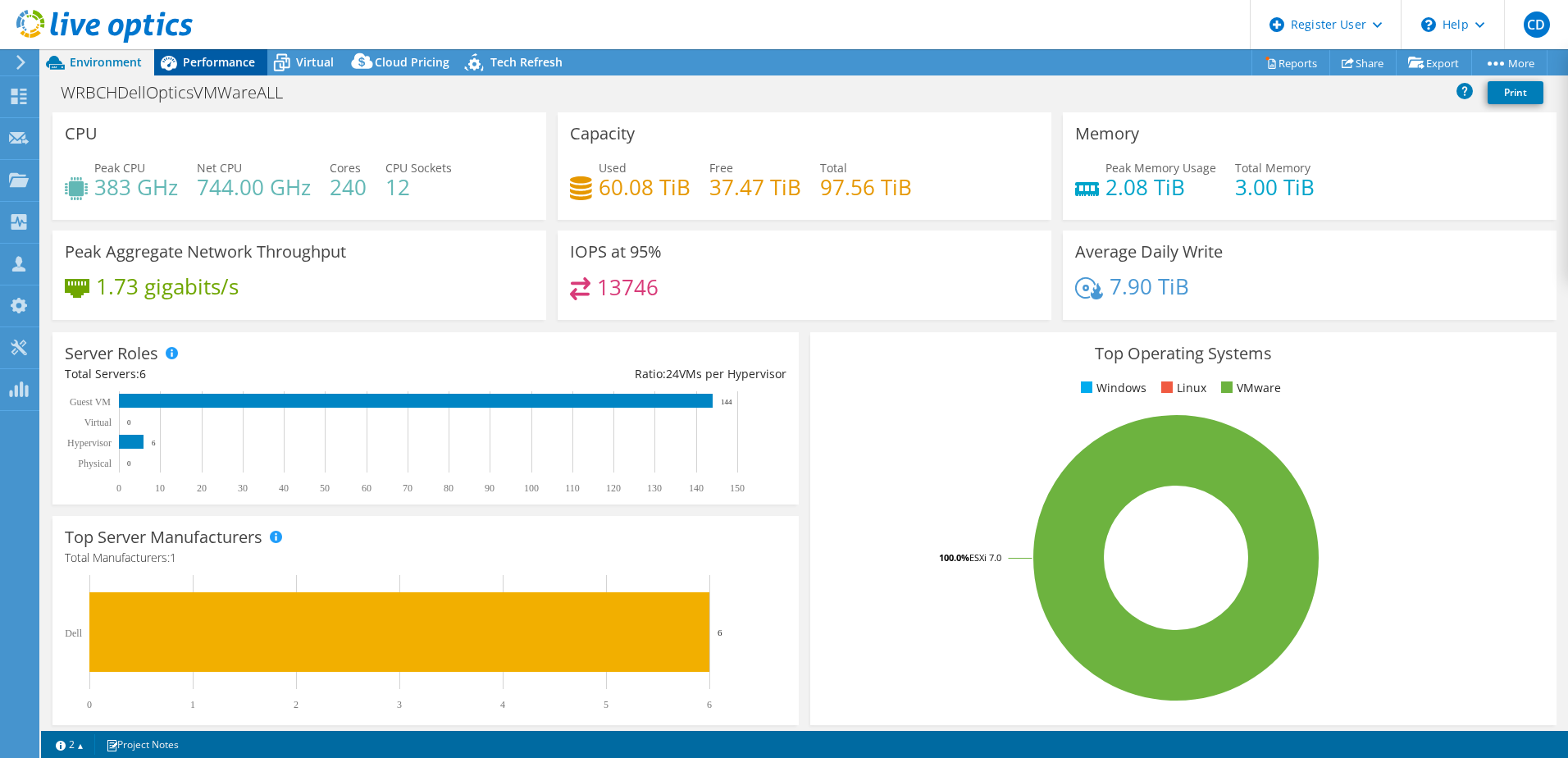
click at [234, 61] on span "Performance" at bounding box center [219, 62] width 72 height 16
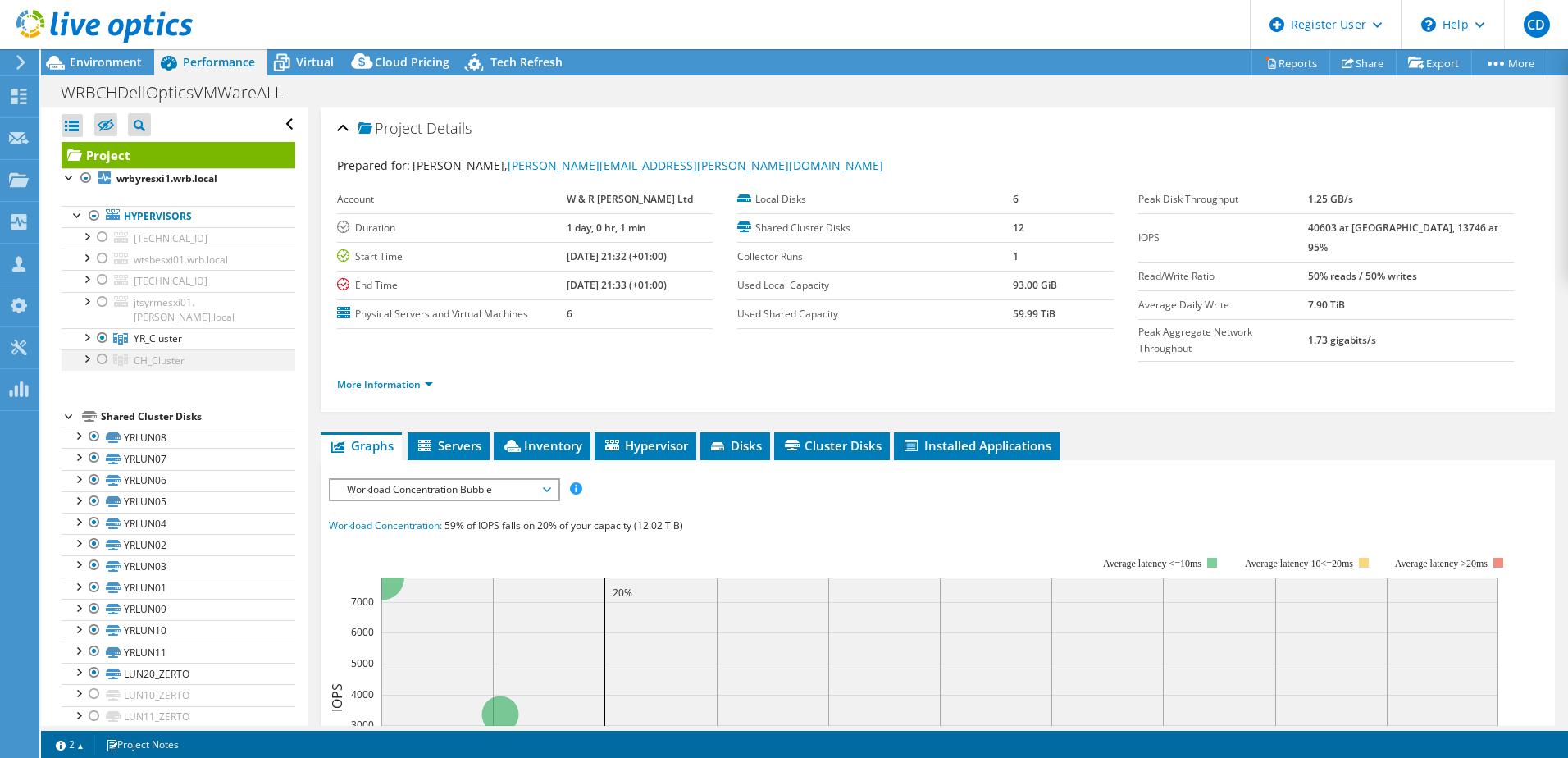
click at [100, 350] on div at bounding box center [102, 360] width 17 height 19
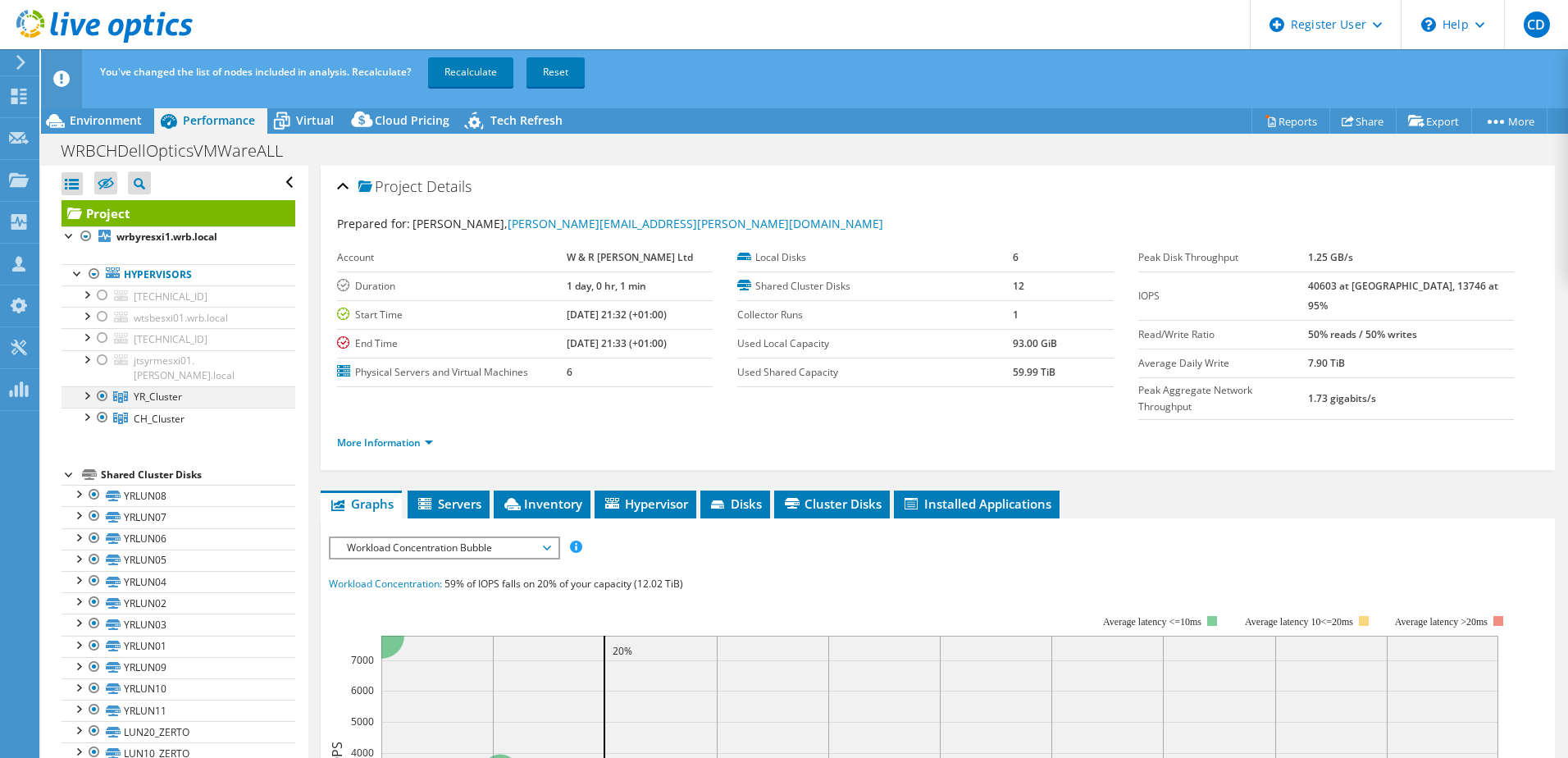
click at [101, 386] on div at bounding box center [102, 396] width 17 height 19
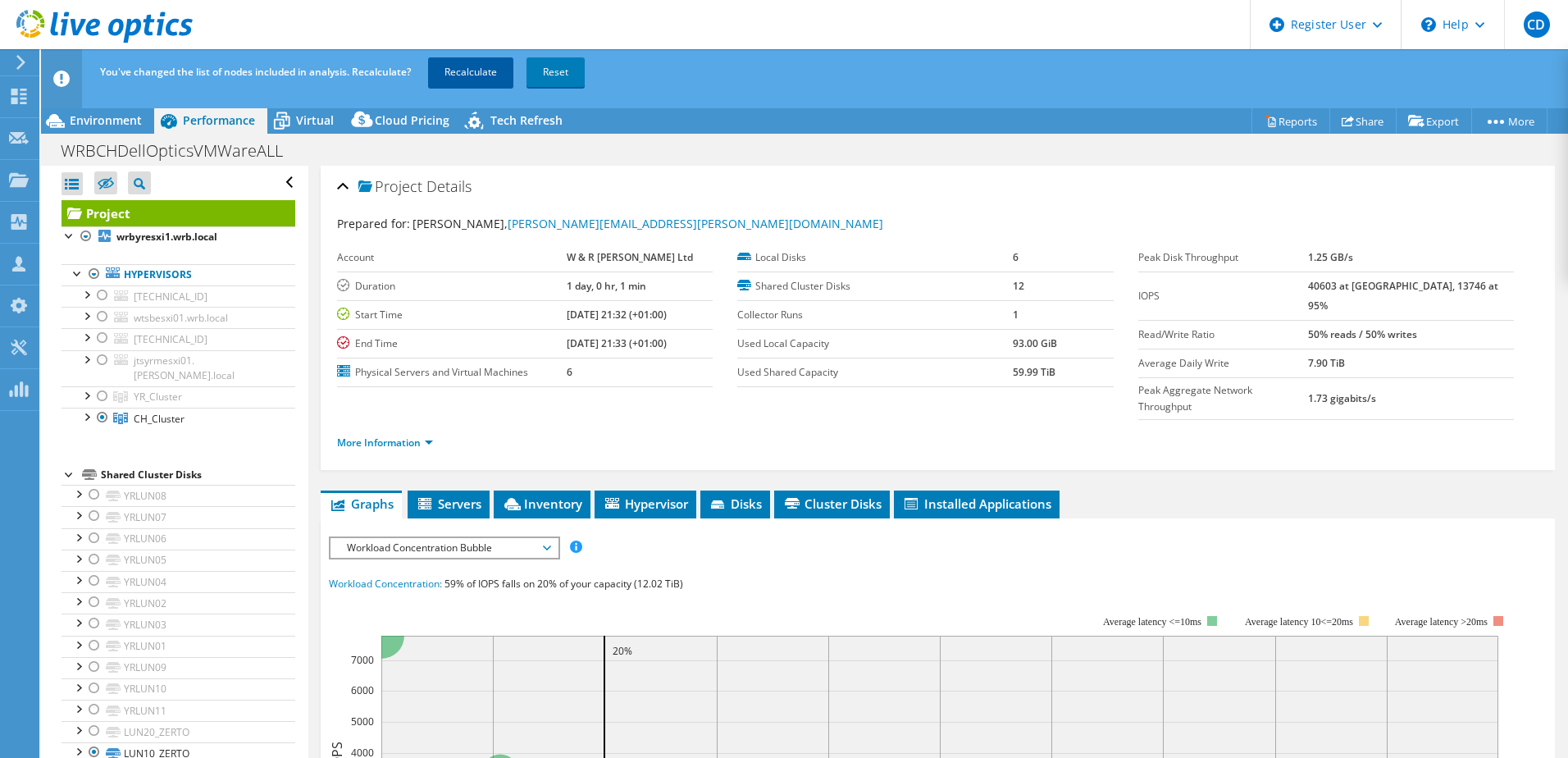
click at [453, 67] on link "Recalculate" at bounding box center [471, 72] width 86 height 29
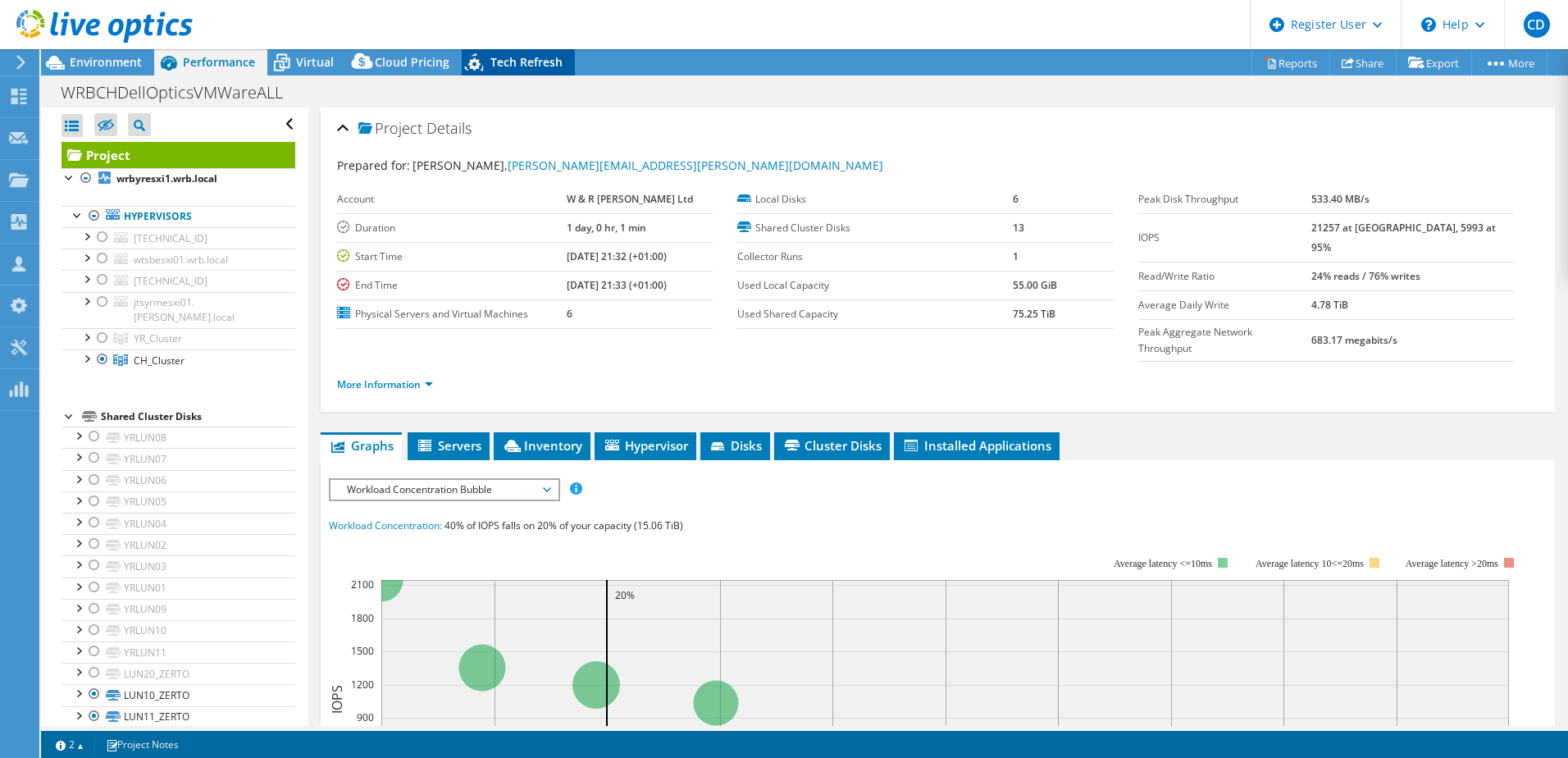
click at [534, 60] on span "Tech Refresh" at bounding box center [526, 62] width 72 height 16
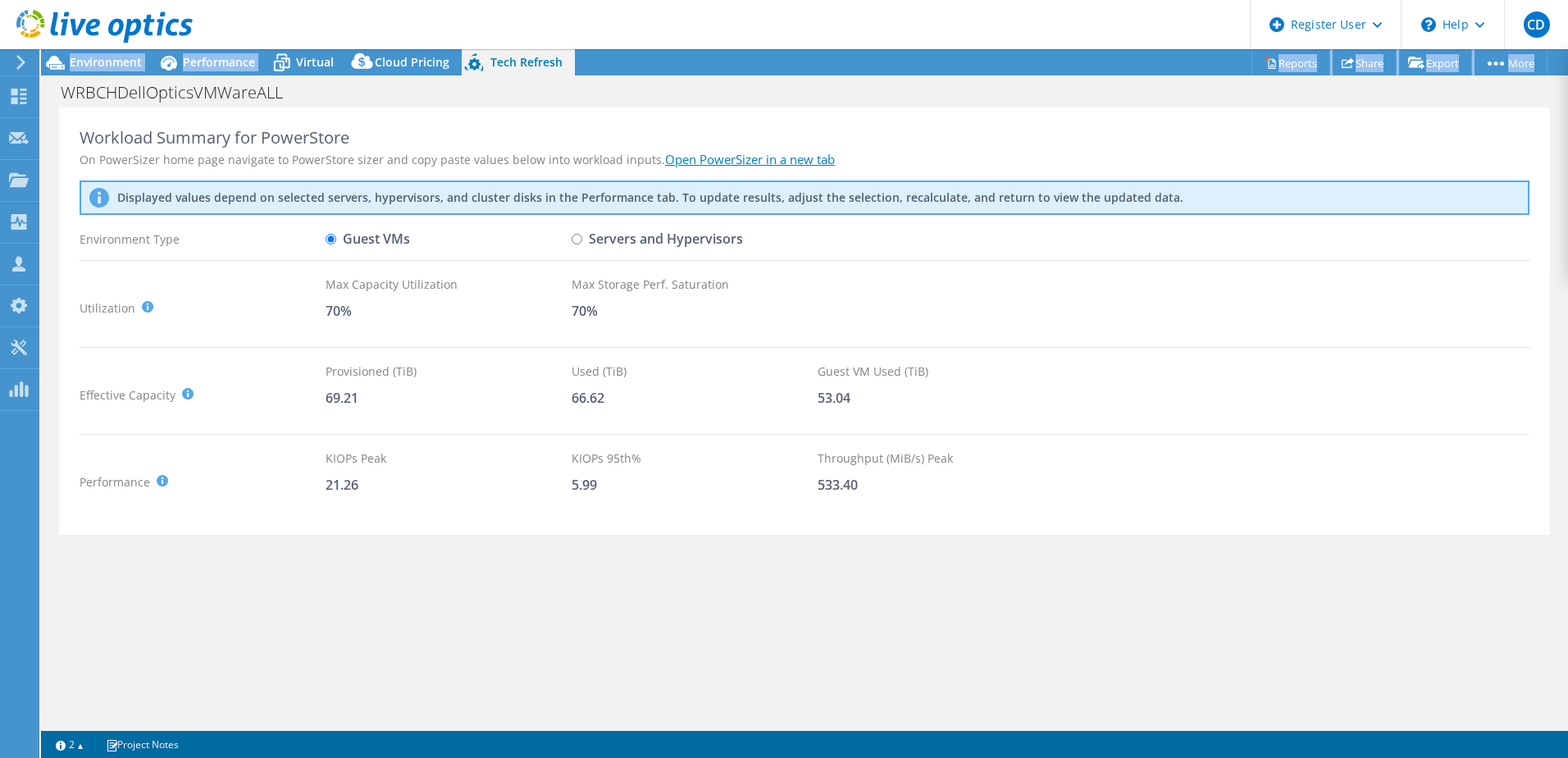
drag, startPoint x: 293, startPoint y: 60, endPoint x: 333, endPoint y: 26, distance: 52.5
click at [333, 26] on div "CD Dell User [PERSON_NAME] [PERSON_NAME][EMAIL_ADDRESS][DOMAIN_NAME] Dell My Pr…" at bounding box center [784, 379] width 1568 height 758
drag, startPoint x: 333, startPoint y: 26, endPoint x: 202, endPoint y: 59, distance: 135.1
click at [202, 59] on span "Performance" at bounding box center [219, 62] width 72 height 16
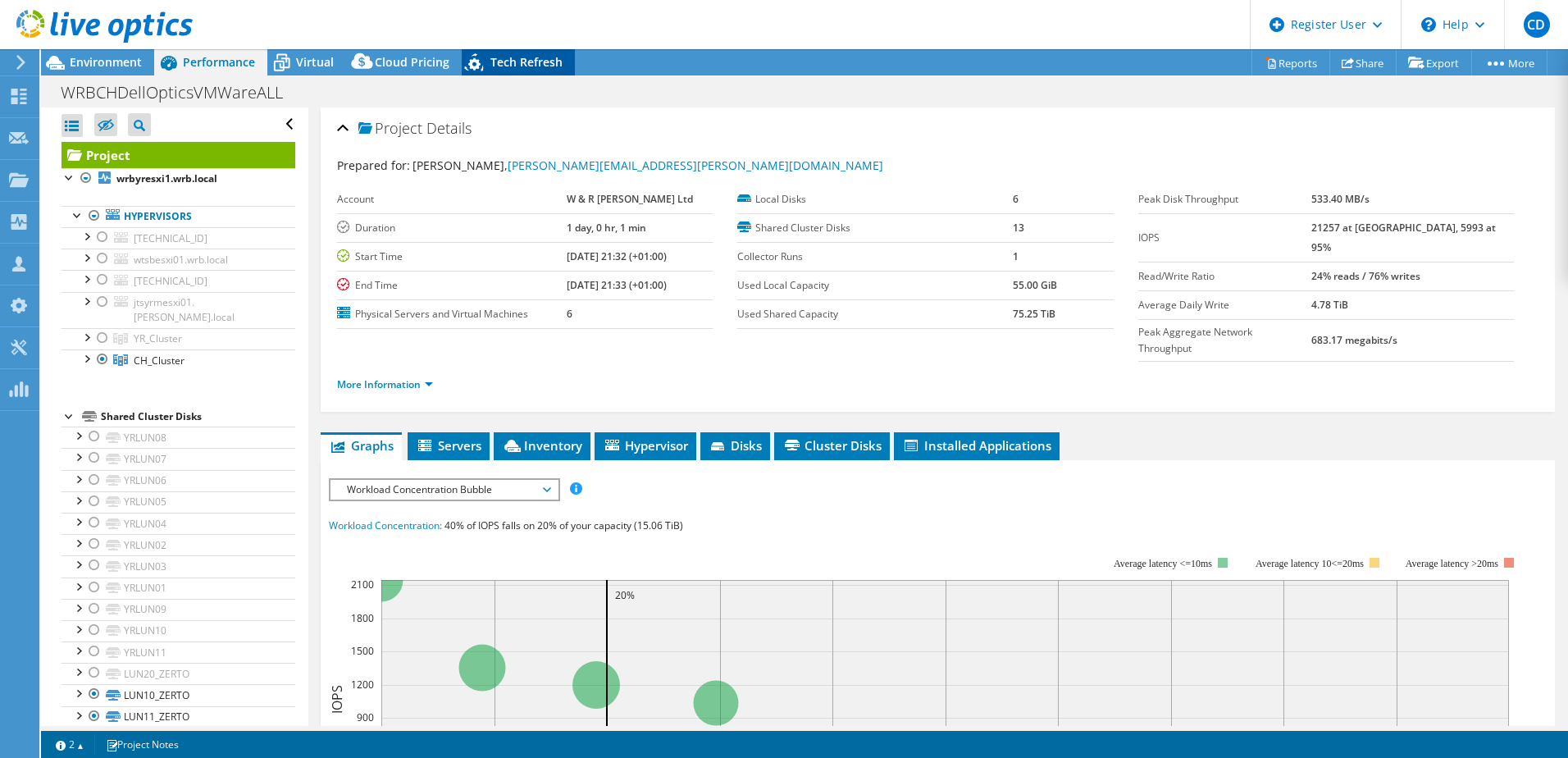
click at [496, 64] on span "Tech Refresh" at bounding box center [526, 62] width 72 height 16
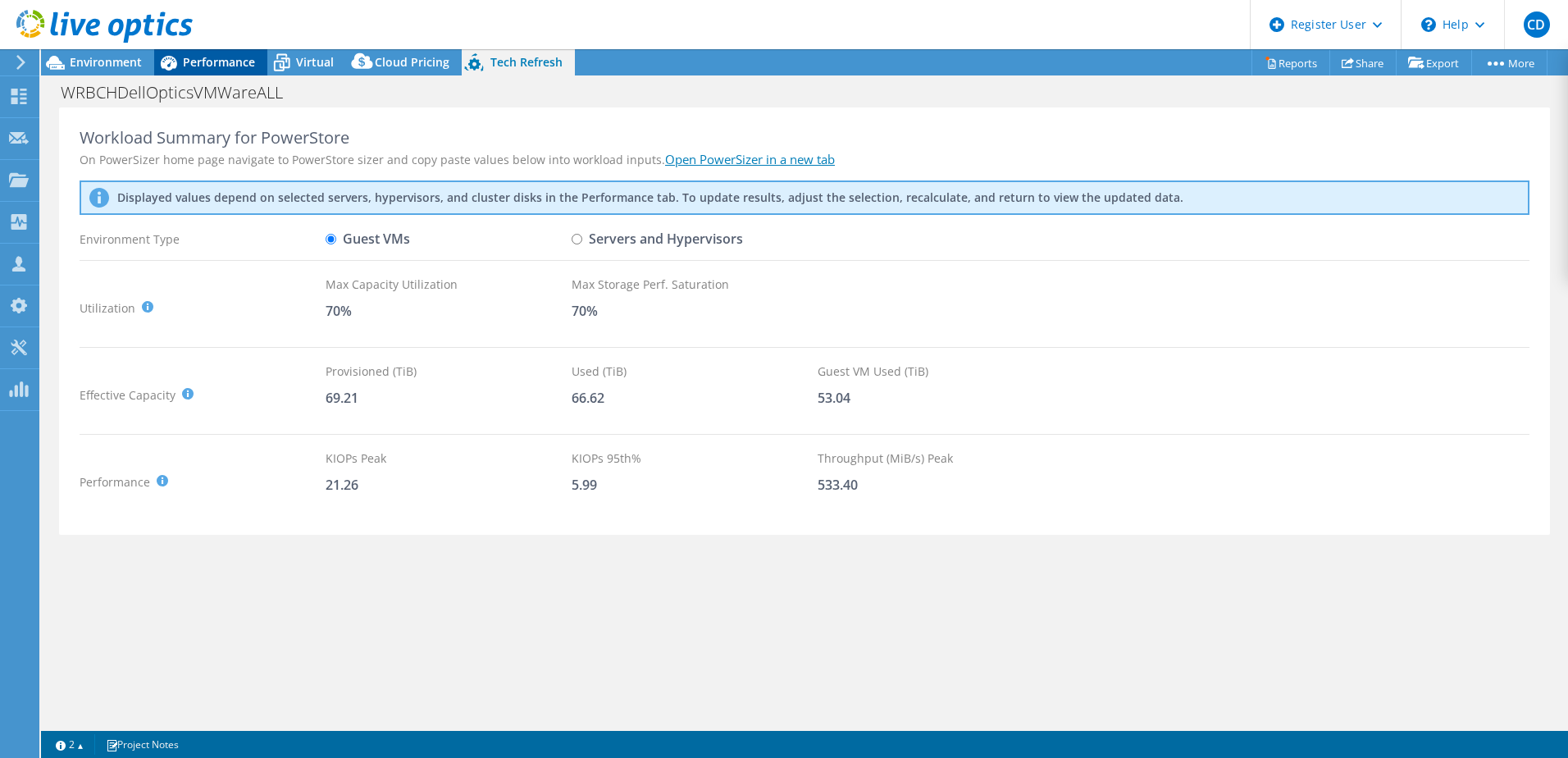
click at [225, 64] on span "Performance" at bounding box center [219, 62] width 72 height 16
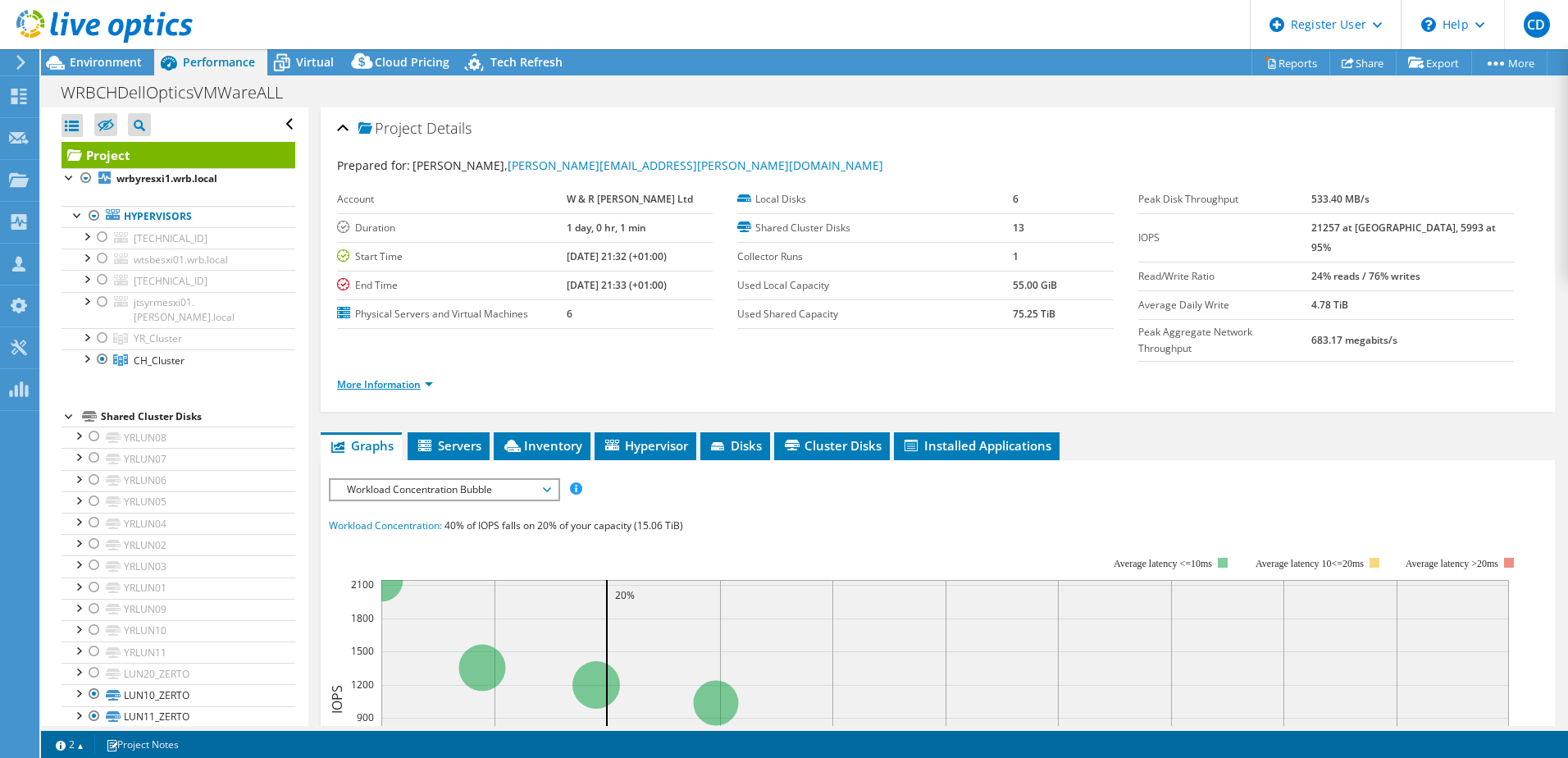
click at [393, 377] on link "More Information" at bounding box center [385, 384] width 96 height 14
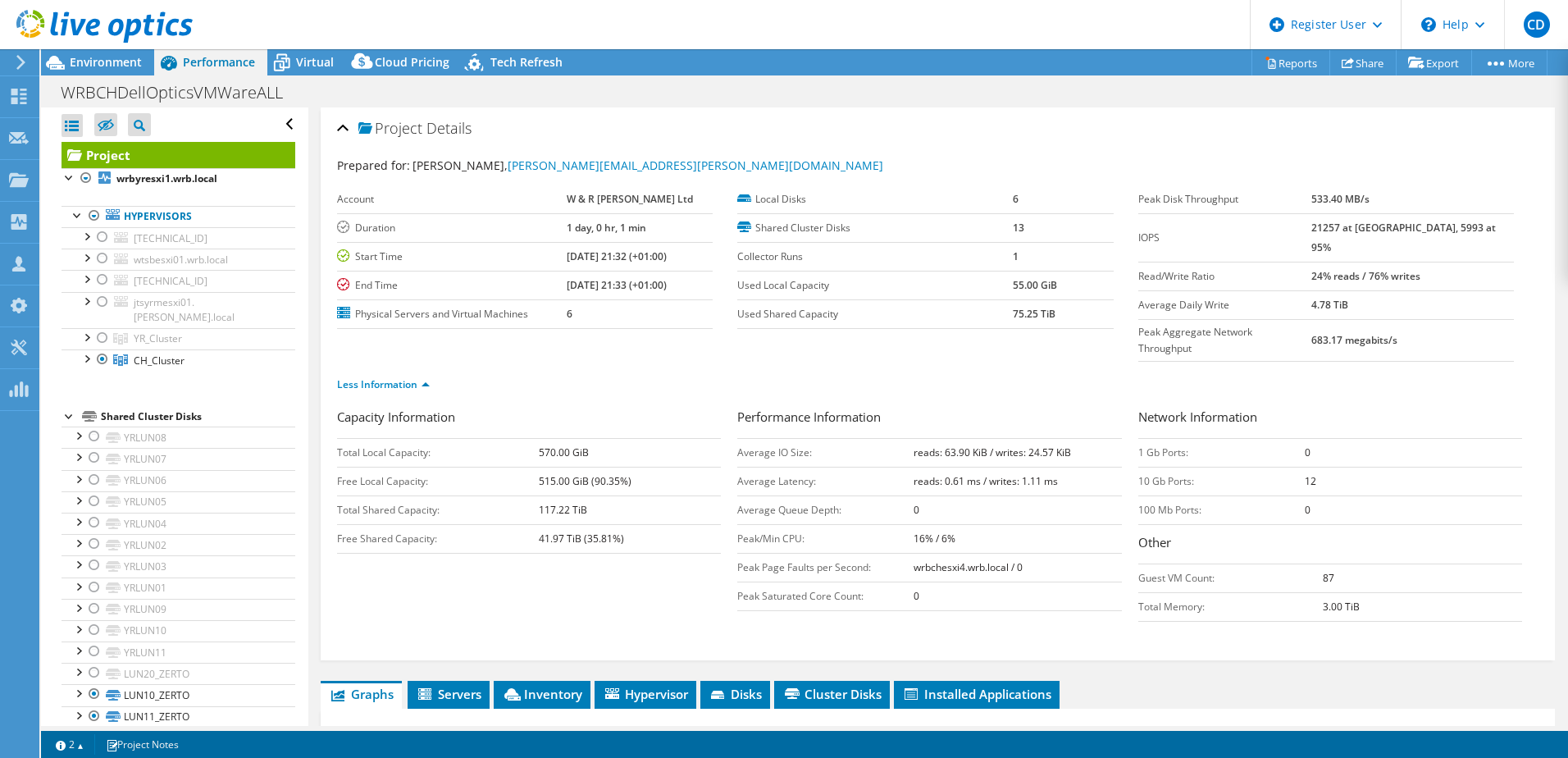
click at [982, 371] on ul "Less Information" at bounding box center [937, 382] width 1202 height 22
click at [522, 65] on span "Tech Refresh" at bounding box center [526, 62] width 72 height 16
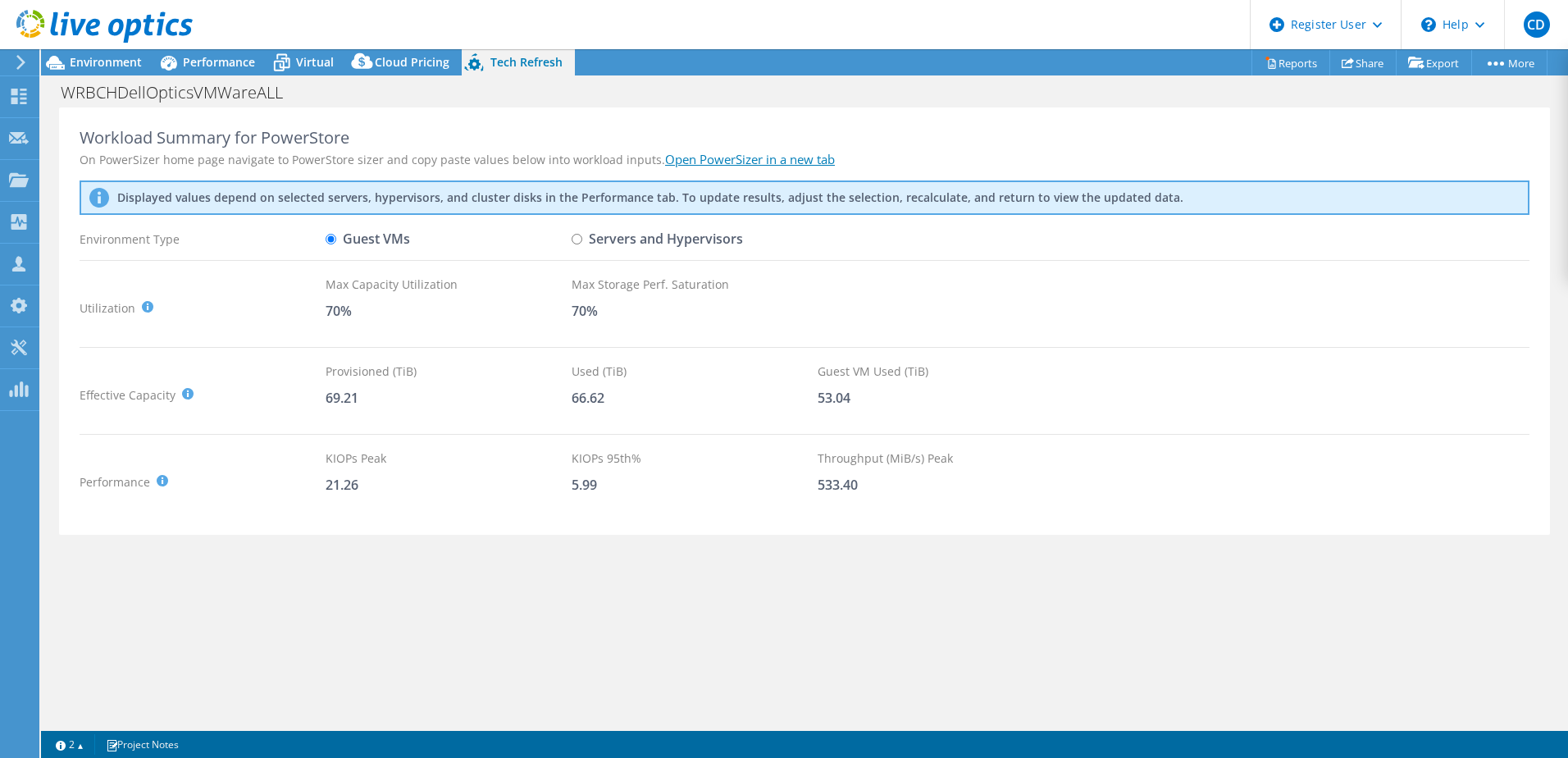
click at [458, 606] on div "Workload Summary for PowerStore On PowerSizer home page navigate to PowerStore …" at bounding box center [804, 416] width 1527 height 619
click at [710, 156] on link "Open PowerSizer in a new tab" at bounding box center [750, 159] width 170 height 17
